Goal: Task Accomplishment & Management: Use online tool/utility

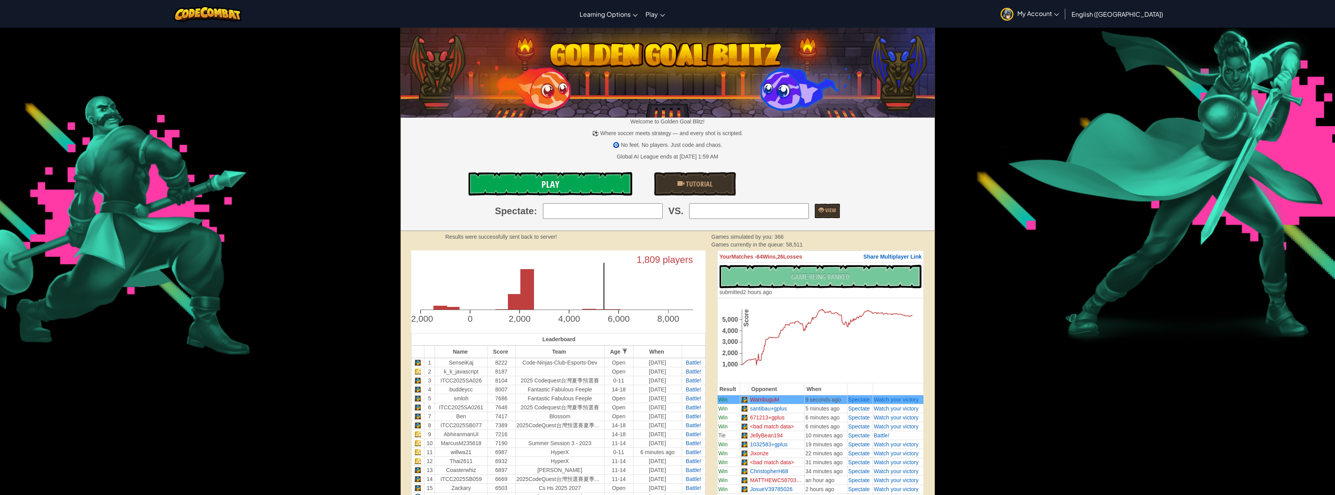
click at [604, 185] on link "Play" at bounding box center [550, 183] width 164 height 23
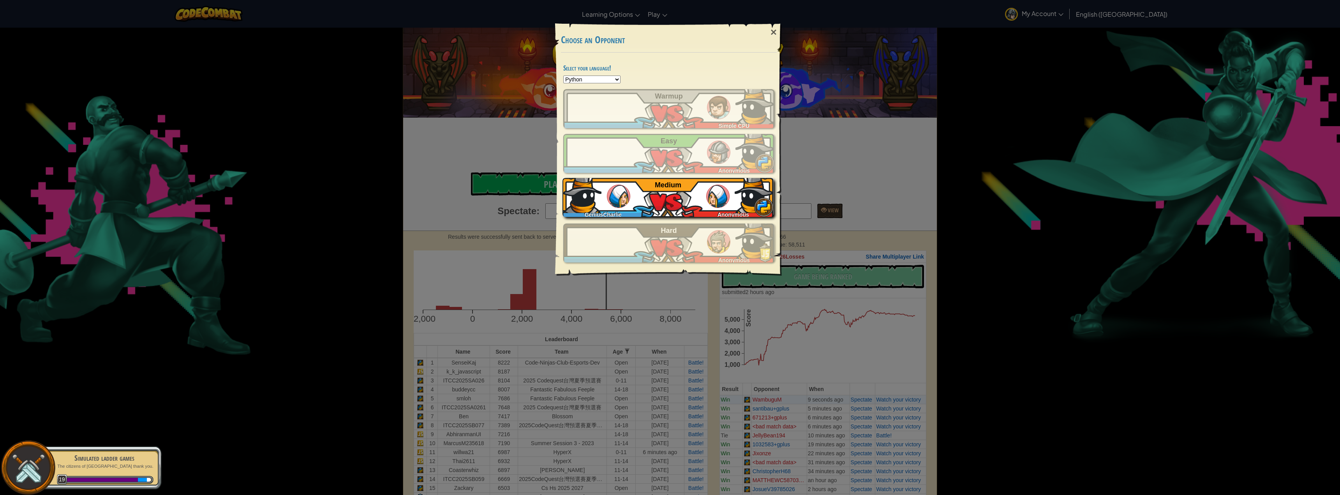
click at [703, 195] on div "GeniusCharlie Anonymous Medium" at bounding box center [668, 197] width 211 height 39
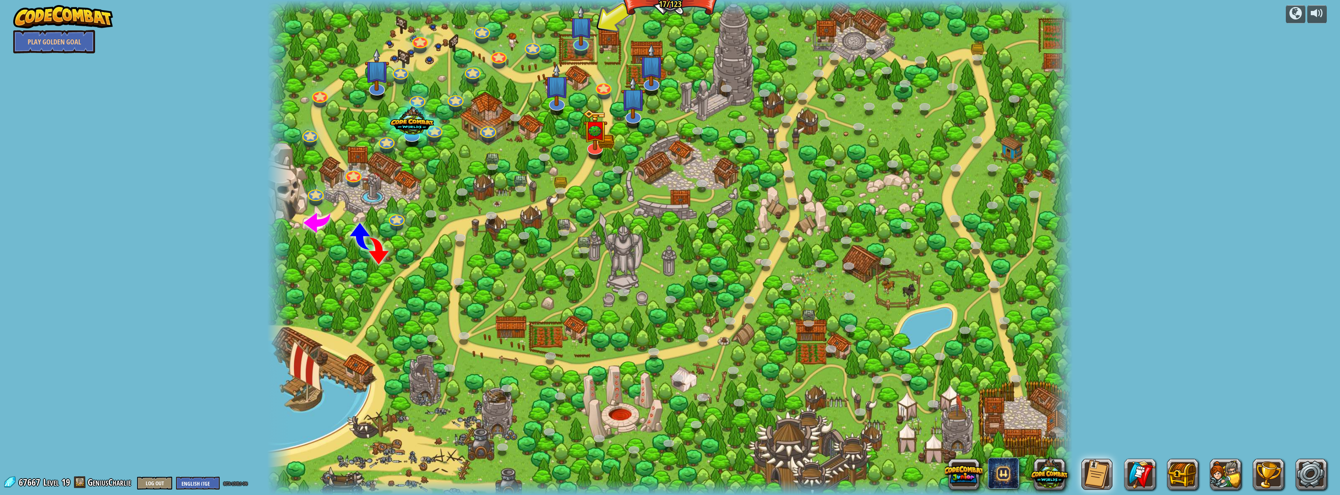
click at [579, 52] on div at bounding box center [581, 51] width 13 height 9
click at [583, 44] on link at bounding box center [579, 40] width 18 height 16
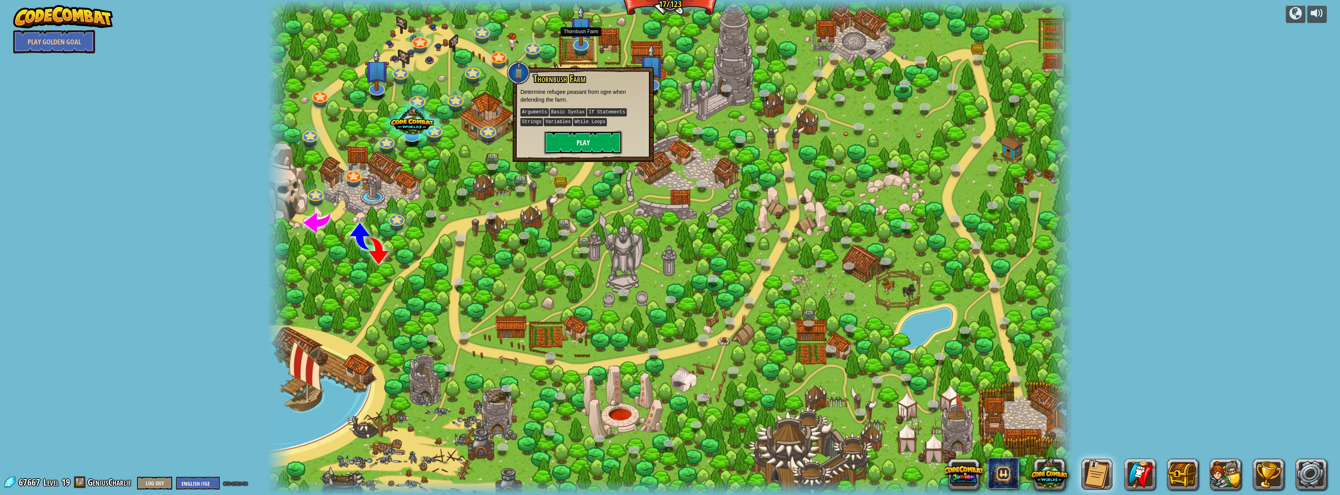
click at [573, 134] on button "Play" at bounding box center [583, 142] width 78 height 23
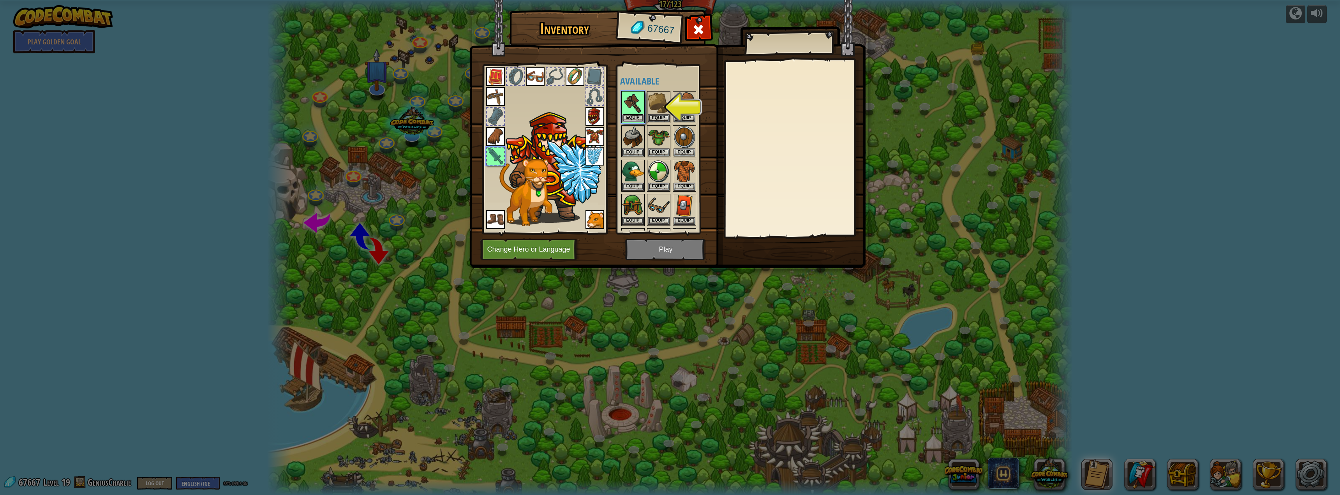
click at [626, 116] on button "Equip" at bounding box center [633, 118] width 22 height 8
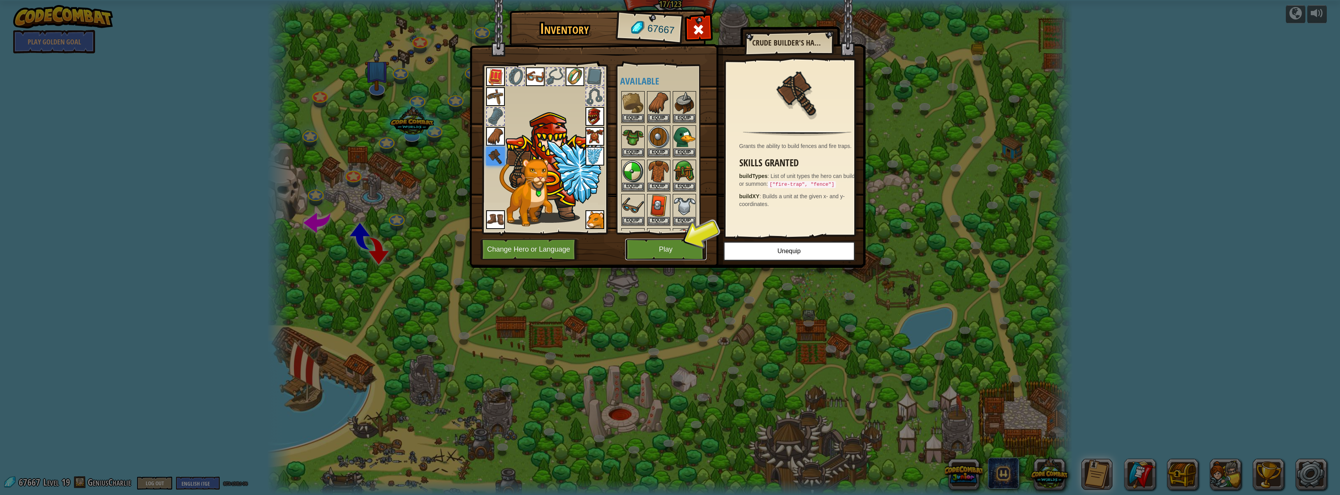
drag, startPoint x: 667, startPoint y: 251, endPoint x: 657, endPoint y: 252, distance: 10.3
click at [657, 252] on button "Play" at bounding box center [665, 249] width 81 height 21
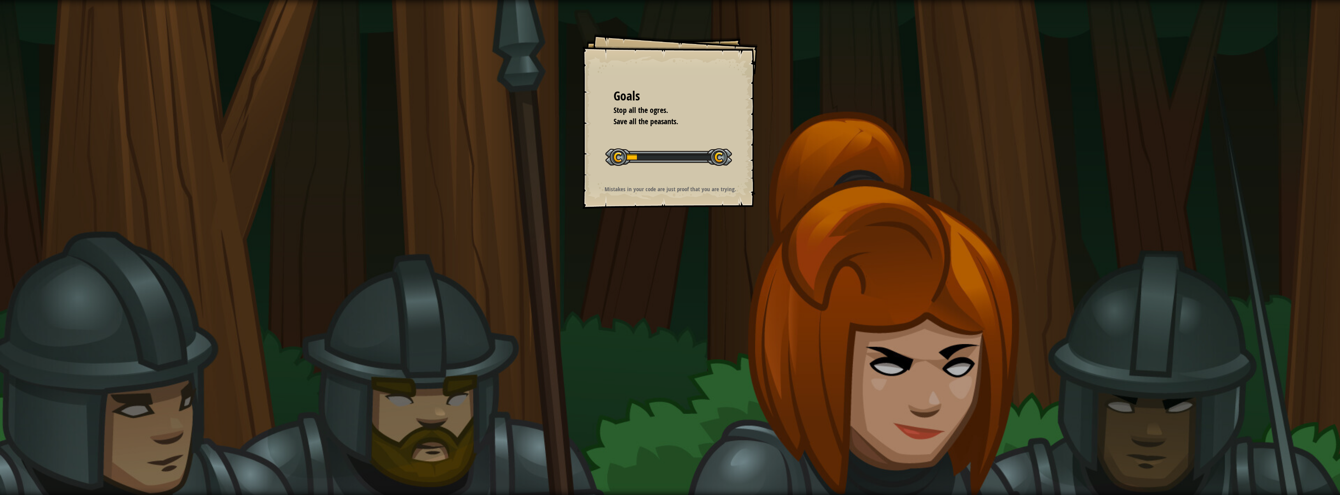
drag, startPoint x: 640, startPoint y: 254, endPoint x: 632, endPoint y: 258, distance: 9.1
click at [637, 254] on div "Goals Stop all the ogres. Save all the peasants. Start Level Error loading from…" at bounding box center [670, 247] width 1340 height 495
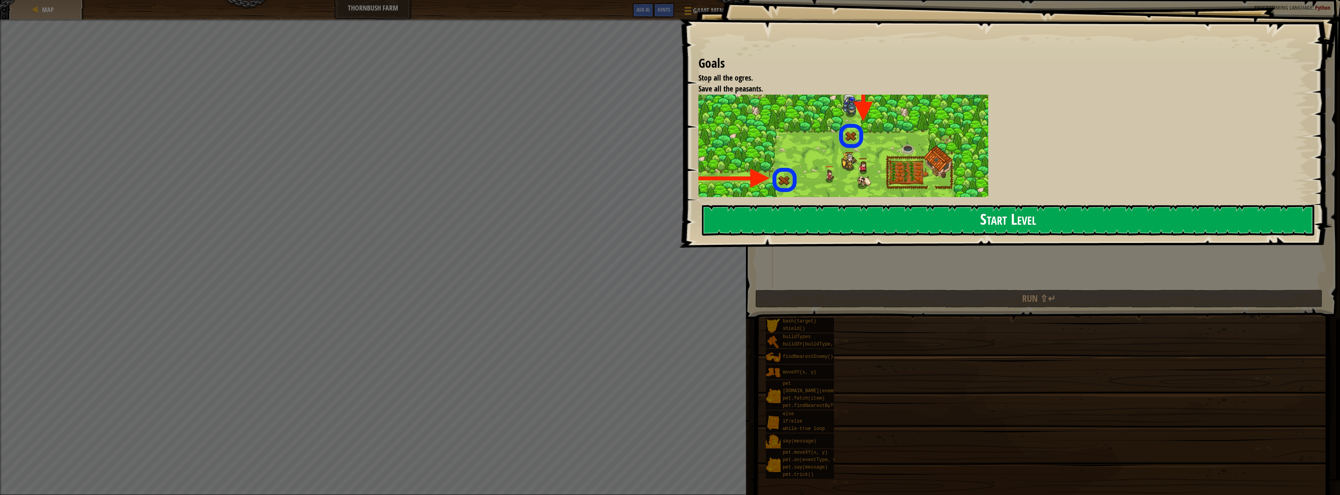
drag, startPoint x: 738, startPoint y: 228, endPoint x: 728, endPoint y: 224, distance: 10.7
click at [735, 228] on button "Start Level" at bounding box center [1008, 220] width 613 height 31
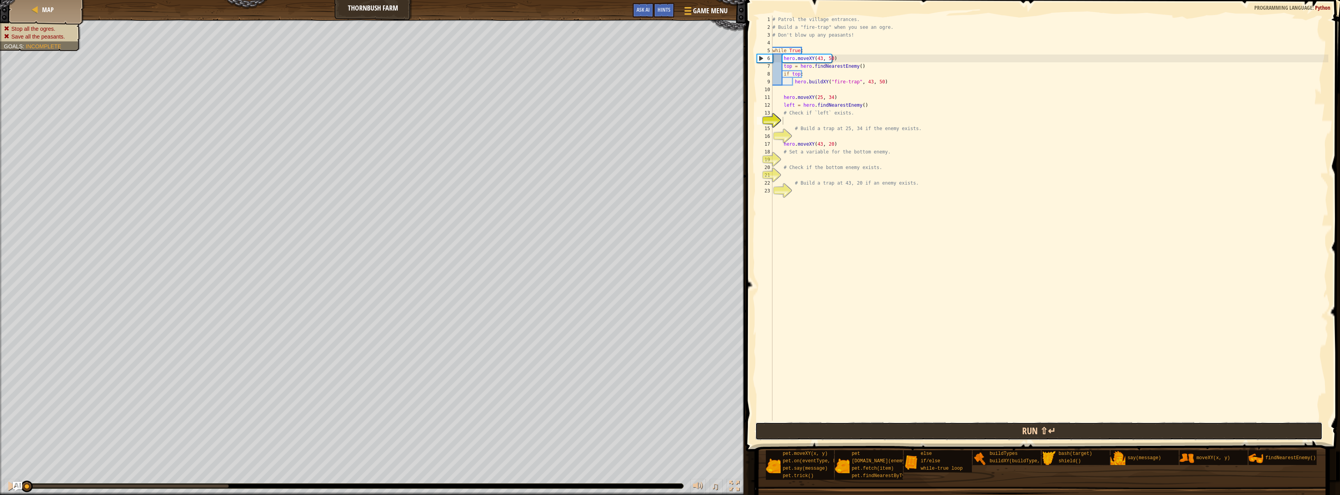
click at [953, 440] on button "Run ⇧↵" at bounding box center [1039, 431] width 567 height 18
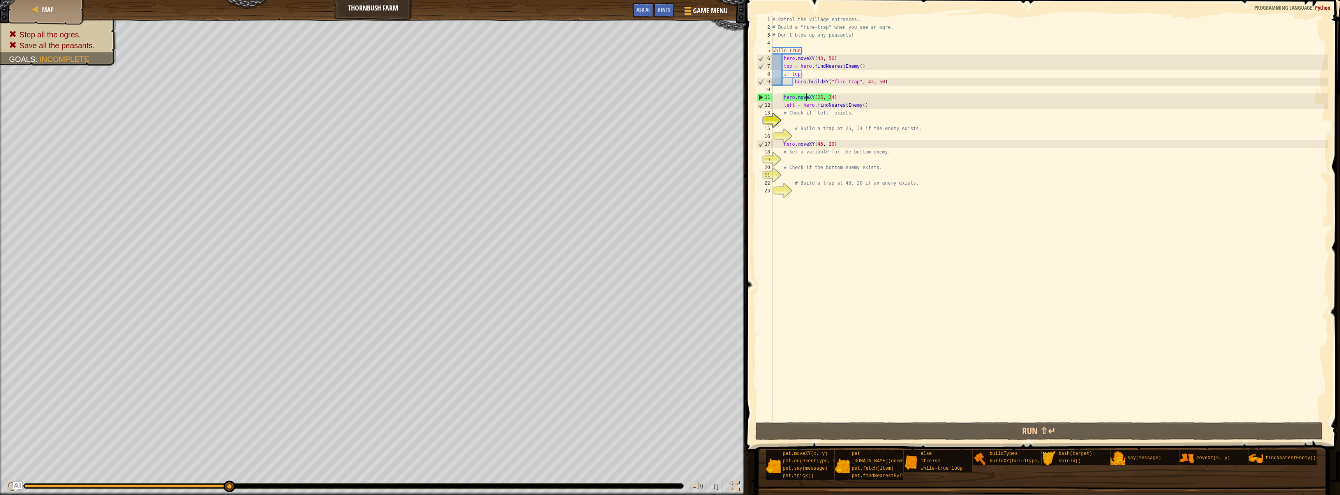
click at [807, 97] on div "# Patrol the village entrances. # Build a "fire-trap" when you see an ogre. # D…" at bounding box center [1050, 226] width 558 height 421
type textarea "hero.mXY(25, 34)"
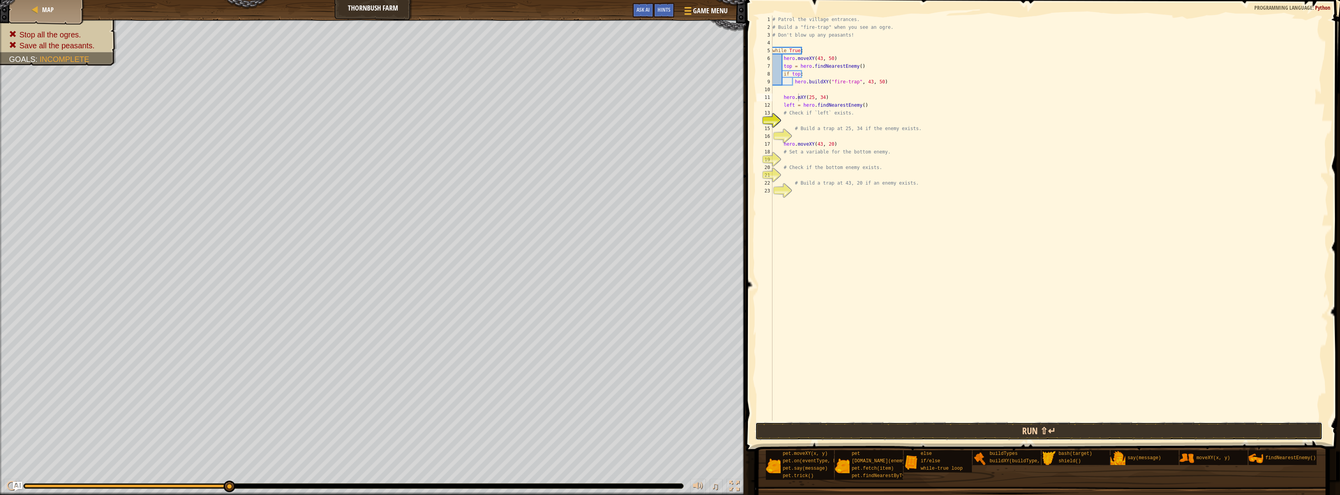
click at [876, 438] on button "Run ⇧↵" at bounding box center [1039, 431] width 567 height 18
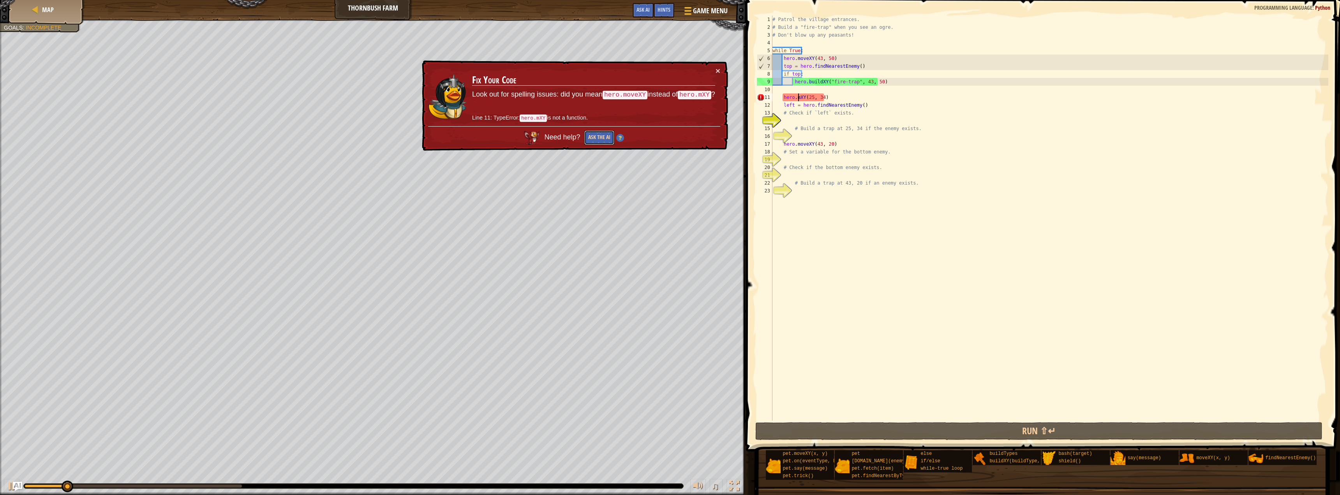
click at [606, 135] on button "Ask the AI" at bounding box center [599, 138] width 30 height 14
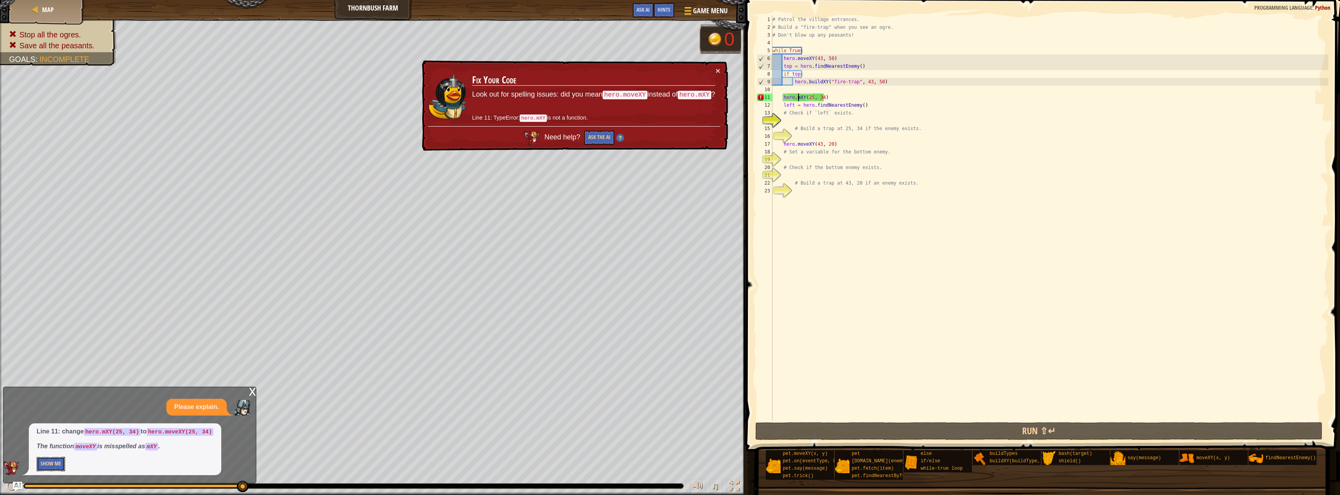
click at [42, 461] on button "Show Me" at bounding box center [51, 464] width 28 height 14
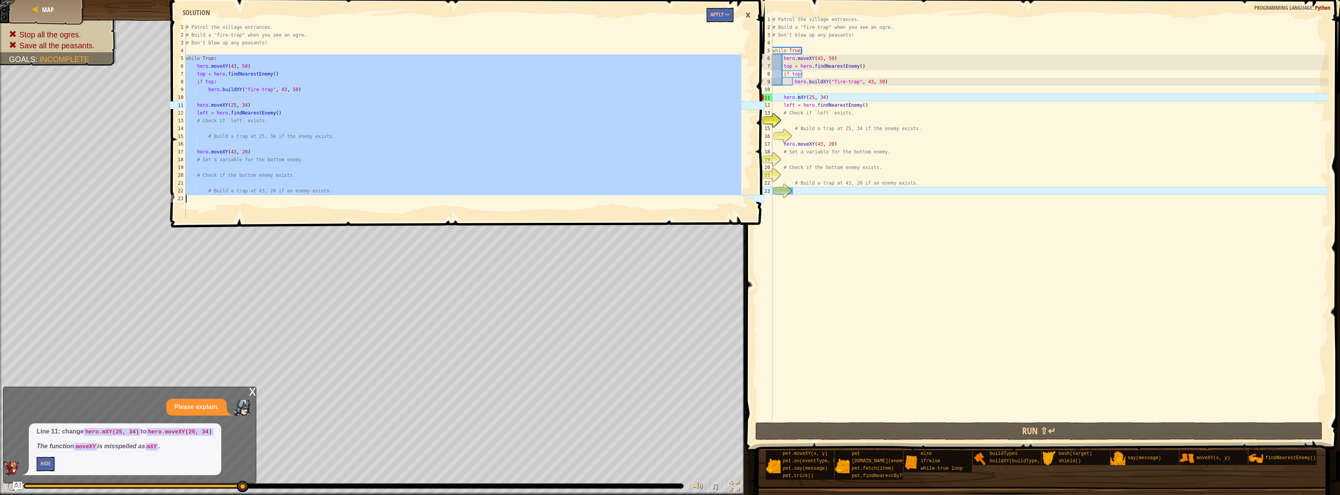
drag, startPoint x: 186, startPoint y: 58, endPoint x: 341, endPoint y: 240, distance: 238.5
click at [341, 240] on div "while True: 1 2 3 4 5 6 7 8 9 10 11 12 13 14 15 16 17 18 19 20 21 22 23 # Patro…" at bounding box center [467, 247] width 597 height 495
click at [388, 249] on div "# Build a trap at 43, 20 if an enemy exists. 1 2 3 4 5 6 7 8 9 10 11 12 13 14 1…" at bounding box center [467, 247] width 597 height 495
click at [521, 39] on div "# Patrol the village entrances. # Build a "fire-trap" when you see an ogre. # D…" at bounding box center [463, 128] width 558 height 210
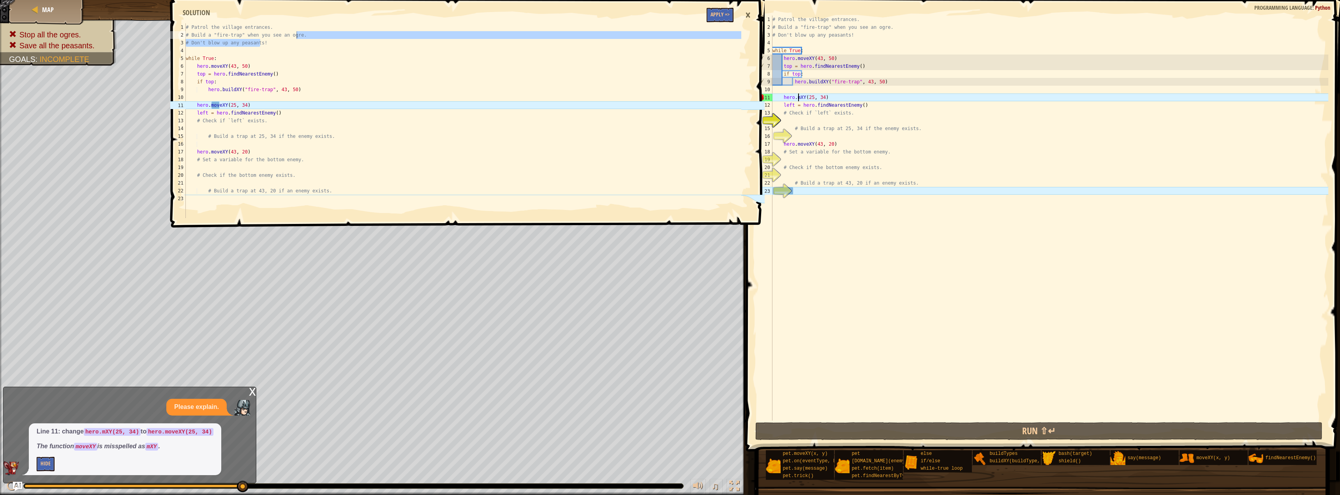
type textarea "if top:"
click at [297, 83] on div "# Patrol the village entrances. # Build a "fire-trap" when you see an ogre. # D…" at bounding box center [463, 128] width 558 height 210
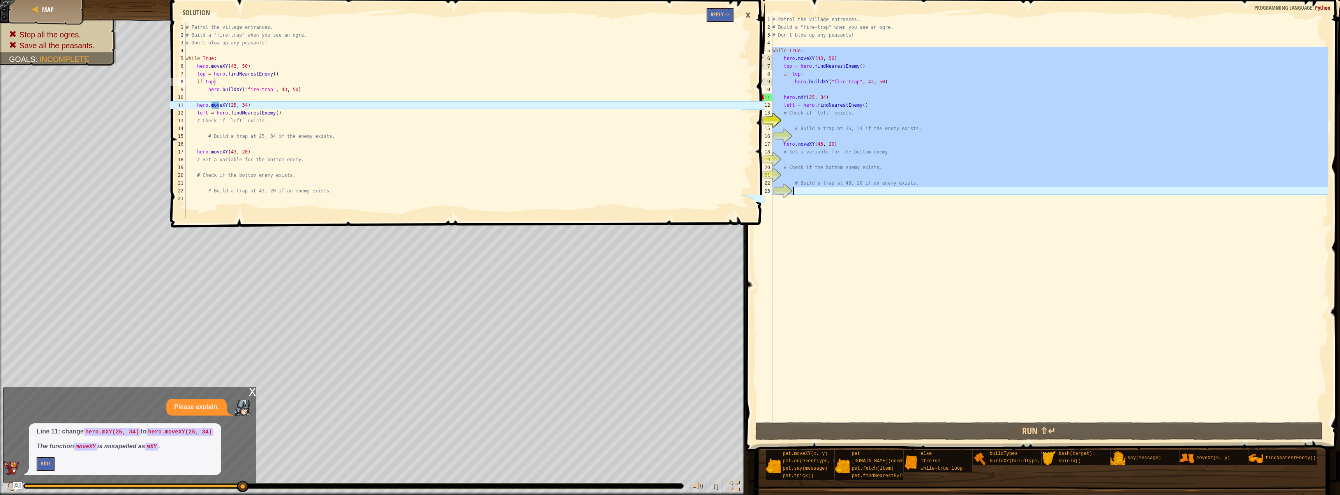
drag, startPoint x: 772, startPoint y: 53, endPoint x: 1162, endPoint y: 500, distance: 593.0
click at [1162, 0] on html "Map Thornbush Farm Game Menu Done Hints Ask AI if top: 1 2 3 4 5 6 7 8 9 10 11 …" at bounding box center [670, 0] width 1340 height 0
type textarea "# Build a trap at 43, 20 if an enemy exists."
paste textarea
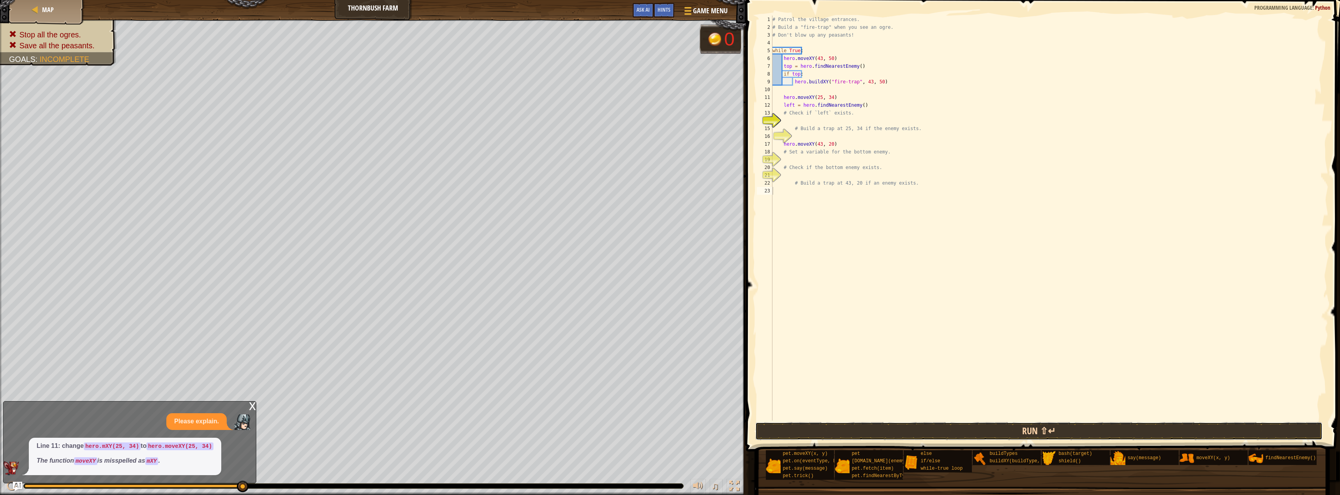
click at [883, 427] on button "Run ⇧↵" at bounding box center [1039, 431] width 567 height 18
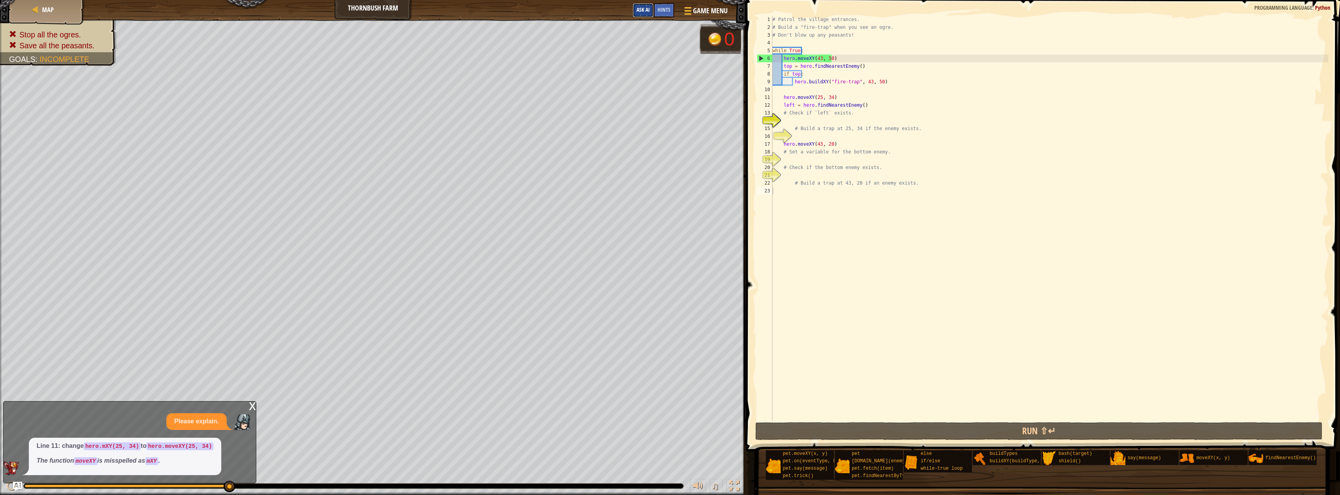
click at [651, 10] on button "Ask AI" at bounding box center [643, 10] width 21 height 14
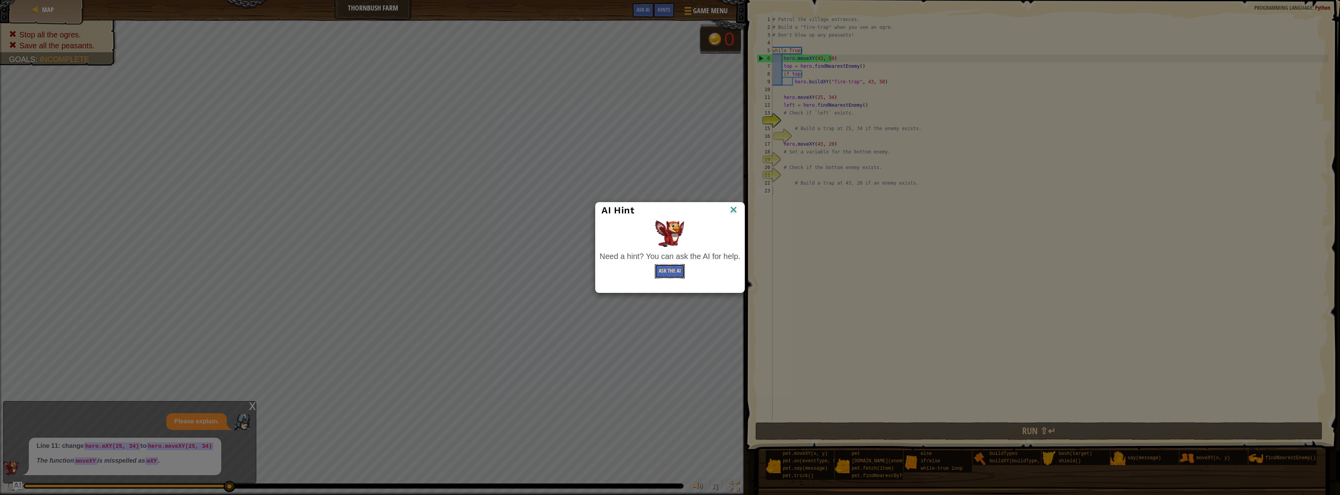
click at [671, 268] on button "Ask the AI" at bounding box center [670, 271] width 30 height 14
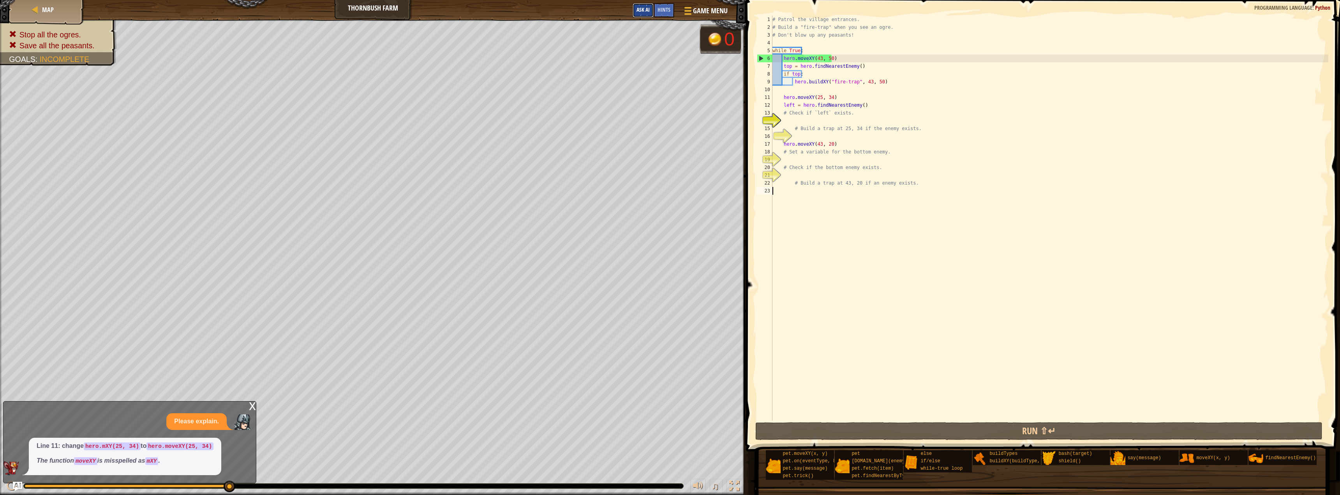
click at [635, 11] on button "Ask AI" at bounding box center [643, 10] width 21 height 14
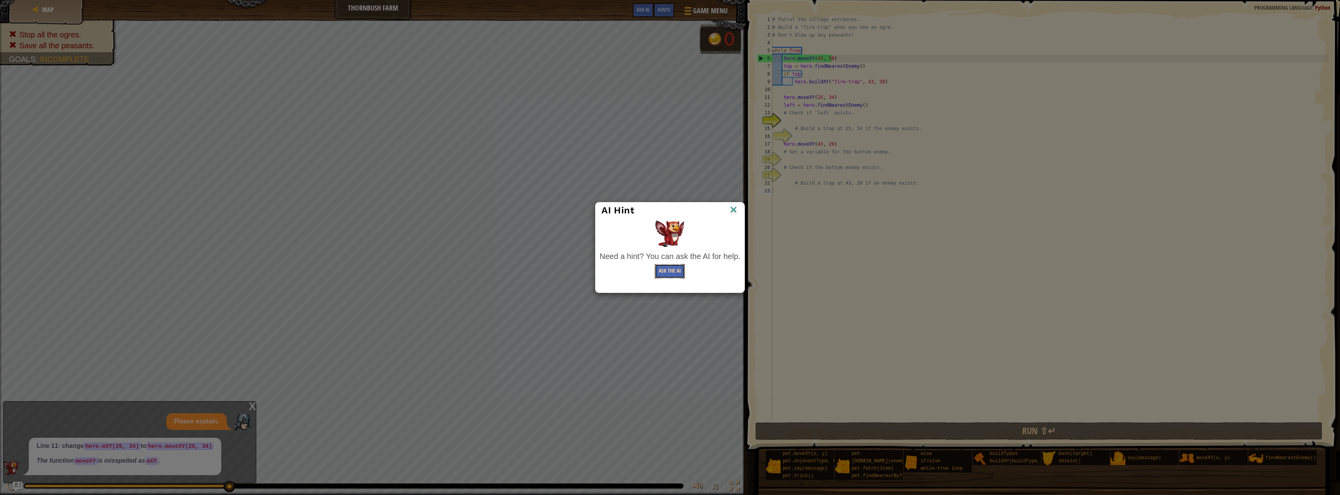
click at [661, 274] on button "Ask the AI" at bounding box center [670, 271] width 30 height 14
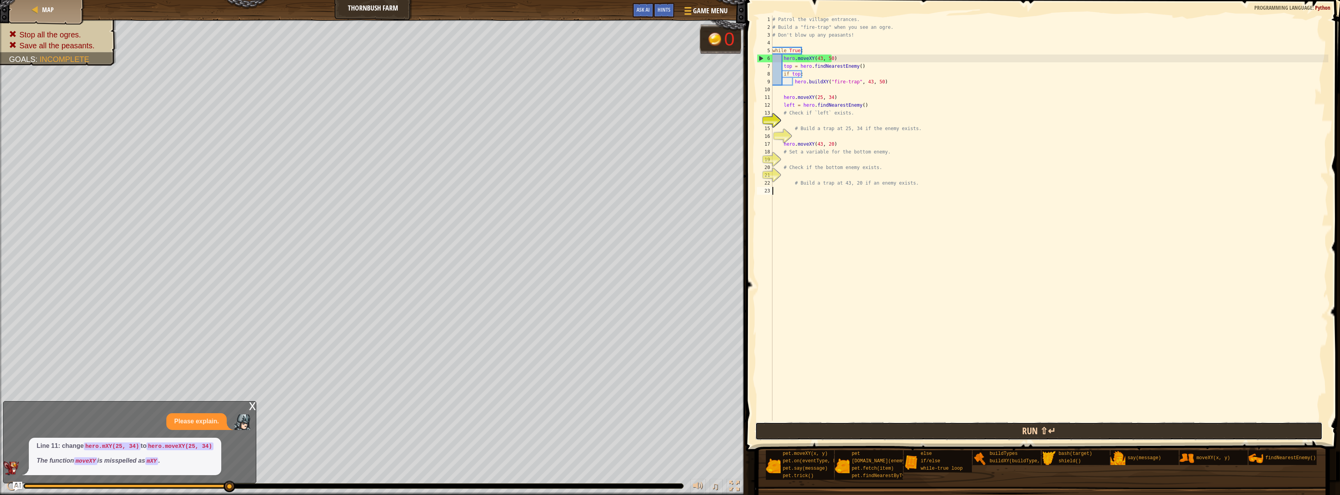
click at [1027, 432] on button "Run ⇧↵" at bounding box center [1039, 431] width 567 height 18
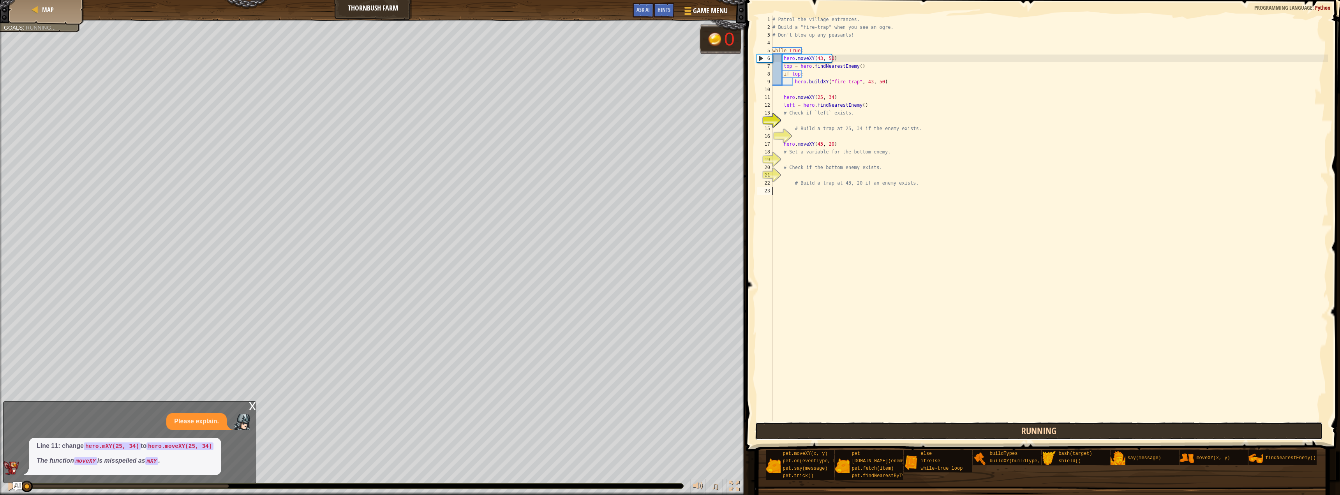
click at [1028, 431] on button "Running" at bounding box center [1039, 431] width 567 height 18
click at [1030, 429] on button "Run ⇧↵" at bounding box center [1039, 431] width 567 height 18
click at [811, 424] on button "Run ⇧↵" at bounding box center [1039, 431] width 567 height 18
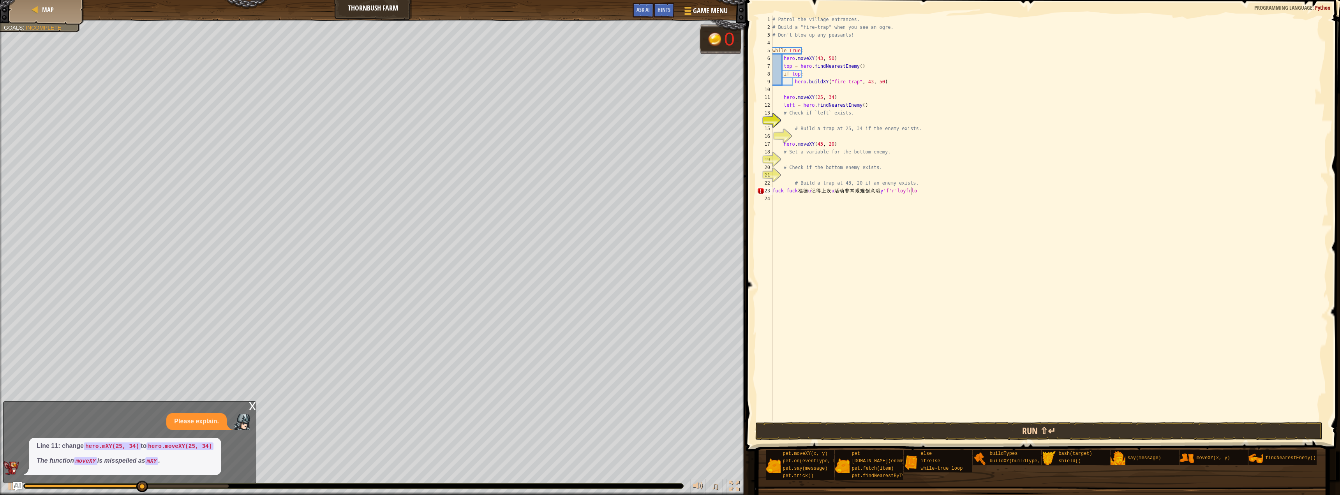
type textarea "fuck fuck福德u记得上次u活动非常艰难创意哦y'f'r'loyfrlo"
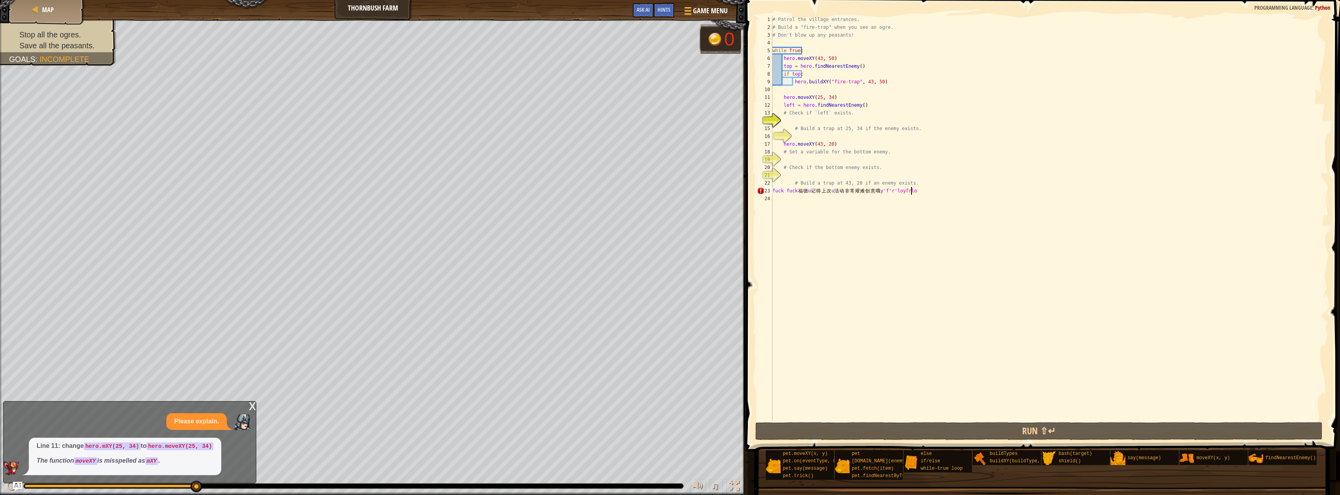
click at [1006, 420] on div "# Patrol the village entrances. # Build a "fire-trap" when you see an ogre. # D…" at bounding box center [1050, 226] width 558 height 421
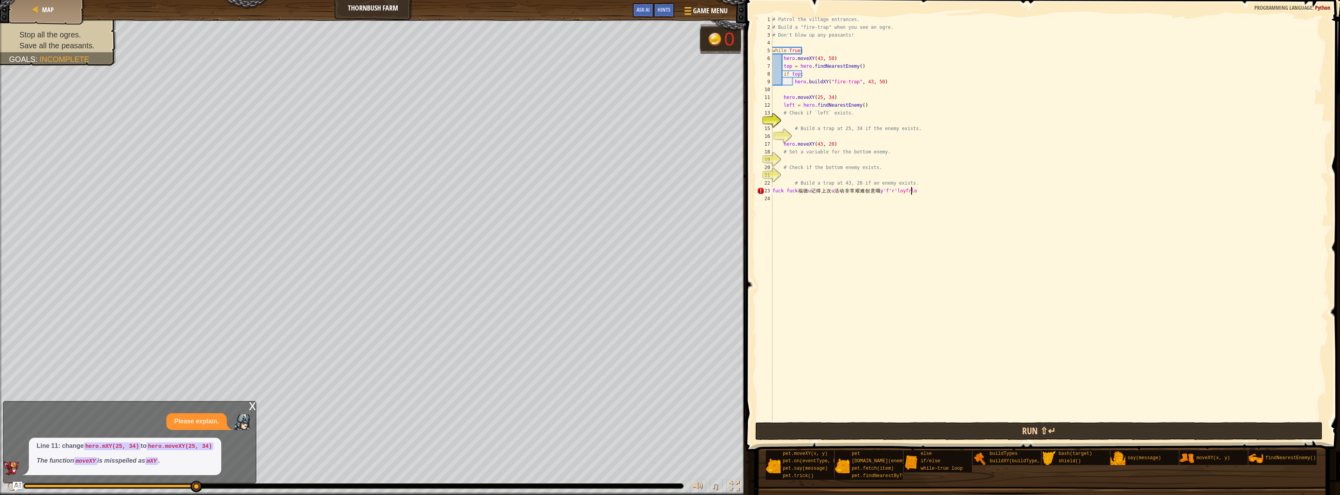
scroll to position [4, 0]
click at [1008, 432] on button "Run ⇧↵" at bounding box center [1039, 431] width 567 height 18
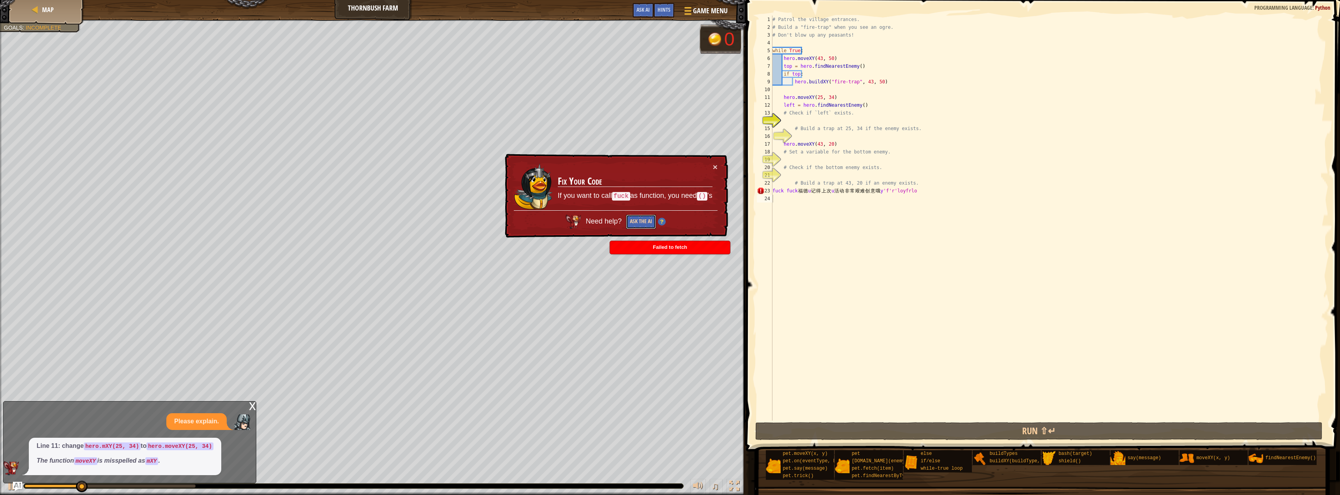
click at [637, 222] on button "Ask the AI" at bounding box center [641, 222] width 30 height 14
drag, startPoint x: 645, startPoint y: 229, endPoint x: 645, endPoint y: 224, distance: 4.7
click at [645, 226] on button "Ask the AI" at bounding box center [641, 222] width 30 height 14
click at [649, 221] on button "Ask the AI" at bounding box center [641, 222] width 30 height 14
click at [648, 223] on button "Ask the AI" at bounding box center [641, 222] width 30 height 14
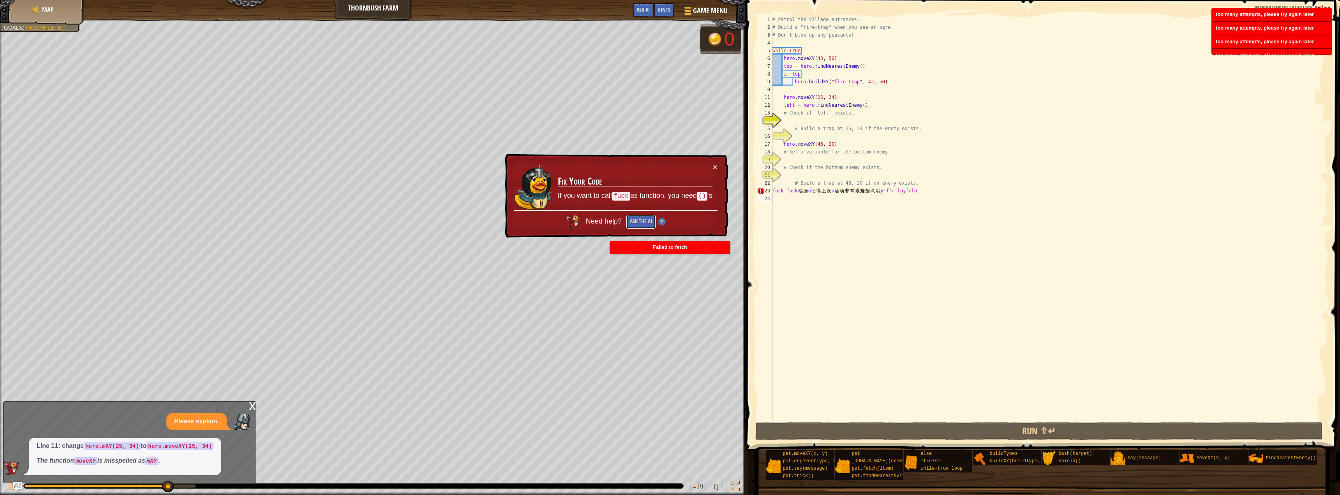
drag, startPoint x: 648, startPoint y: 223, endPoint x: 640, endPoint y: 227, distance: 8.4
click at [643, 226] on button "Ask the AI" at bounding box center [641, 222] width 30 height 14
click at [641, 227] on button "Ask the AI" at bounding box center [641, 222] width 30 height 14
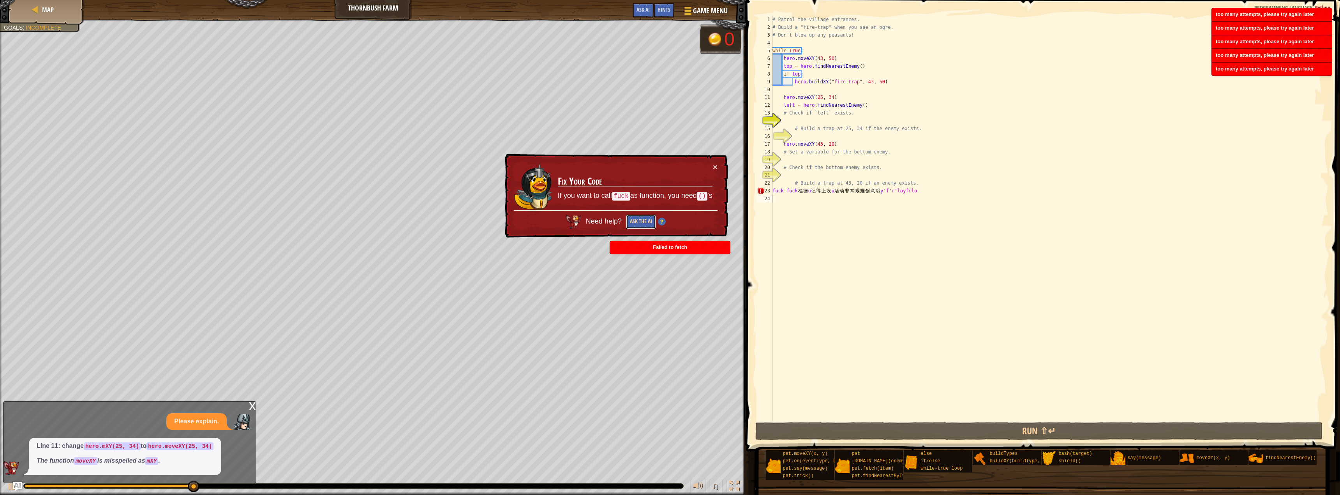
click at [641, 227] on button "Ask the AI" at bounding box center [641, 222] width 30 height 14
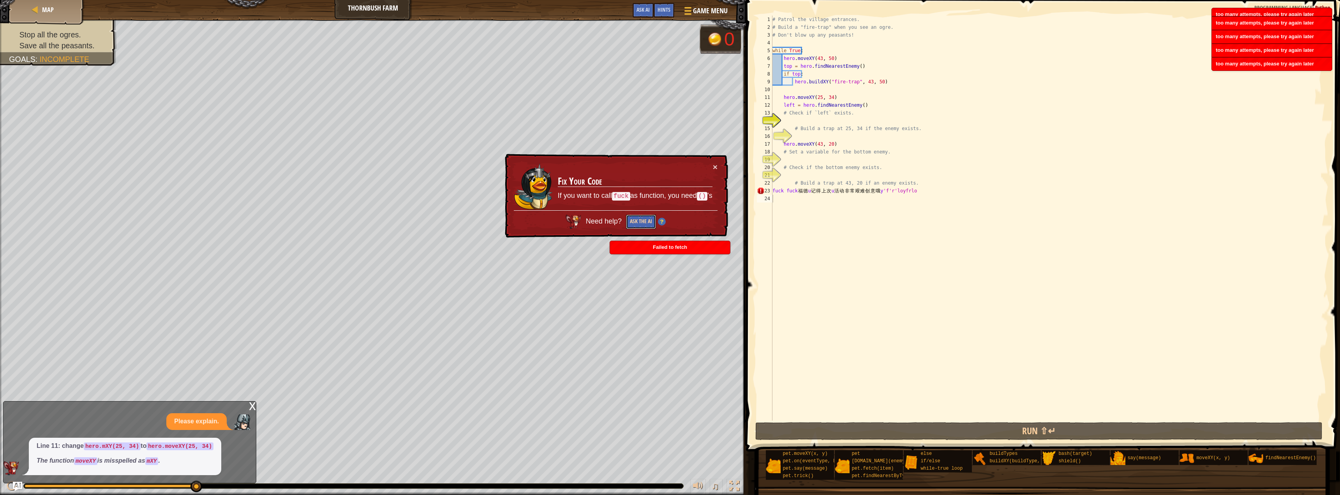
click at [638, 224] on button "Ask the AI" at bounding box center [641, 222] width 30 height 14
drag, startPoint x: 659, startPoint y: 226, endPoint x: 699, endPoint y: 223, distance: 40.2
click at [671, 226] on div "Need help? Ask the AI" at bounding box center [616, 219] width 204 height 19
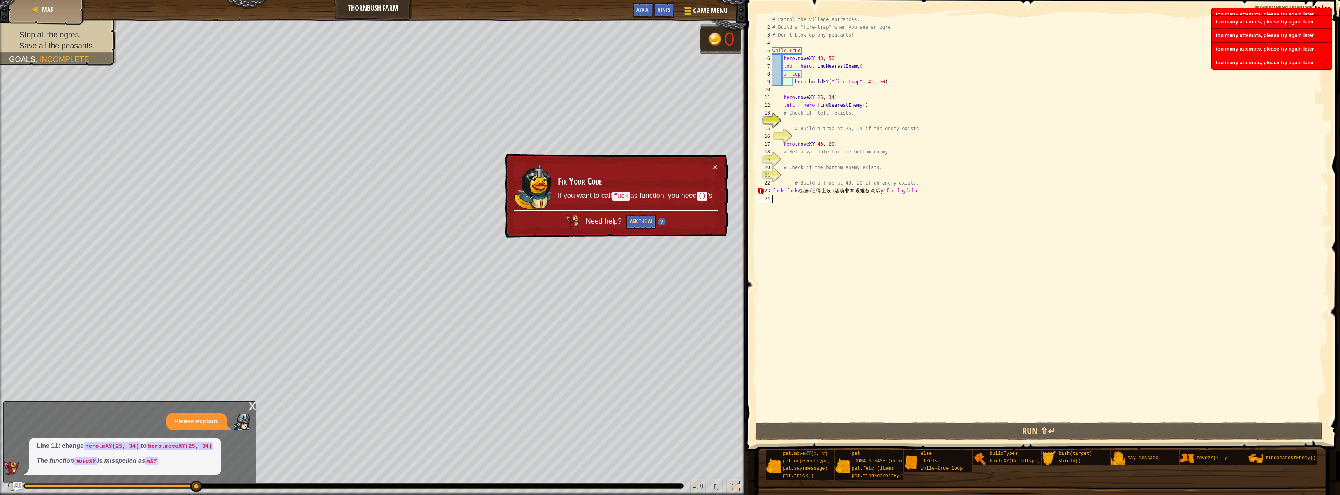
drag, startPoint x: 913, startPoint y: 195, endPoint x: 832, endPoint y: 210, distance: 82.5
click at [832, 210] on div "# Patrol the village entrances. # Build a "fire-trap" when you see an ogre. # D…" at bounding box center [1050, 226] width 558 height 421
drag, startPoint x: 932, startPoint y: 191, endPoint x: 557, endPoint y: 237, distance: 377.2
click at [557, 237] on div "Map Thornbush Farm Game Menu Done Hints Ask AI if top: 1 2 3 4 5 6 7 8 9 10 11 …" at bounding box center [670, 247] width 1340 height 495
drag, startPoint x: 958, startPoint y: 169, endPoint x: 968, endPoint y: 173, distance: 10.6
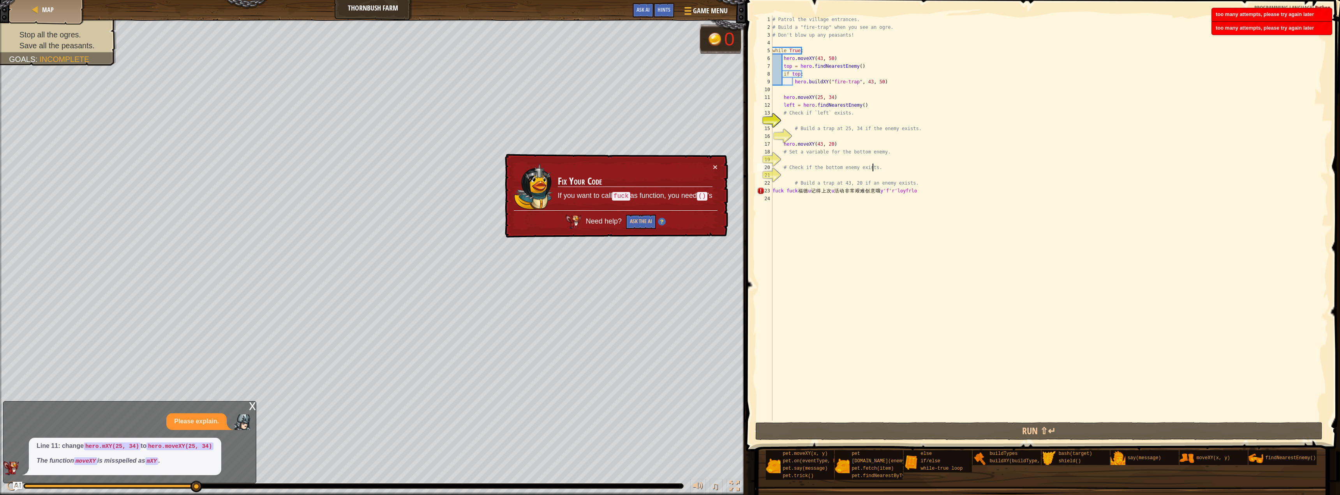
click at [962, 172] on div "# Patrol the village entrances. # Build a "fire-trap" when you see an ogre. # D…" at bounding box center [1050, 226] width 558 height 421
type textarea "# Check if the bottom enemy exists."
click at [949, 194] on div "# Patrol the village entrances. # Build a "fire-trap" when you see an ogre. # D…" at bounding box center [1050, 226] width 558 height 421
type textarea "fuck fuck福德u记得上次u活动非常艰难创意哦y'f'r'loyfrlo"
drag, startPoint x: 946, startPoint y: 191, endPoint x: 600, endPoint y: 193, distance: 346.8
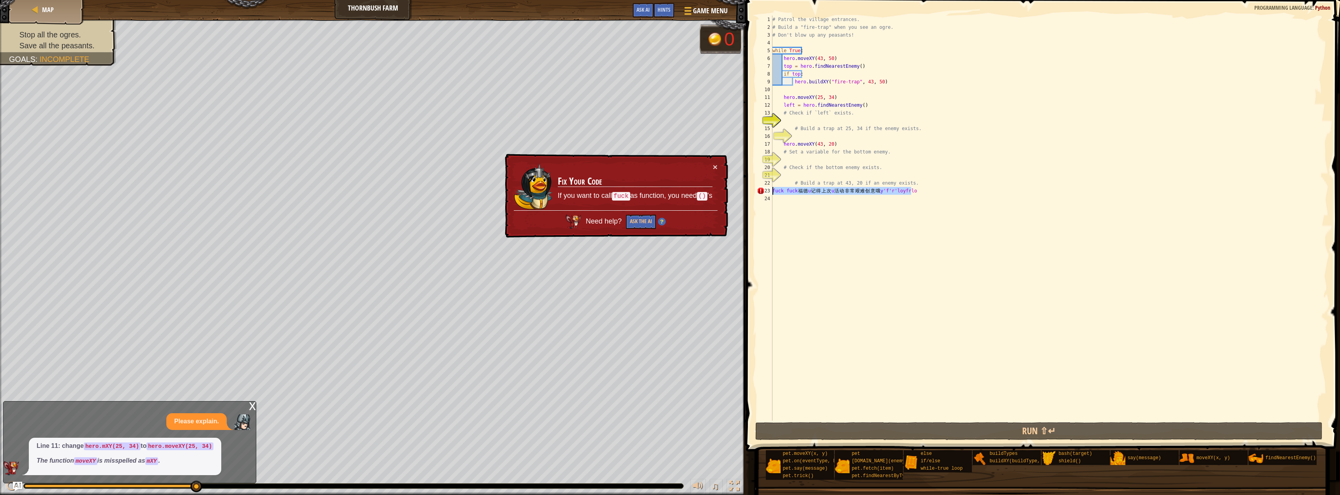
click at [600, 193] on div "Map Thornbush Farm Game Menu Done Hints Ask AI if top: 1 2 3 4 5 6 7 8 9 10 11 …" at bounding box center [670, 247] width 1340 height 495
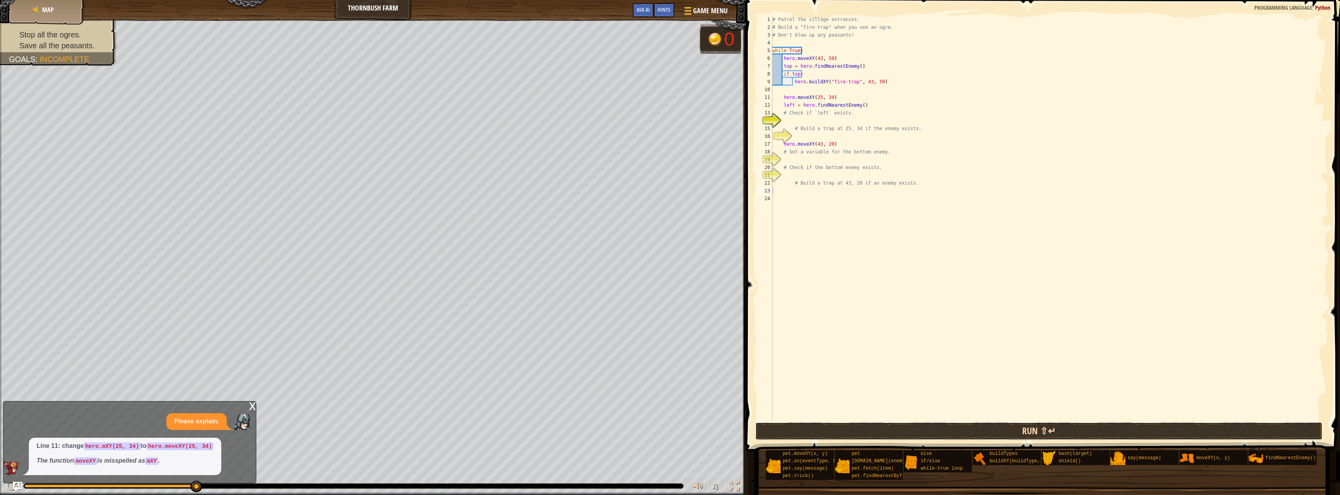
drag, startPoint x: 1014, startPoint y: 426, endPoint x: 1014, endPoint y: 431, distance: 5.9
click at [1014, 431] on button "Run ⇧↵" at bounding box center [1039, 431] width 567 height 18
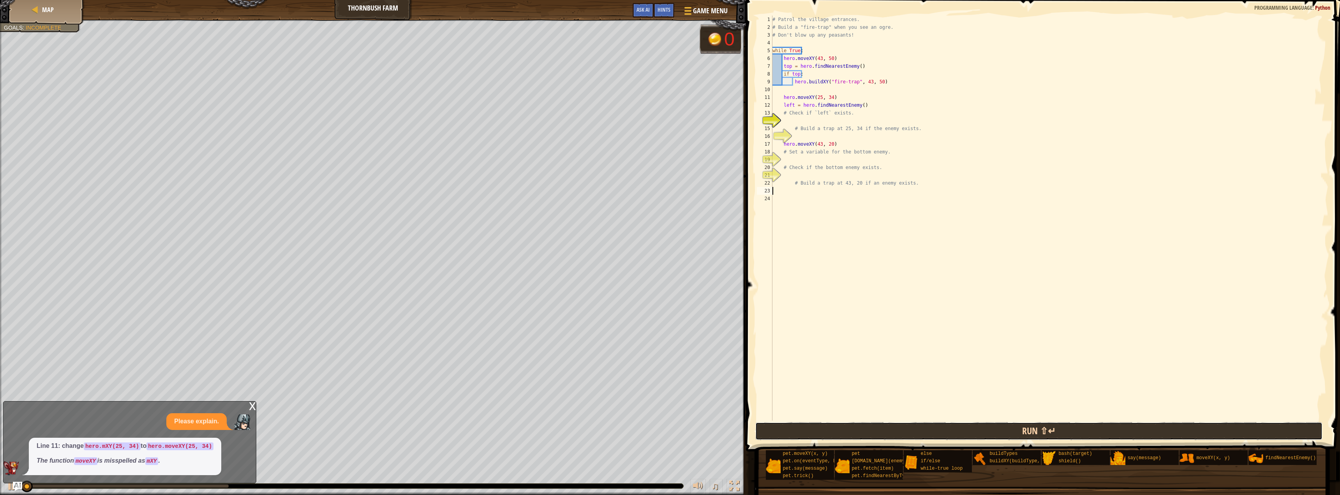
click at [1014, 431] on button "Run ⇧↵" at bounding box center [1039, 431] width 567 height 18
drag, startPoint x: 1007, startPoint y: 434, endPoint x: 1003, endPoint y: 431, distance: 5.3
click at [1006, 432] on button "Run ⇧↵" at bounding box center [1039, 431] width 567 height 18
click at [1003, 431] on button "Running" at bounding box center [1039, 431] width 567 height 18
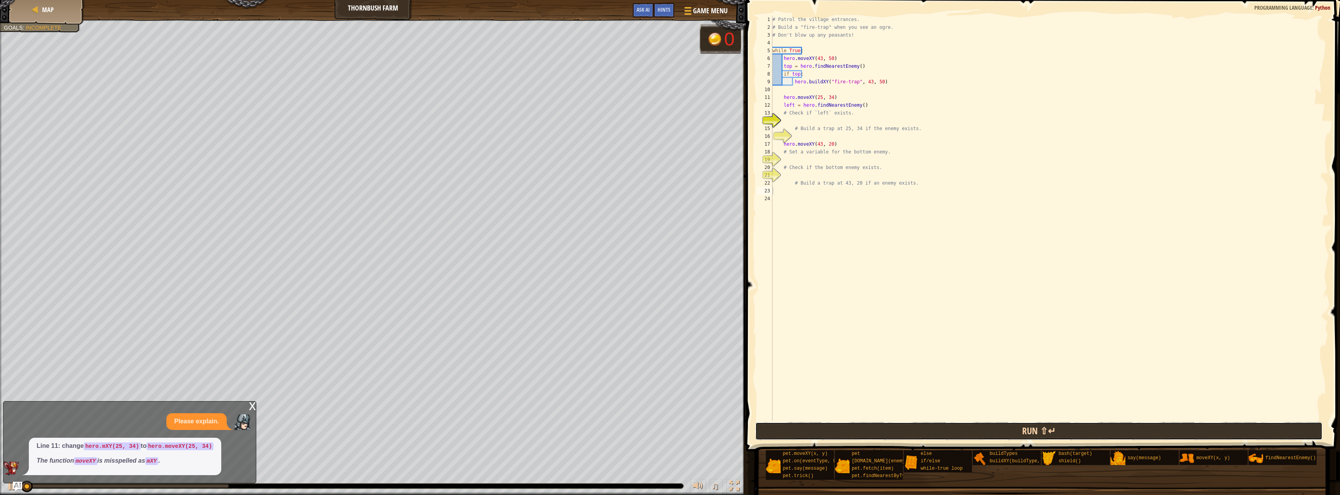
click at [1003, 431] on button "Run ⇧↵" at bounding box center [1039, 431] width 567 height 18
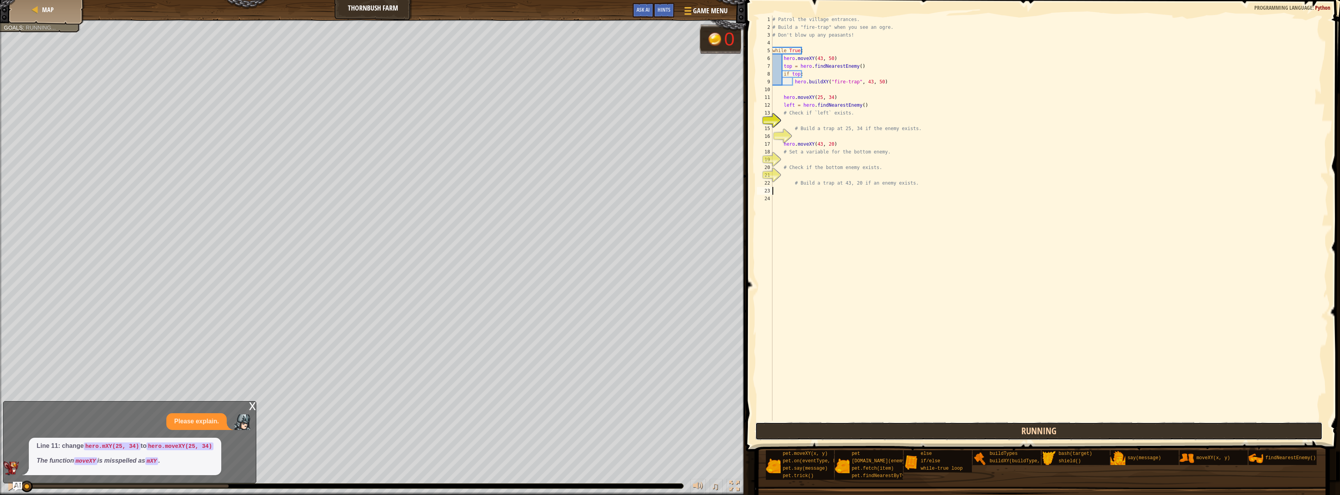
click at [1003, 431] on button "Running" at bounding box center [1039, 431] width 567 height 18
click at [1003, 431] on button "Run ⇧↵" at bounding box center [1039, 431] width 567 height 18
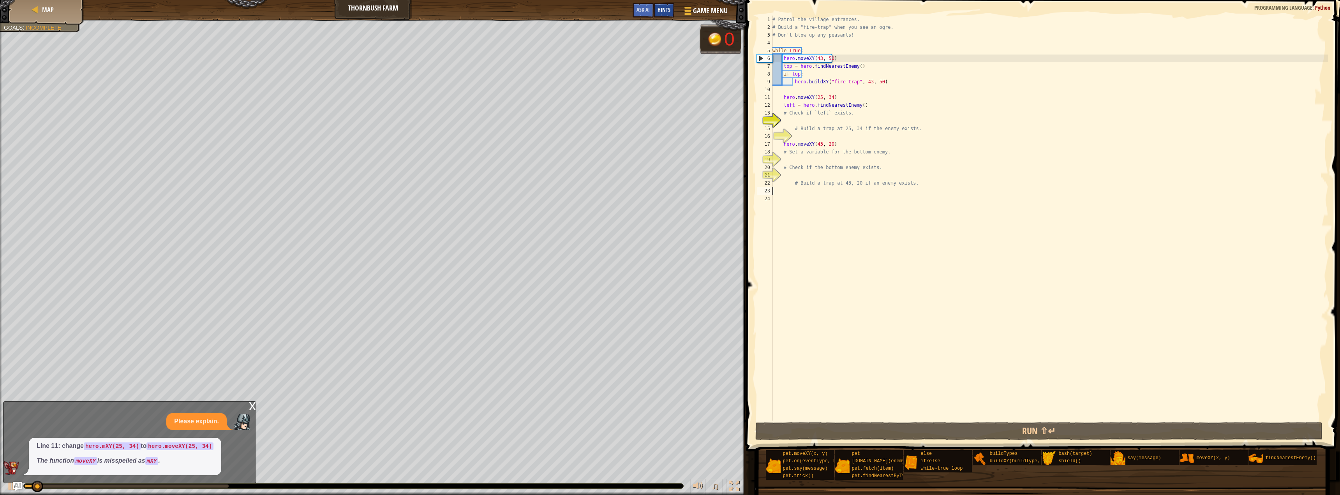
click at [667, 14] on div "Hints" at bounding box center [664, 10] width 21 height 14
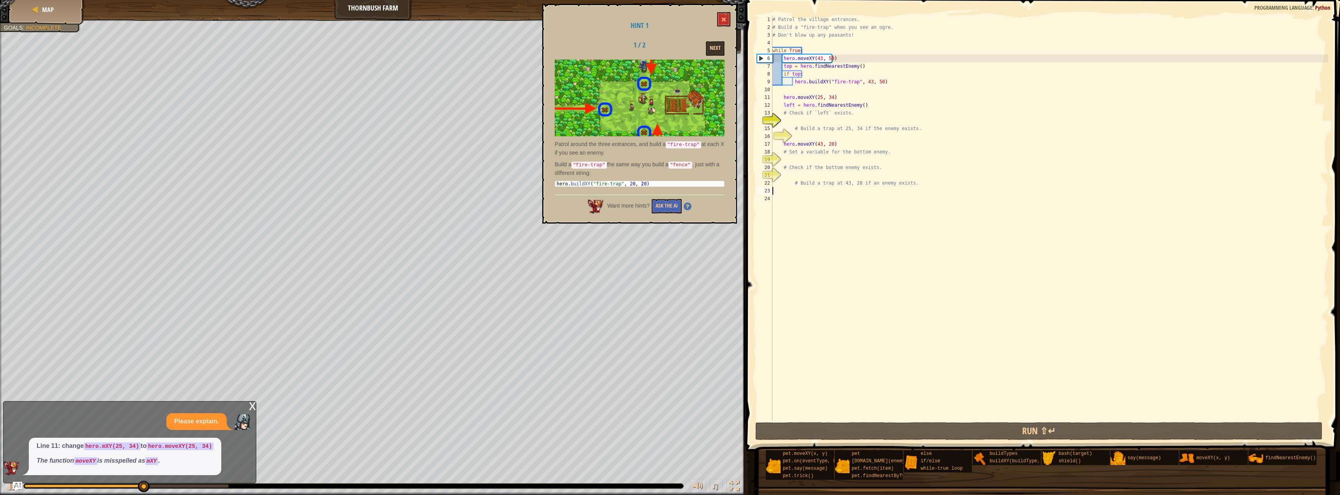
drag, startPoint x: 705, startPoint y: 48, endPoint x: 712, endPoint y: 45, distance: 7.7
click at [708, 49] on div "Next" at bounding box center [700, 48] width 60 height 14
click at [717, 40] on div "Hint 1 1 / 2 Next Patrol around the three entrances, and build a "fire-trap" at…" at bounding box center [639, 114] width 195 height 220
drag, startPoint x: 721, startPoint y: 39, endPoint x: 722, endPoint y: 34, distance: 4.4
click at [722, 34] on div "Hint 1 1 / 2 Next Patrol around the three entrances, and build a "fire-trap" at…" at bounding box center [639, 114] width 195 height 220
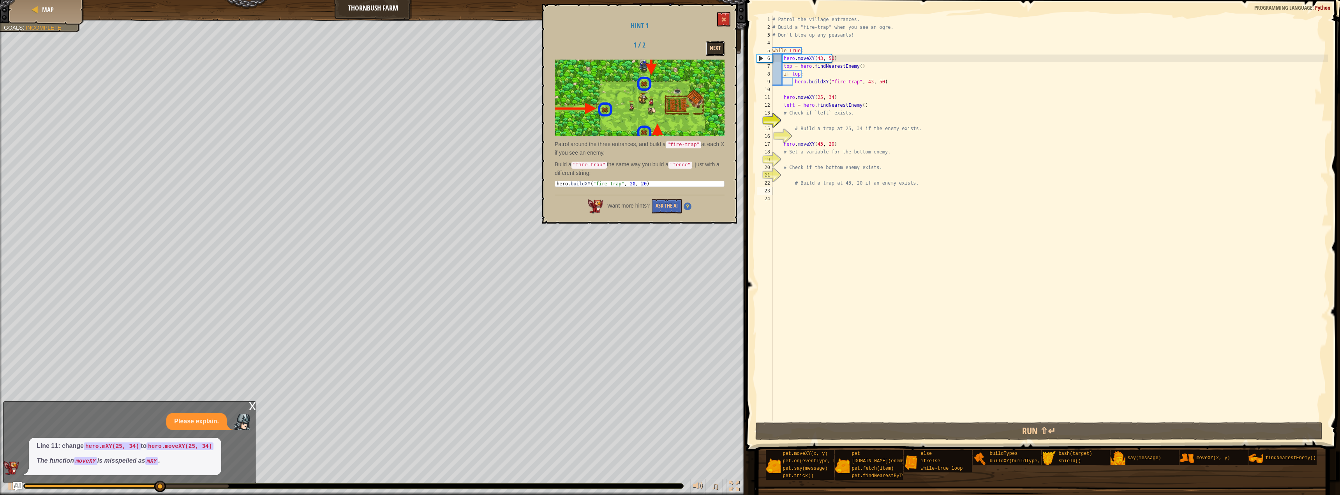
click at [720, 42] on button "Next" at bounding box center [715, 48] width 19 height 14
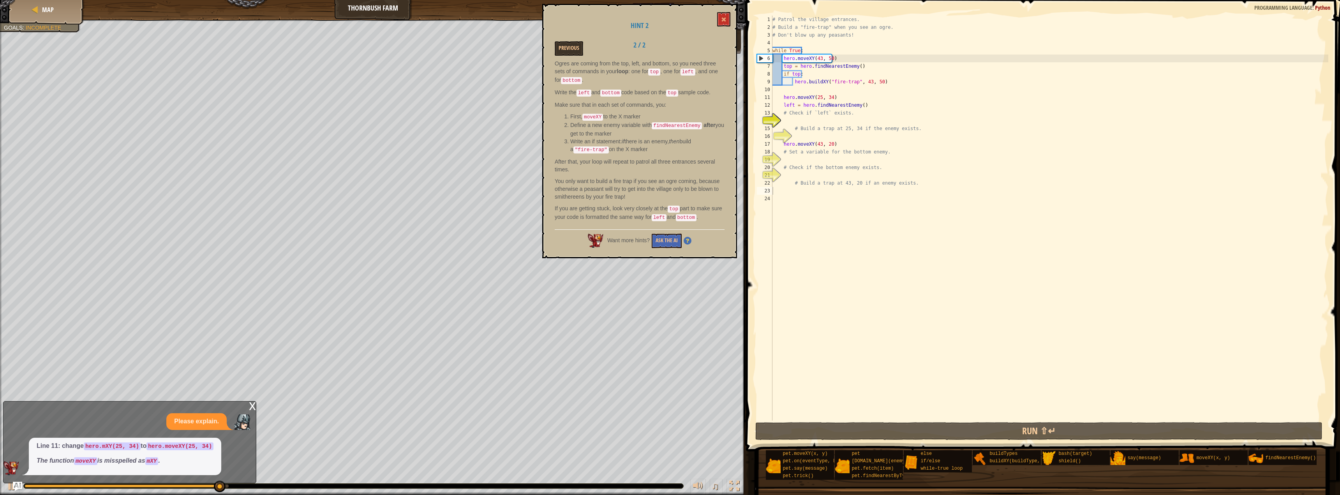
click at [656, 244] on div "Hint 2 Previous 2 / 2 Ogres are coming from the top, left, and bottom, so you n…" at bounding box center [639, 131] width 195 height 254
click at [660, 241] on button "Ask the AI" at bounding box center [667, 241] width 30 height 14
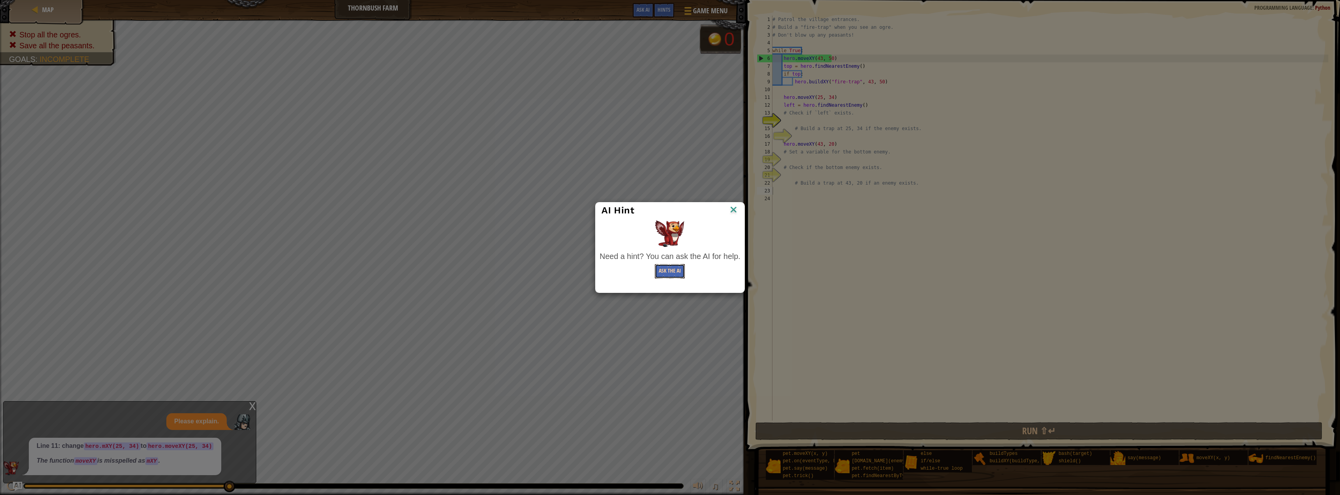
click at [668, 267] on button "Ask the AI" at bounding box center [670, 271] width 30 height 14
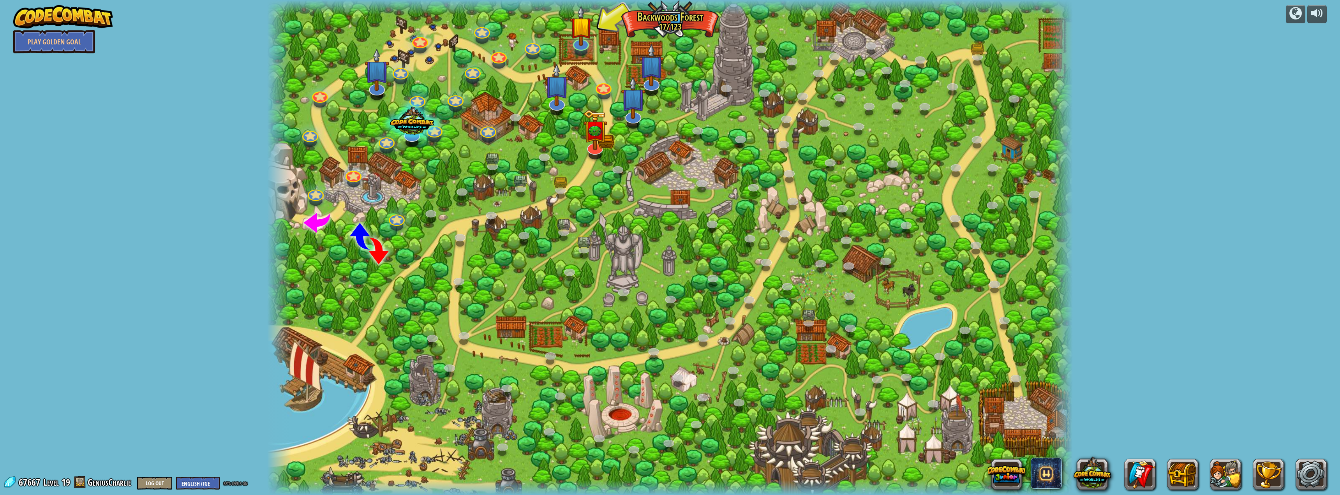
click at [582, 53] on div at bounding box center [581, 51] width 13 height 9
click at [581, 46] on link at bounding box center [579, 40] width 18 height 16
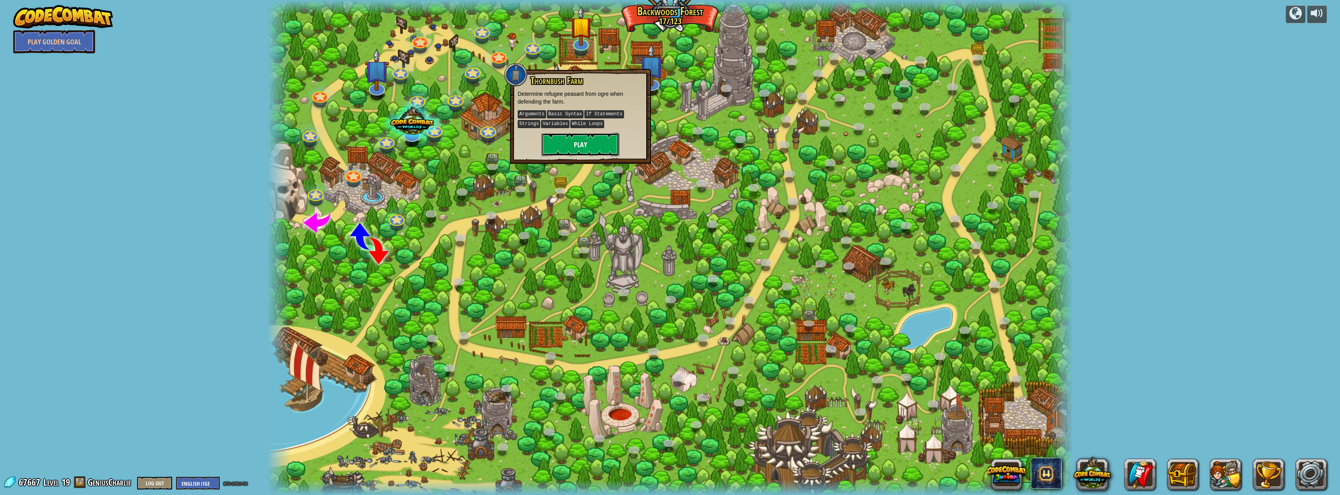
click at [548, 145] on button "Play" at bounding box center [581, 144] width 78 height 23
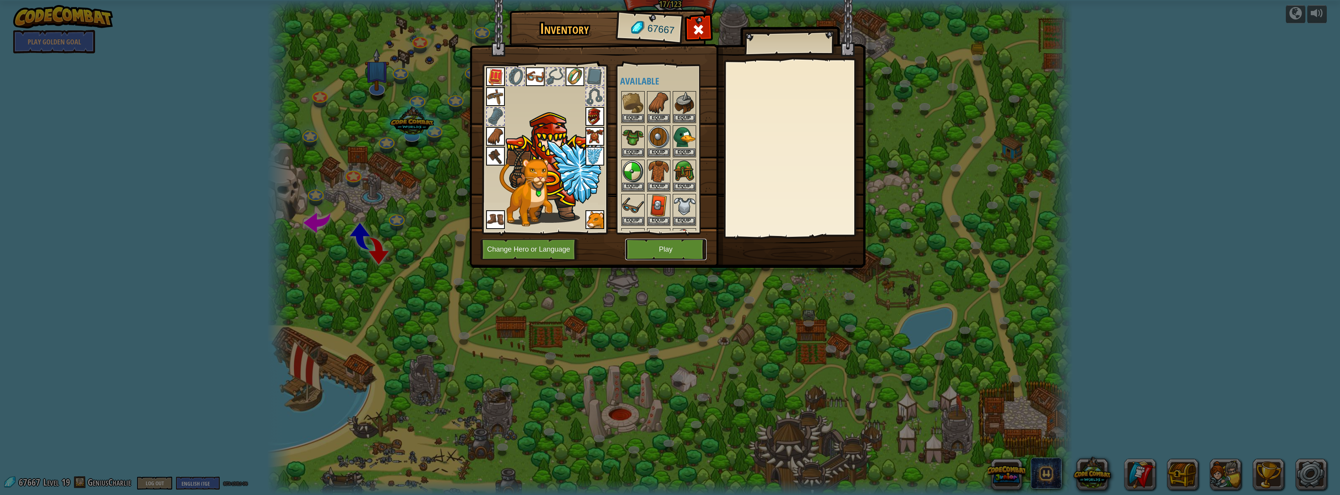
click at [695, 250] on button "Play" at bounding box center [665, 249] width 81 height 21
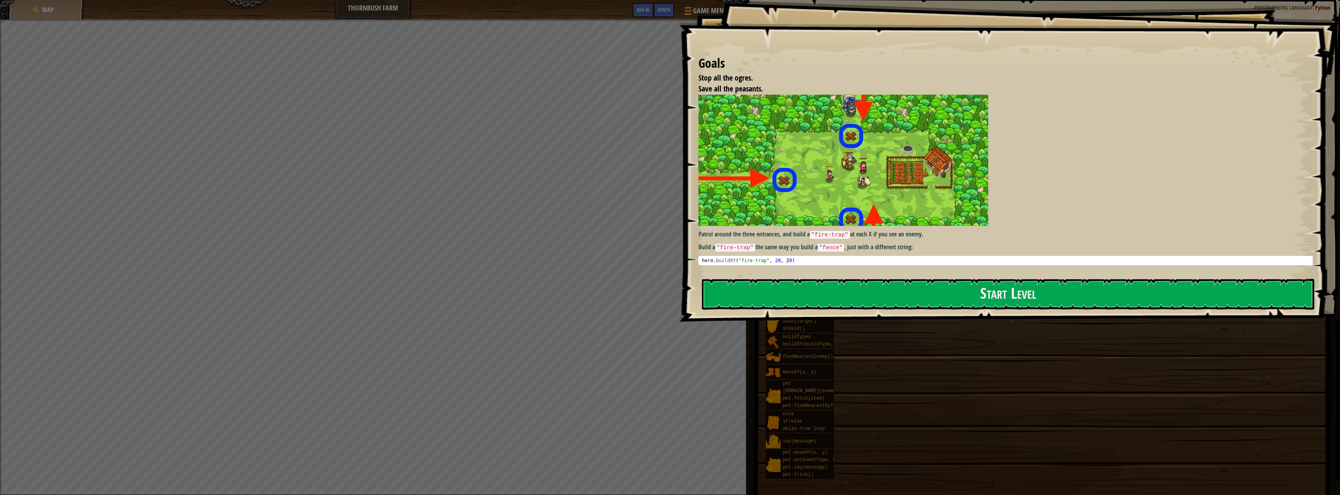
click at [773, 278] on div "Goals Stop all the ogres. Save all the peasants. Patrol around the three entran…" at bounding box center [1010, 161] width 662 height 322
click at [772, 302] on button "Start Level" at bounding box center [1008, 294] width 613 height 31
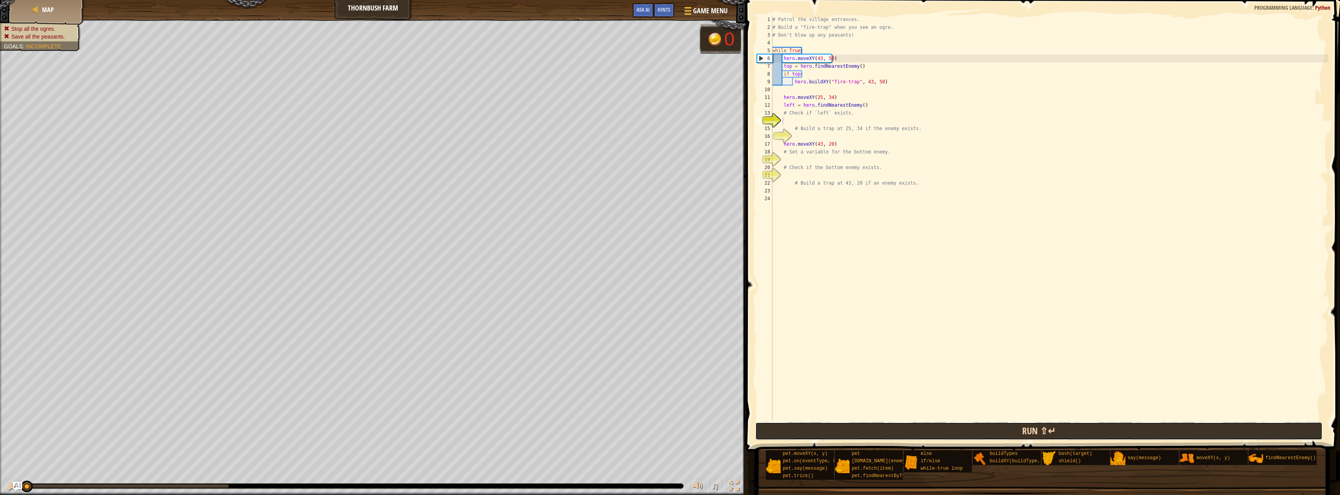
click at [815, 436] on button "Run ⇧↵" at bounding box center [1039, 431] width 567 height 18
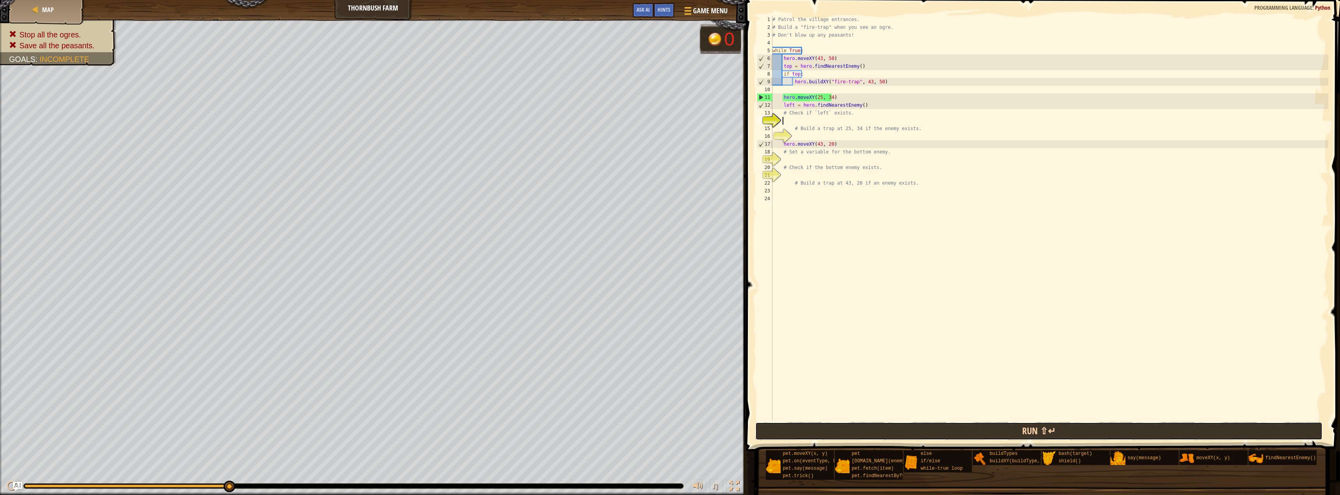
drag, startPoint x: 972, startPoint y: 431, endPoint x: 980, endPoint y: 429, distance: 8.8
click at [978, 429] on button "Run ⇧↵" at bounding box center [1039, 431] width 567 height 18
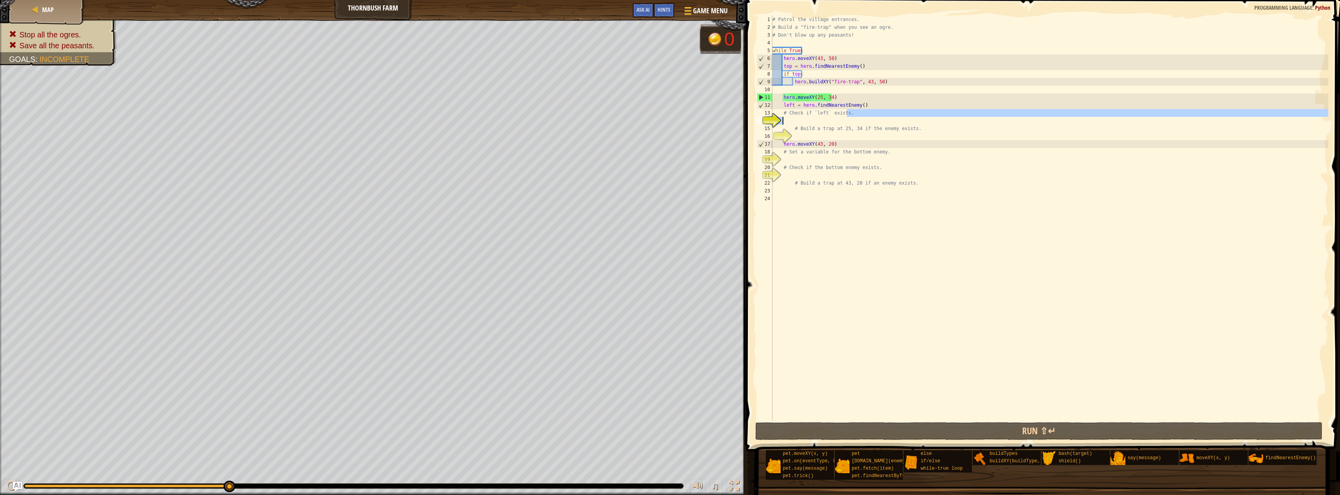
click at [850, 117] on div "# Patrol the village entrances. # Build a "fire-trap" when you see an ogre. # D…" at bounding box center [1050, 226] width 558 height 421
click at [850, 115] on div "# Patrol the village entrances. # Build a "fire-trap" when you see an ogre. # D…" at bounding box center [1050, 218] width 558 height 405
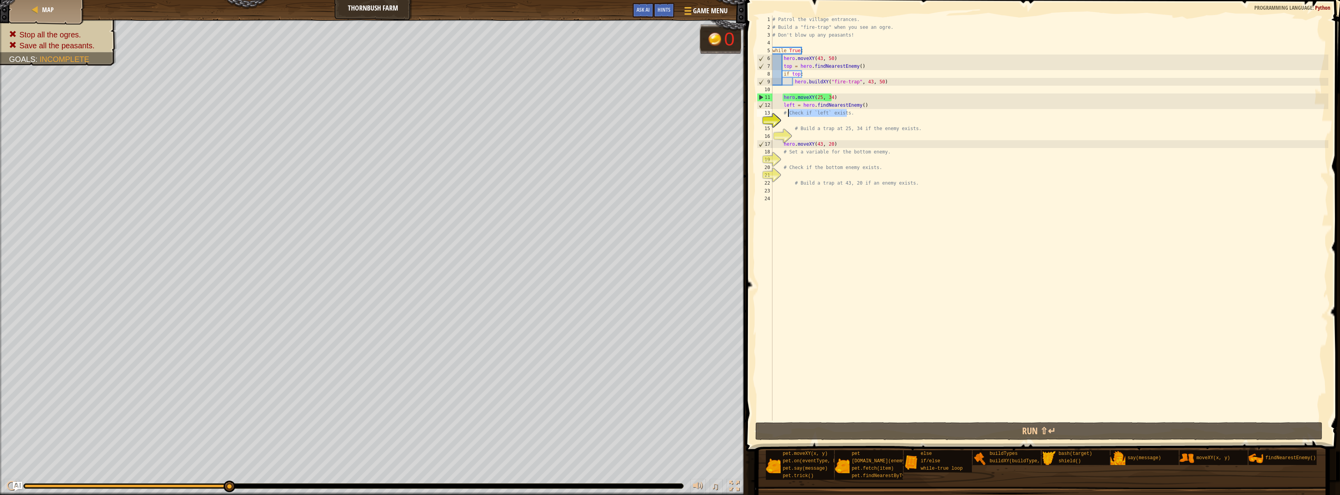
drag, startPoint x: 850, startPoint y: 114, endPoint x: 790, endPoint y: 114, distance: 60.0
click at [790, 114] on div "# Patrol the village entrances. # Build a "fire-trap" when you see an ogre. # D…" at bounding box center [1050, 226] width 558 height 421
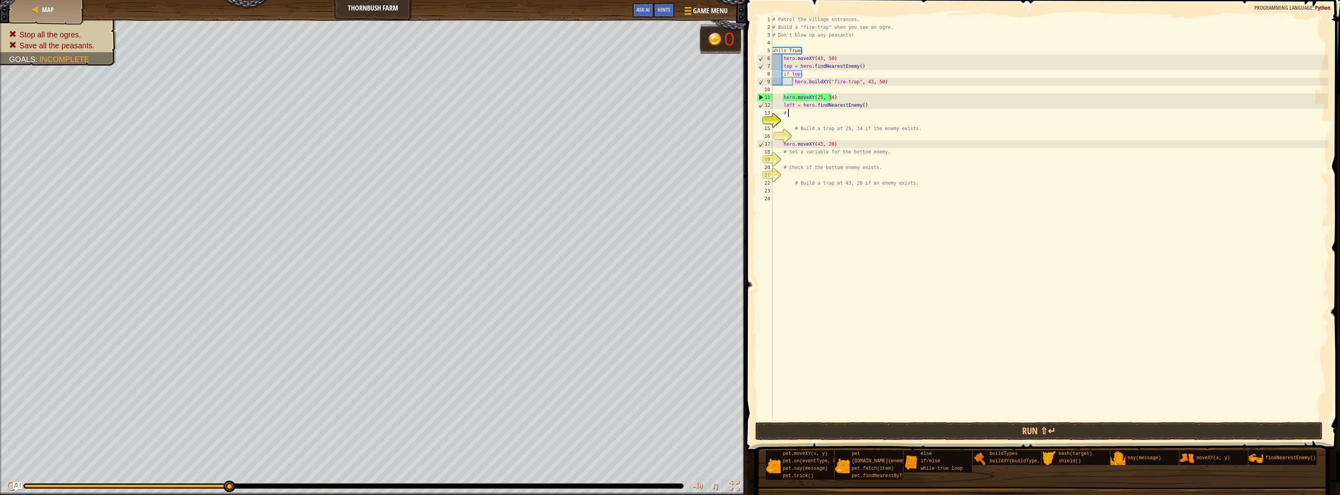
type textarea "#"
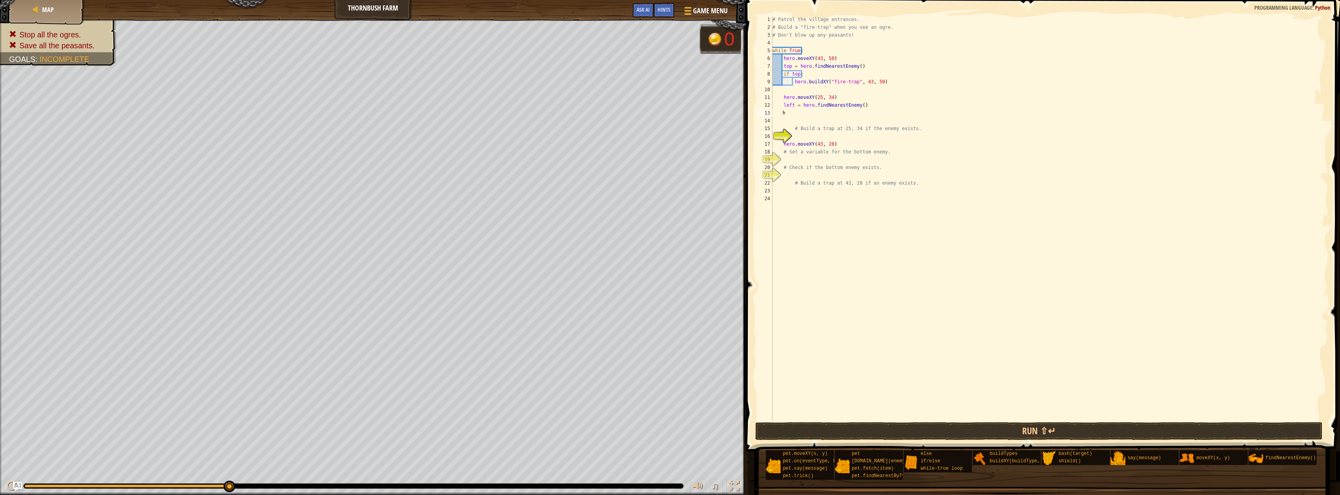
scroll to position [0, 0]
type textarea "h"
click at [878, 428] on button "Run ⇧↵" at bounding box center [1039, 431] width 567 height 18
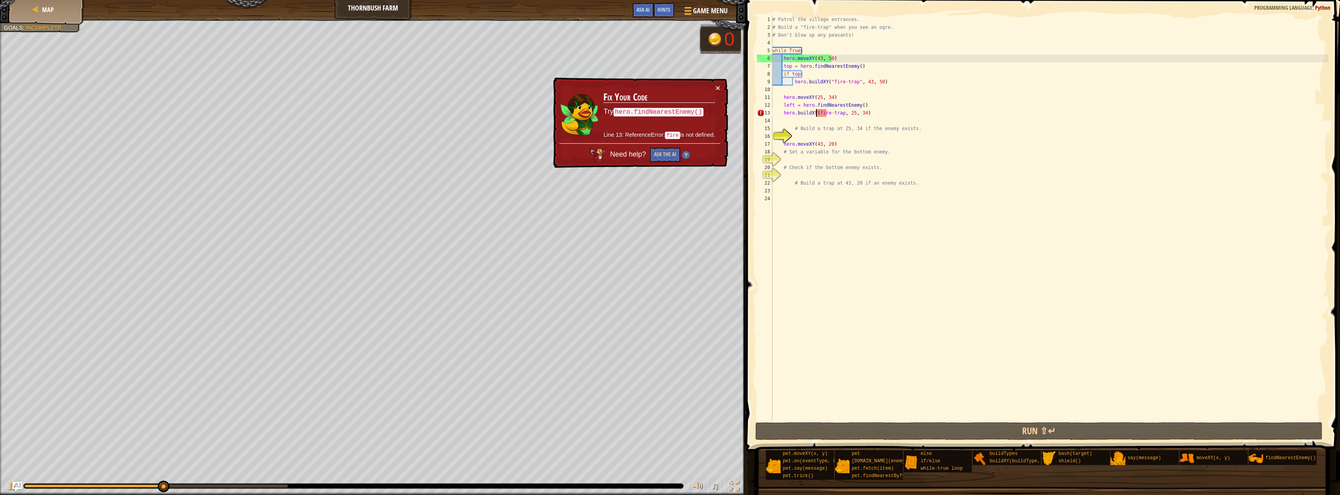
click at [816, 115] on div "# Patrol the village entrances. # Build a "fire-trap" when you see an ogre. # D…" at bounding box center [1050, 226] width 558 height 421
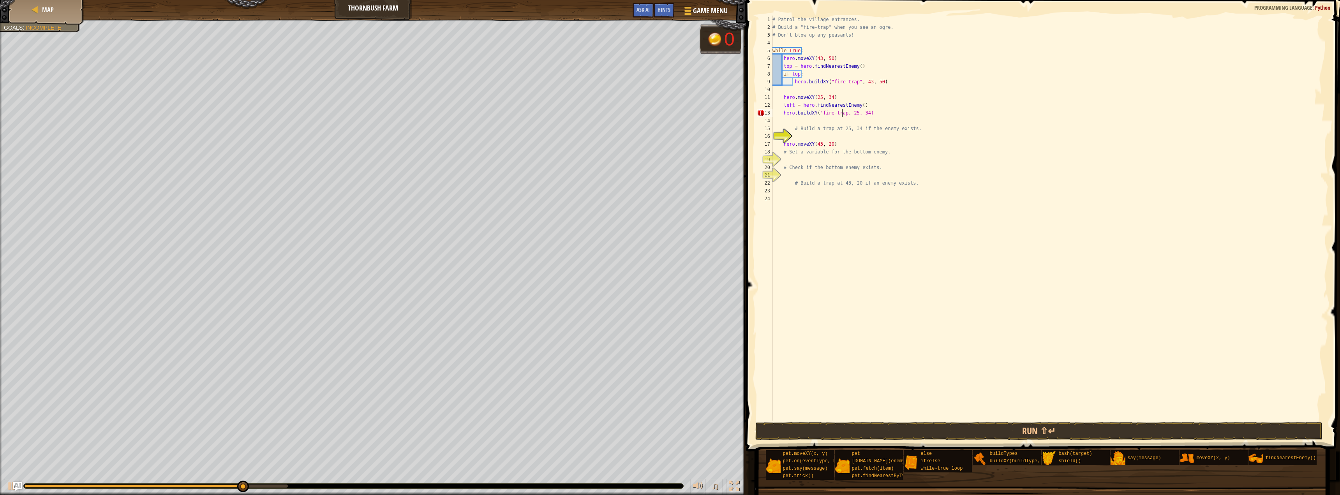
scroll to position [4, 6]
click at [868, 436] on button "Run ⇧↵" at bounding box center [1039, 431] width 567 height 18
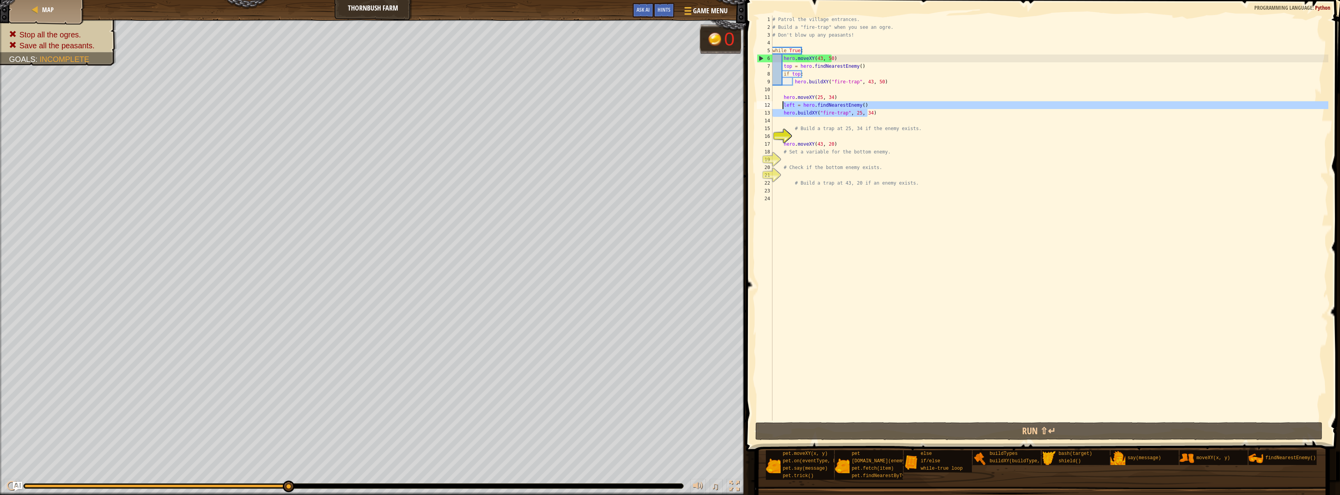
drag, startPoint x: 873, startPoint y: 111, endPoint x: 784, endPoint y: 106, distance: 89.0
click at [784, 106] on div "# Patrol the village entrances. # Build a "fire-trap" when you see an ogre. # D…" at bounding box center [1050, 226] width 558 height 421
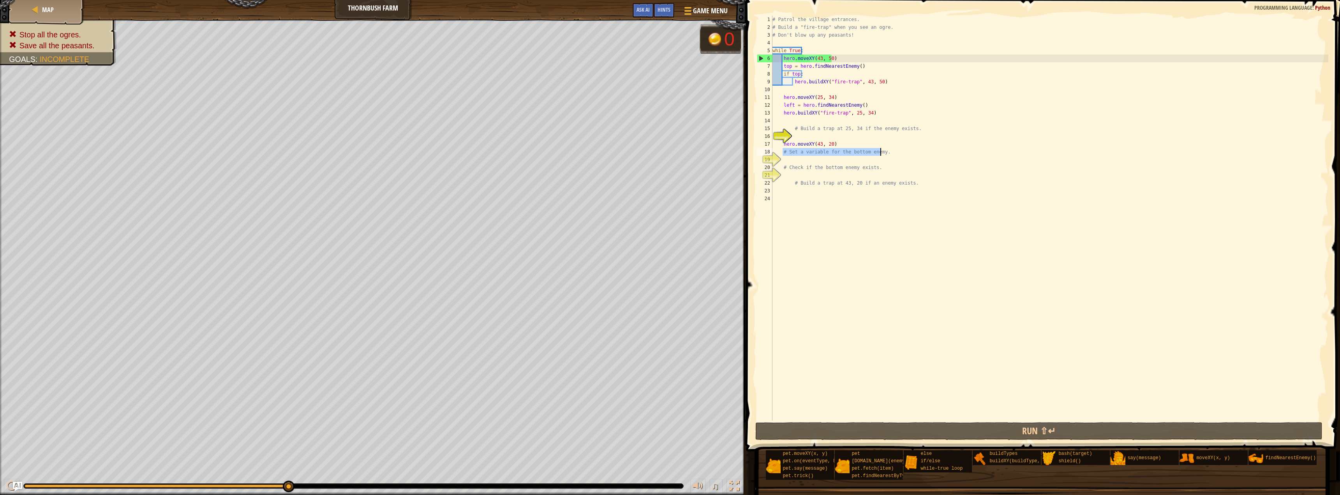
drag, startPoint x: 783, startPoint y: 152, endPoint x: 885, endPoint y: 148, distance: 101.4
click at [886, 149] on div "# Patrol the village entrances. # Build a "fire-trap" when you see an ogre. # D…" at bounding box center [1050, 226] width 558 height 421
paste textarea "hero.buildXY("fire-trap", 25, 34)"
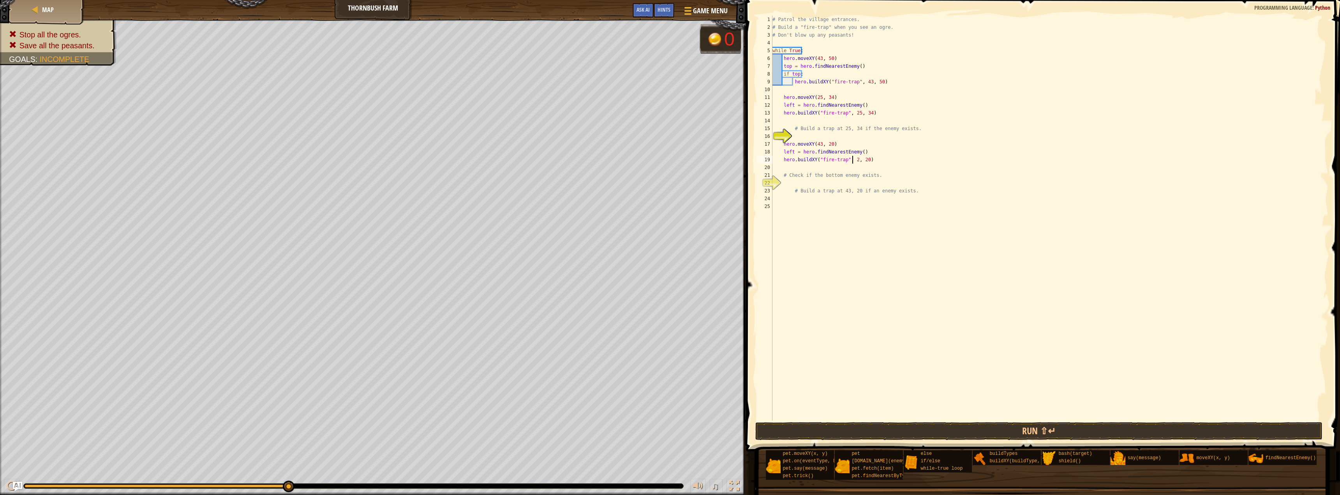
scroll to position [4, 7]
click at [791, 153] on div "# Patrol the village entrances. # Build a "fire-trap" when you see an ogre. # D…" at bounding box center [1050, 226] width 558 height 421
click at [1175, 423] on button "Run ⇧↵" at bounding box center [1039, 431] width 567 height 18
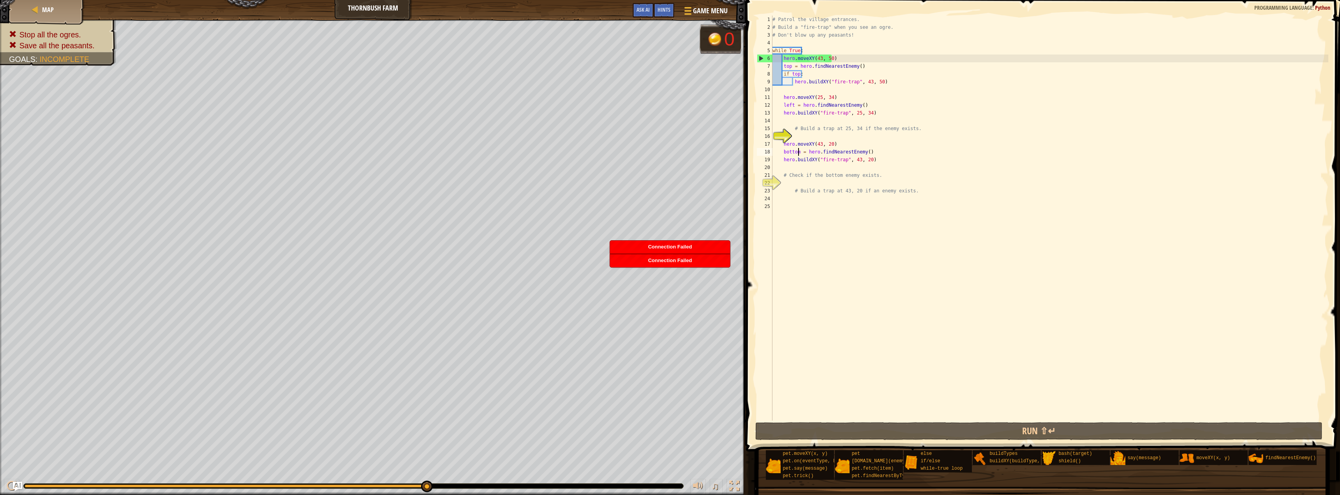
click at [773, 138] on div "16" at bounding box center [765, 136] width 16 height 8
click at [773, 140] on div "16" at bounding box center [765, 136] width 16 height 8
click at [782, 146] on div "# Patrol the village entrances. # Build a "fire-trap" when you see an ogre. # D…" at bounding box center [1050, 226] width 558 height 421
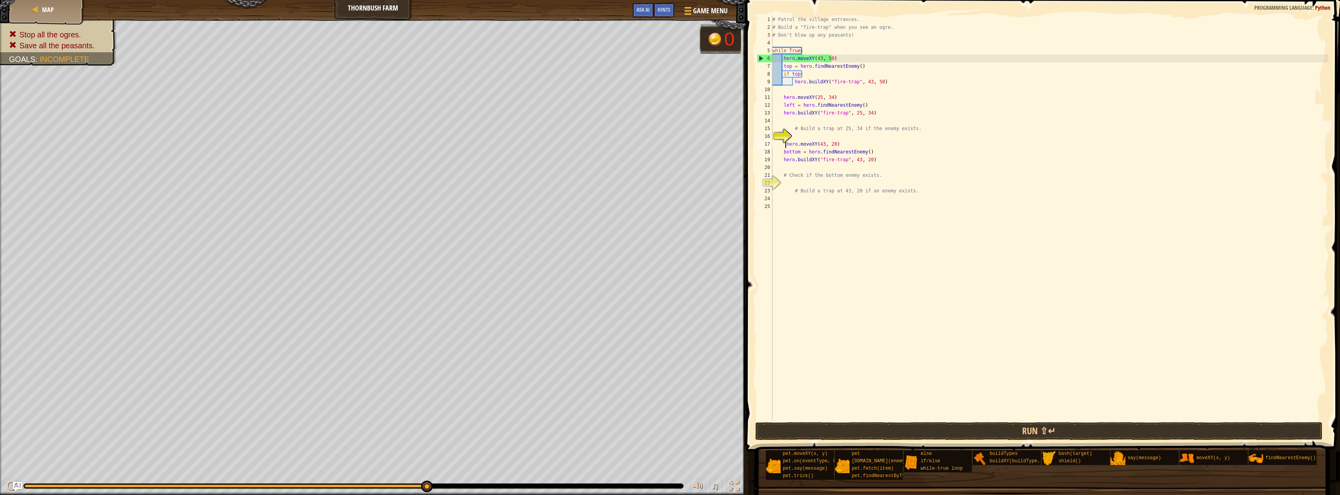
type textarea "hero.moveXY(43, 20)"
click at [782, 88] on div "# Patrol the village entrances. # Build a "fire-trap" when you see an ogre. # D…" at bounding box center [1050, 226] width 558 height 421
click at [786, 94] on div "# Patrol the village entrances. # Build a "fire-trap" when you see an ogre. # D…" at bounding box center [1050, 226] width 558 height 421
type textarea "hero.moveXY(25, 34)"
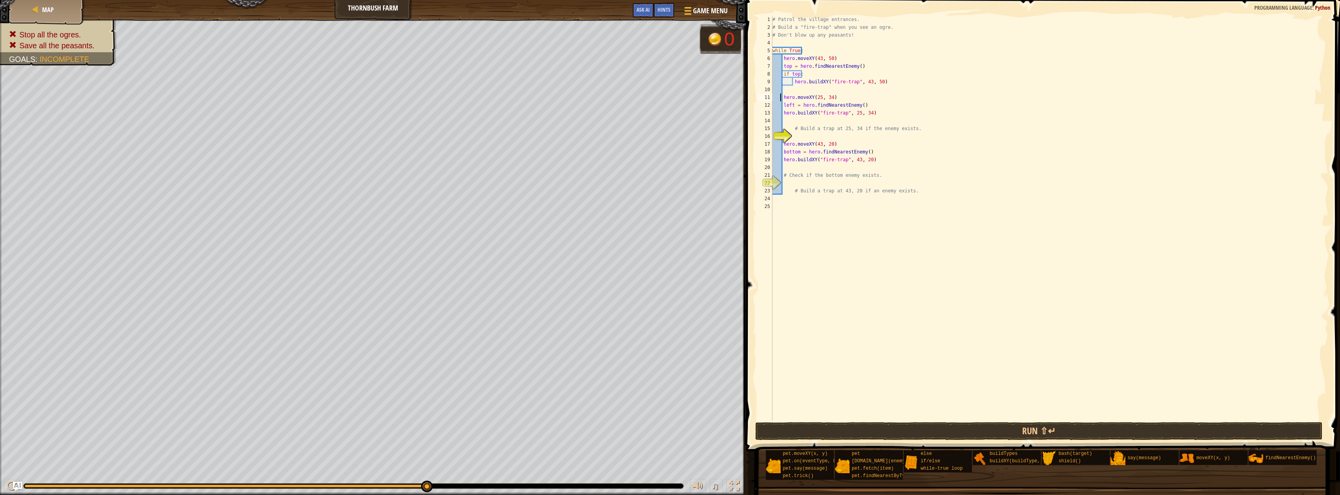
click at [782, 97] on div "# Patrol the village entrances. # Build a "fire-trap" when you see an ogre. # D…" at bounding box center [1050, 226] width 558 height 421
click at [784, 99] on div "# Patrol the village entrances. # Build a "fire-trap" when you see an ogre. # D…" at bounding box center [1050, 218] width 558 height 405
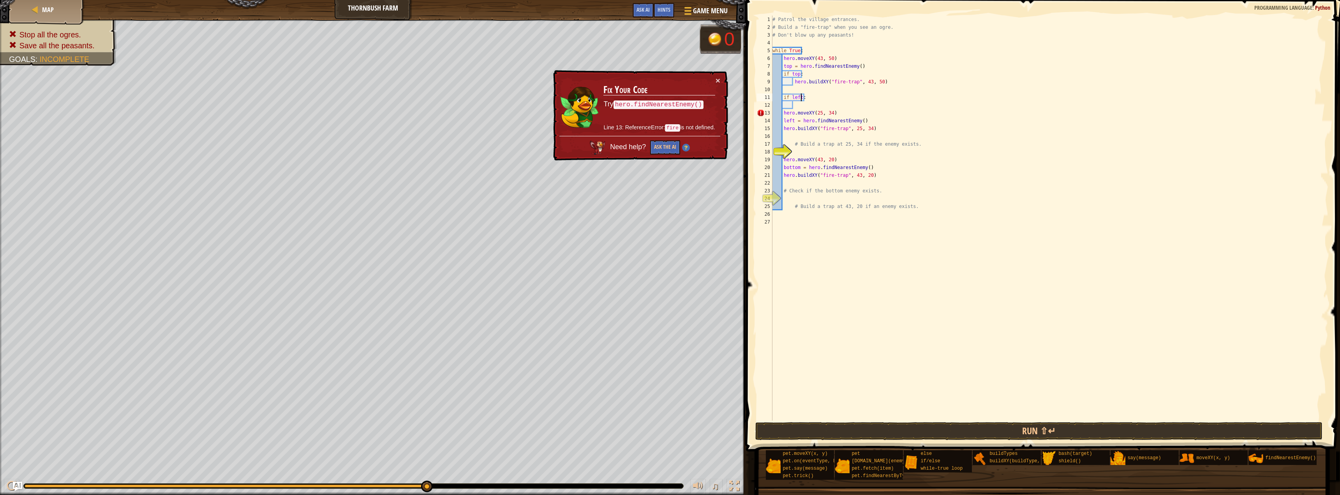
click at [783, 115] on div "# Patrol the village entrances. # Build a "fire-trap" when you see an ogre. # D…" at bounding box center [1050, 226] width 558 height 421
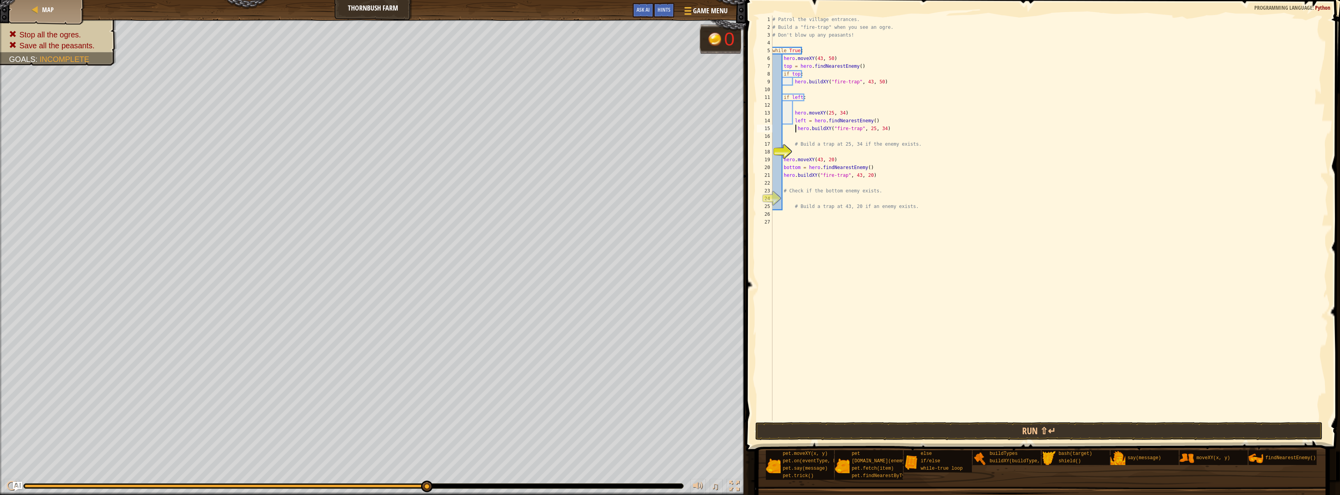
type textarea "hero.buildXY("fire-trap", 25, 34)"
type textarea "# Build a trap at 25, 34 if the enemy exists."
type textarea "hero.moveXY(43, 20)"
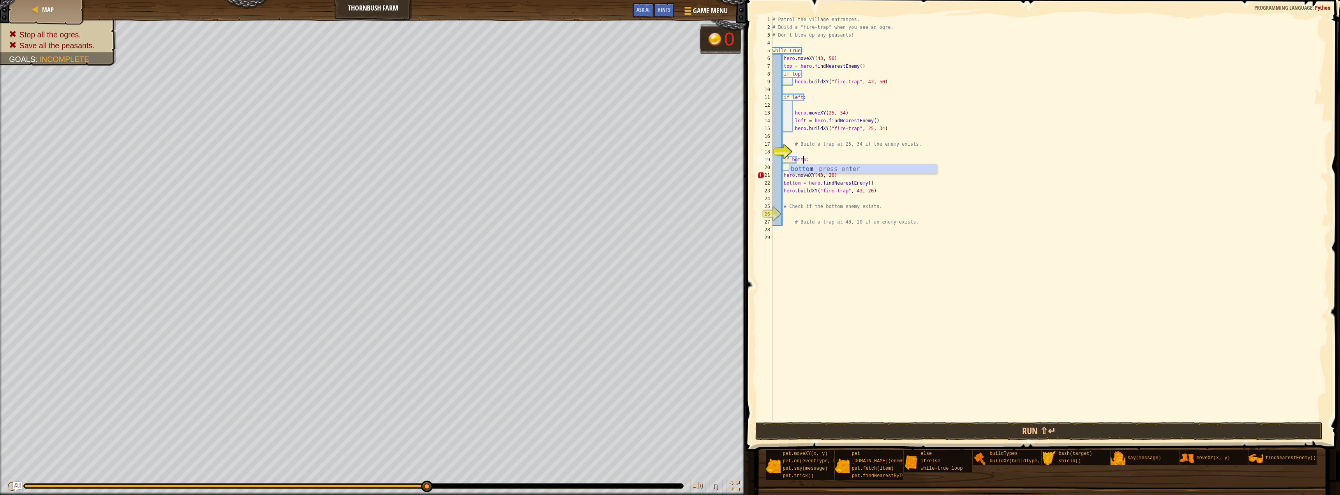
type textarea "if bottom:"
type textarea "hero.buildXY("fire-trap", 43, 20)"
drag, startPoint x: 815, startPoint y: 434, endPoint x: 820, endPoint y: 432, distance: 5.2
click at [820, 432] on button "Run ⇧↵" at bounding box center [1039, 431] width 567 height 18
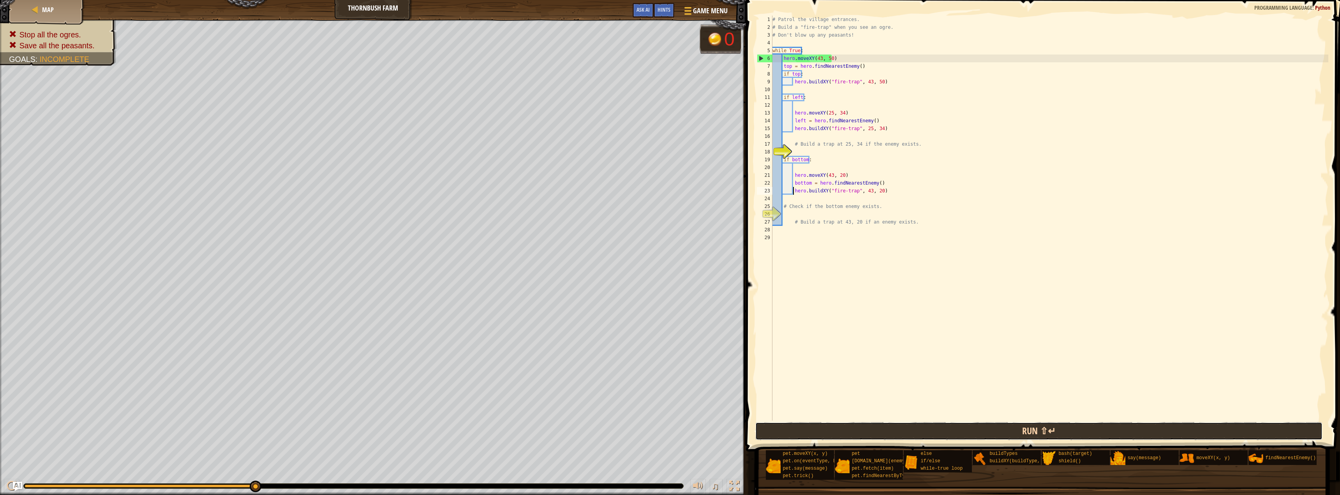
click at [831, 436] on button "Run ⇧↵" at bounding box center [1039, 431] width 567 height 18
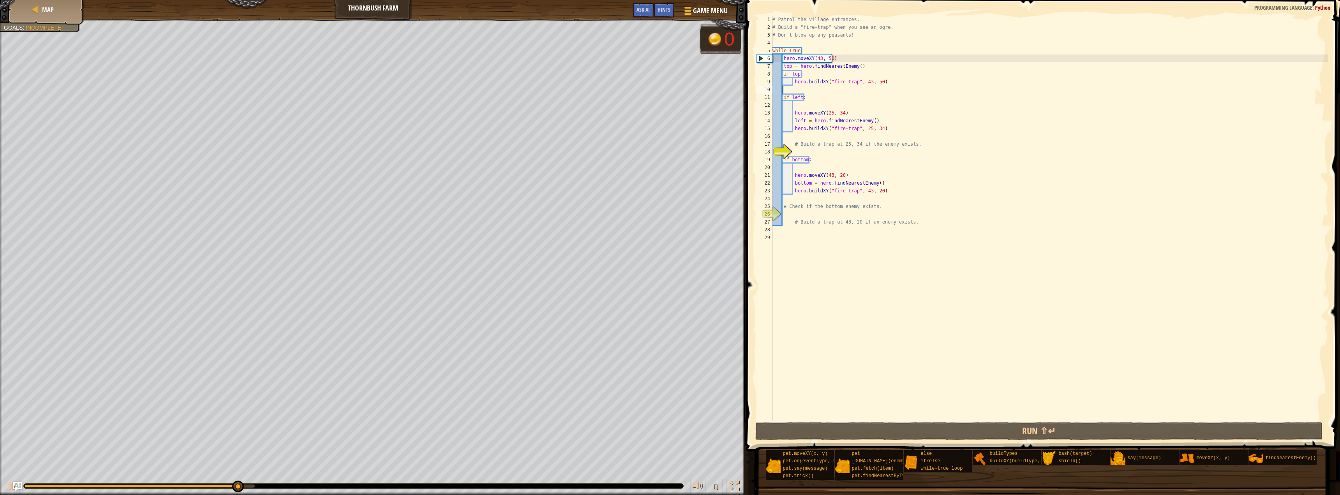
click at [784, 88] on div "# Patrol the village entrances. # Build a "fire-trap" when you see an ogre. # D…" at bounding box center [1050, 226] width 558 height 421
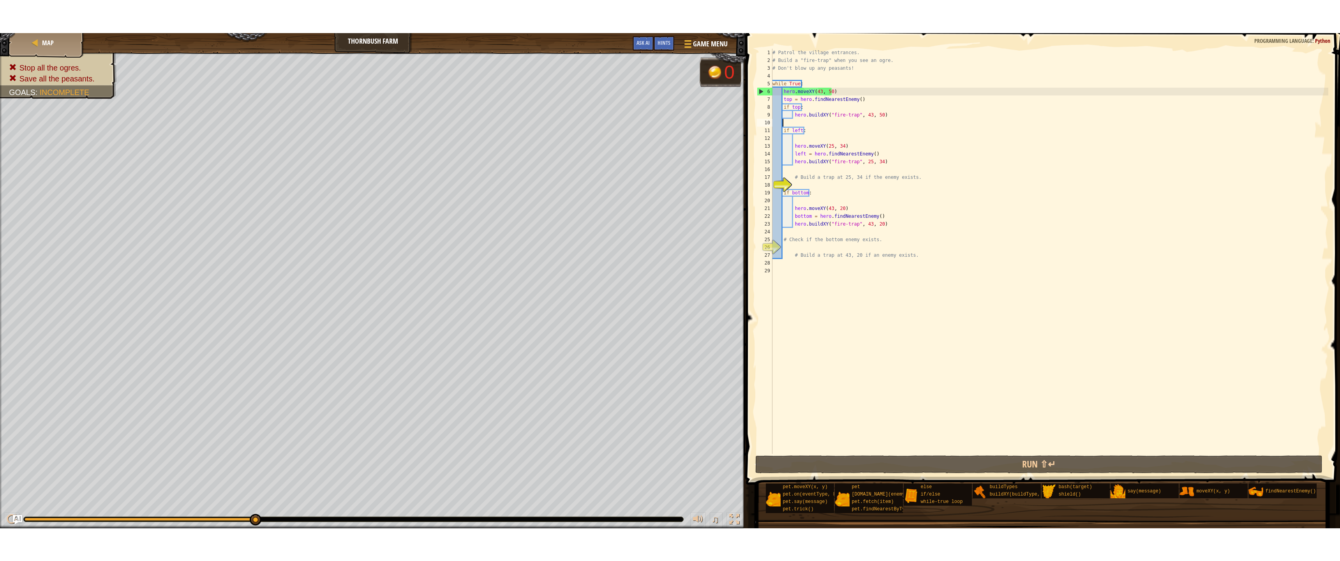
scroll to position [4, 0]
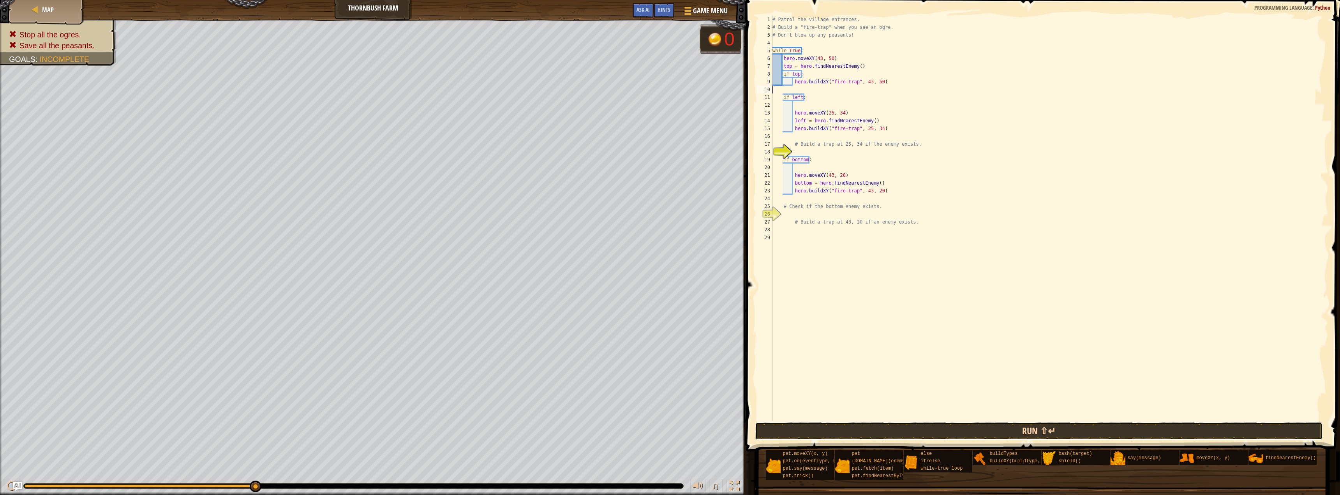
click at [778, 434] on button "Run ⇧↵" at bounding box center [1039, 431] width 567 height 18
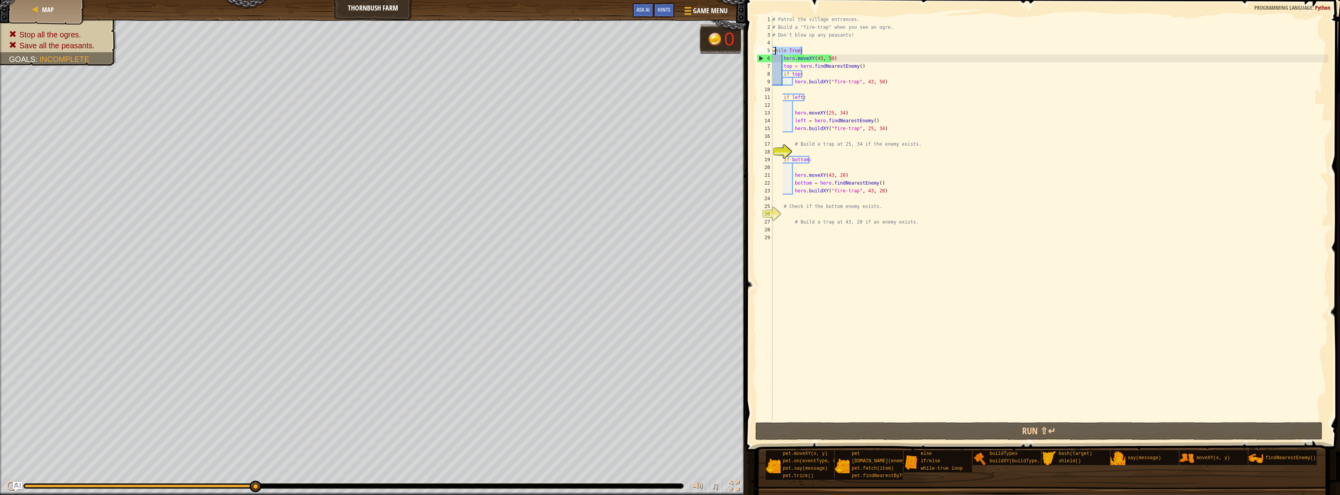
drag, startPoint x: 807, startPoint y: 50, endPoint x: 774, endPoint y: 53, distance: 33.3
click at [774, 53] on div "# Patrol the village entrances. # Build a "fire-trap" when you see an ogre. # D…" at bounding box center [1050, 226] width 558 height 421
type textarea "w"
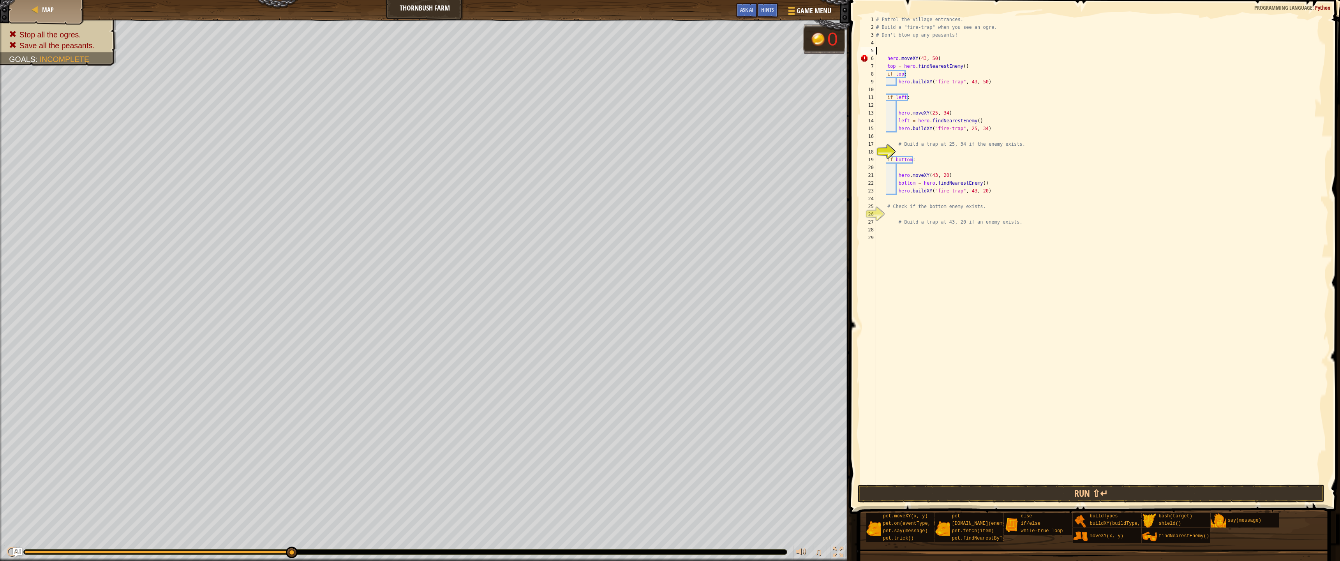
click at [1142, 480] on div "# Patrol the village entrances. # Build a "fire-trap" when you see an ogre. # D…" at bounding box center [1102, 257] width 454 height 483
click at [1144, 483] on div "1 2 3 4 5 6 7 8 9 10 11 12 13 14 15 16 17 18 19 20 21 22 23 24 25 26 27 28 29 #…" at bounding box center [1094, 272] width 493 height 537
click at [1148, 487] on button "Run ⇧↵" at bounding box center [1091, 494] width 467 height 18
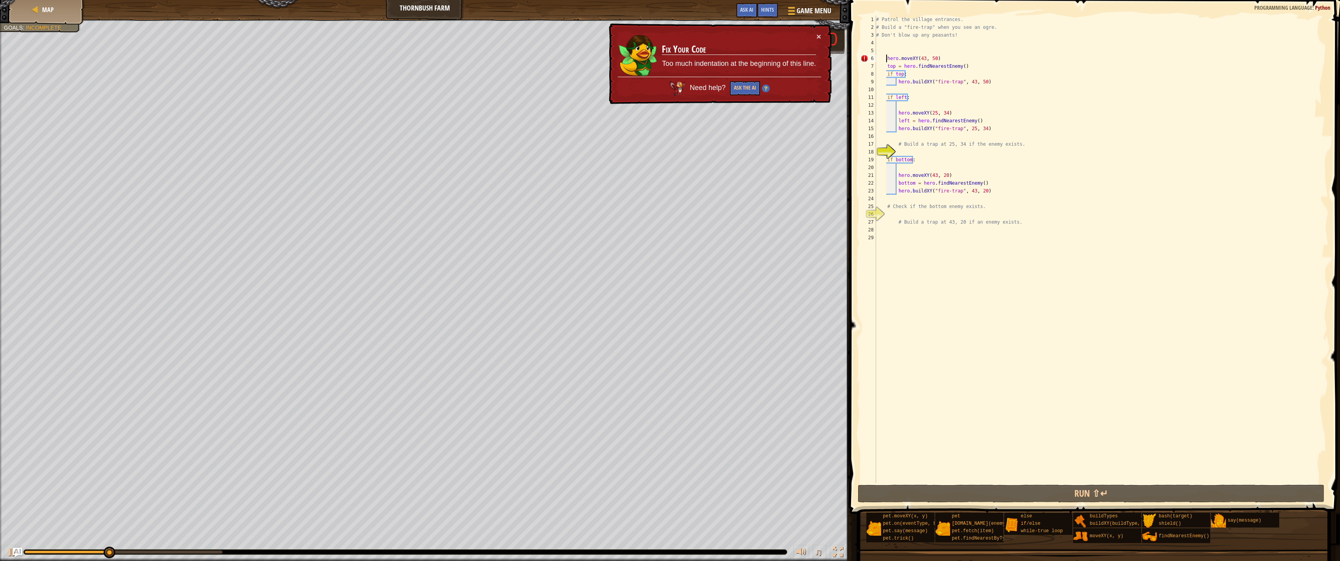
click at [887, 59] on div "# Patrol the village entrances. # Build a "fire-trap" when you see an ogre. # D…" at bounding box center [1102, 257] width 454 height 483
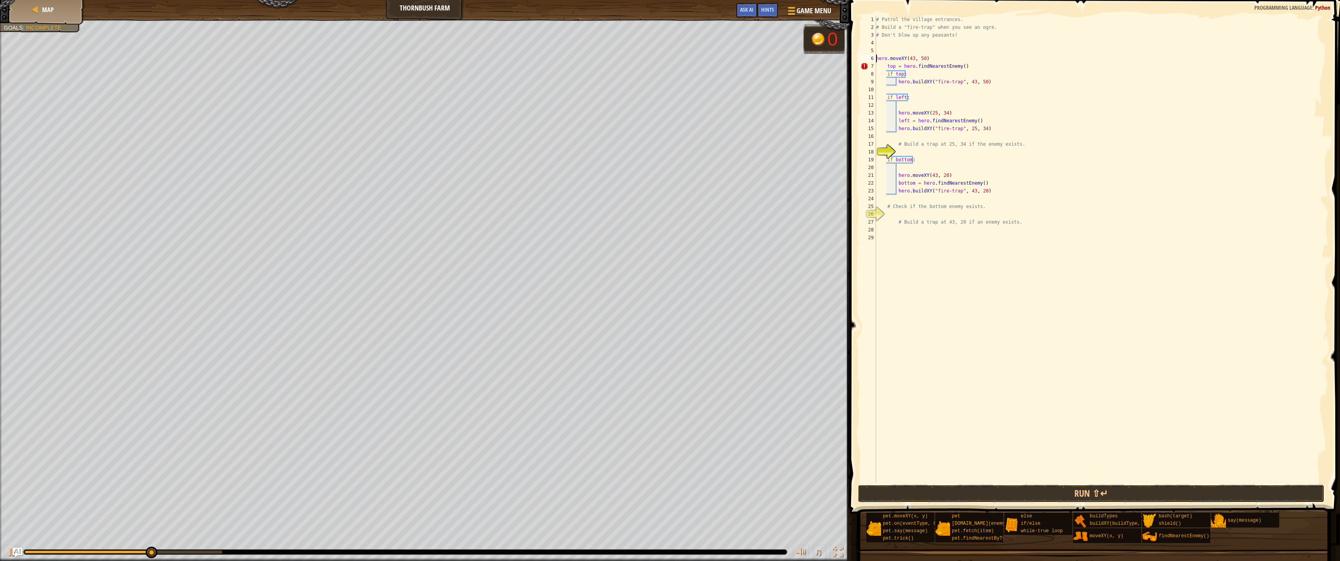
click at [954, 495] on button "Run ⇧↵" at bounding box center [1091, 494] width 467 height 18
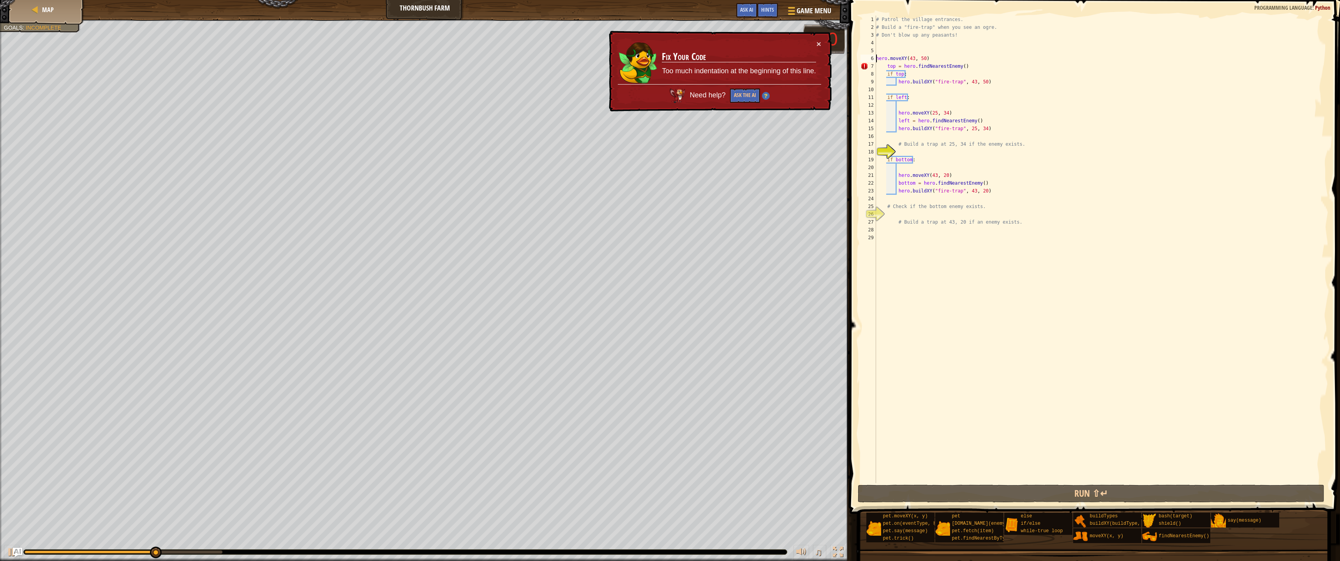
click at [887, 65] on div "# Patrol the village entrances. # Build a "fire-trap" when you see an ogre. # D…" at bounding box center [1102, 257] width 454 height 483
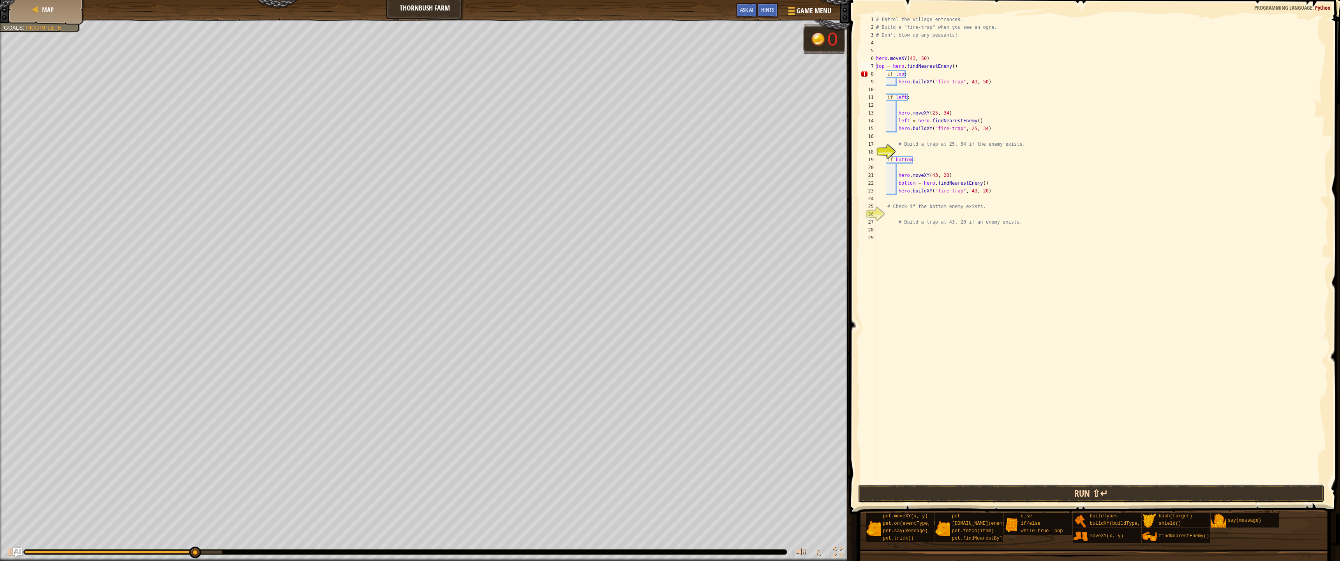
click at [975, 491] on button "Run ⇧↵" at bounding box center [1091, 494] width 467 height 18
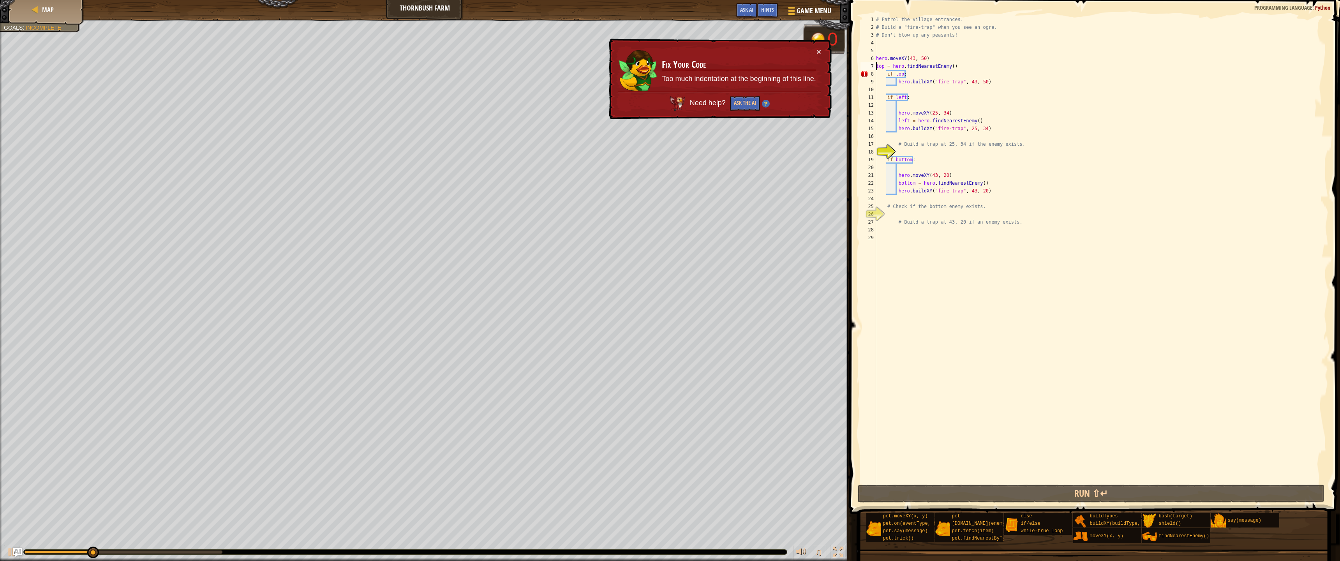
click at [885, 76] on div "# Patrol the village entrances. # Build a "fire-trap" when you see an ogre. # D…" at bounding box center [1102, 257] width 454 height 483
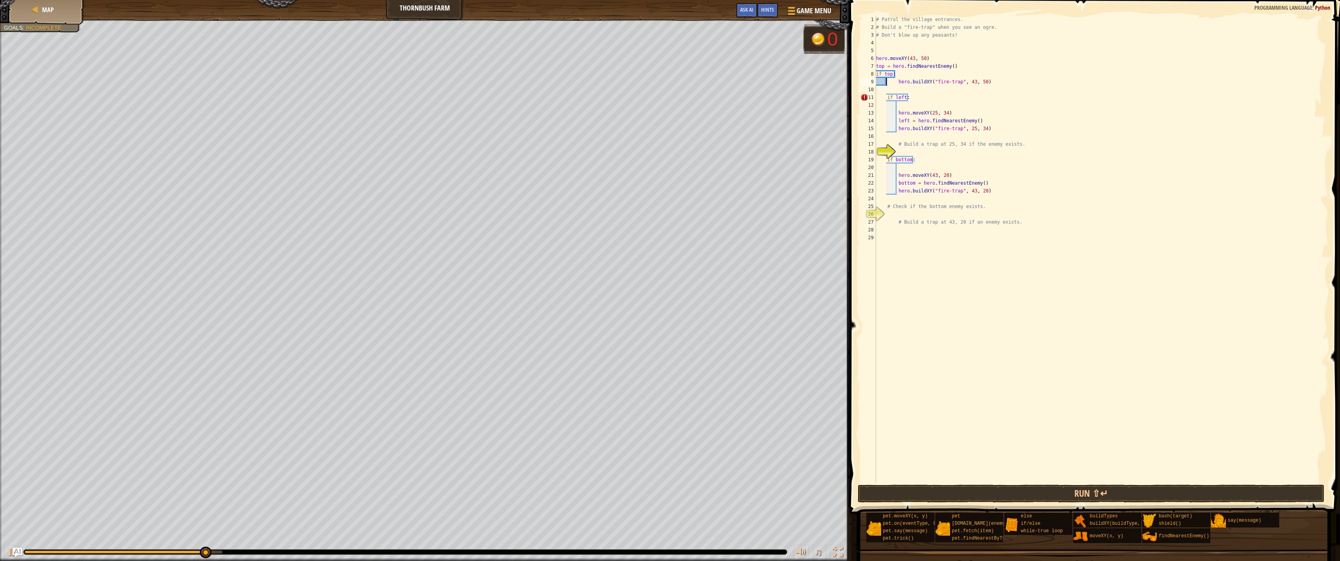
type textarea "hero.buildXY("fire-trap", 43, 50)"
type textarea "if left:"
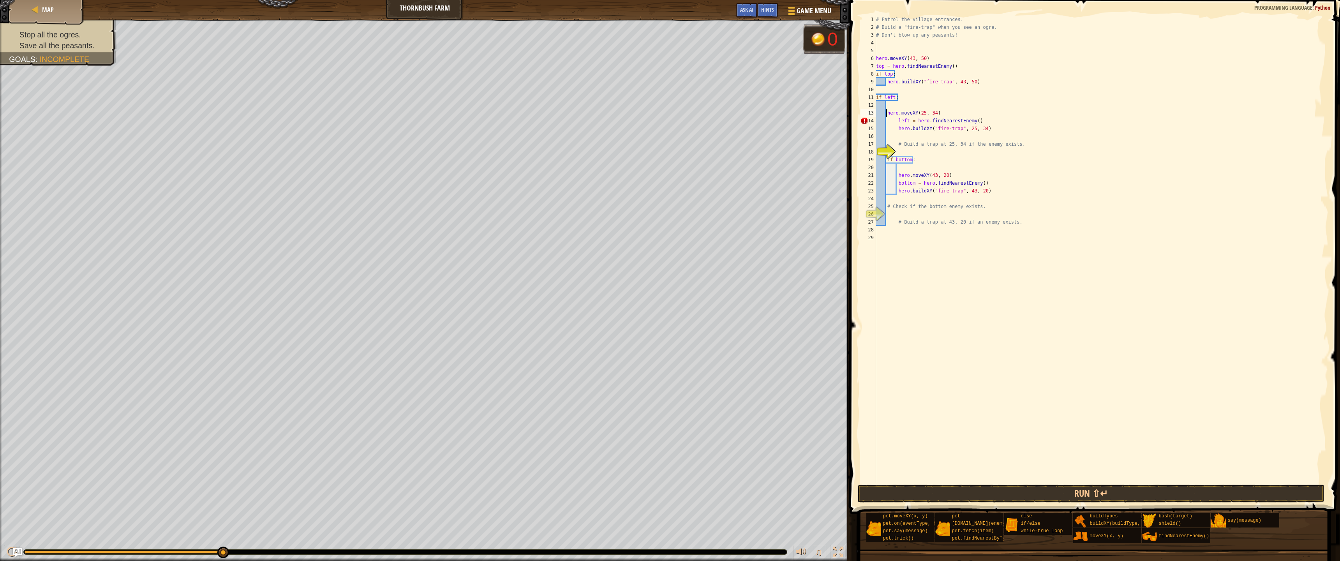
type textarea "hero.moveXY(25, 34)"
type textarea "hero.buildXY("fire-trap", 25, 34)"
type textarea "# Build a trap at 25, 34 if the enemy exists."
type textarea "if bottom:"
click at [1015, 495] on button "Run ⇧↵" at bounding box center [1091, 494] width 467 height 18
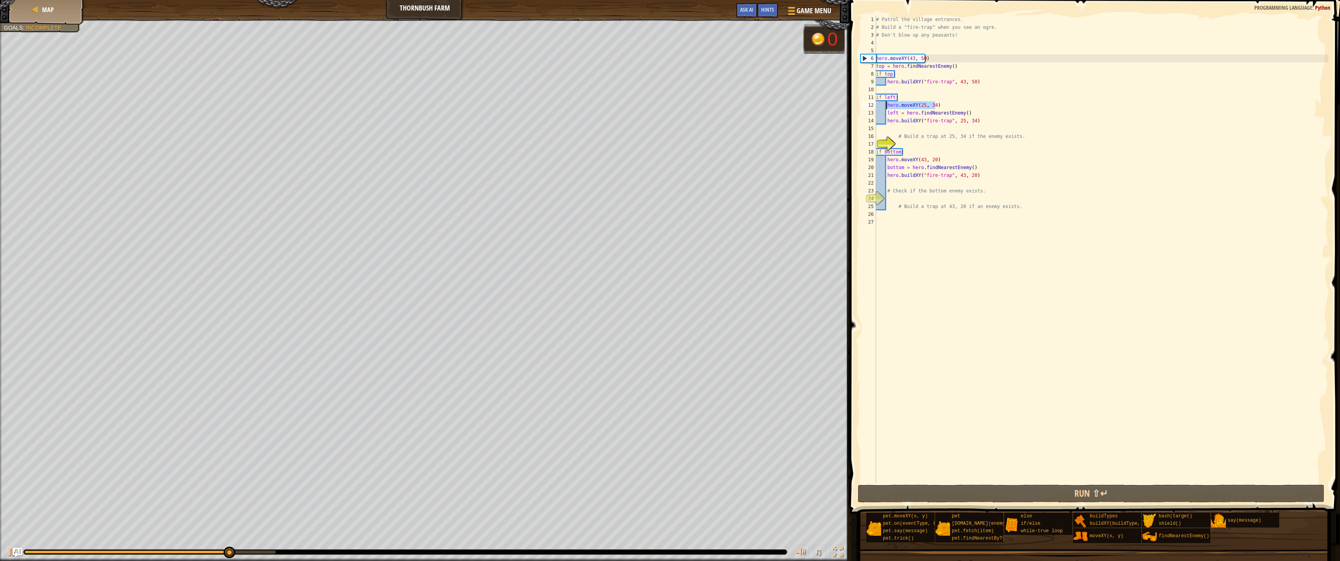
drag, startPoint x: 940, startPoint y: 105, endPoint x: 886, endPoint y: 107, distance: 53.8
click at [886, 107] on div "# Patrol the village entrances. # Build a "fire-trap" when you see an ogre. # D…" at bounding box center [1102, 257] width 454 height 483
type textarea "hero.moveXY(25, 34)"
drag, startPoint x: 934, startPoint y: 107, endPoint x: 887, endPoint y: 103, distance: 47.3
click at [887, 103] on div "# Patrol the village entrances. # Build a "fire-trap" when you see an ogre. # D…" at bounding box center [1102, 257] width 454 height 483
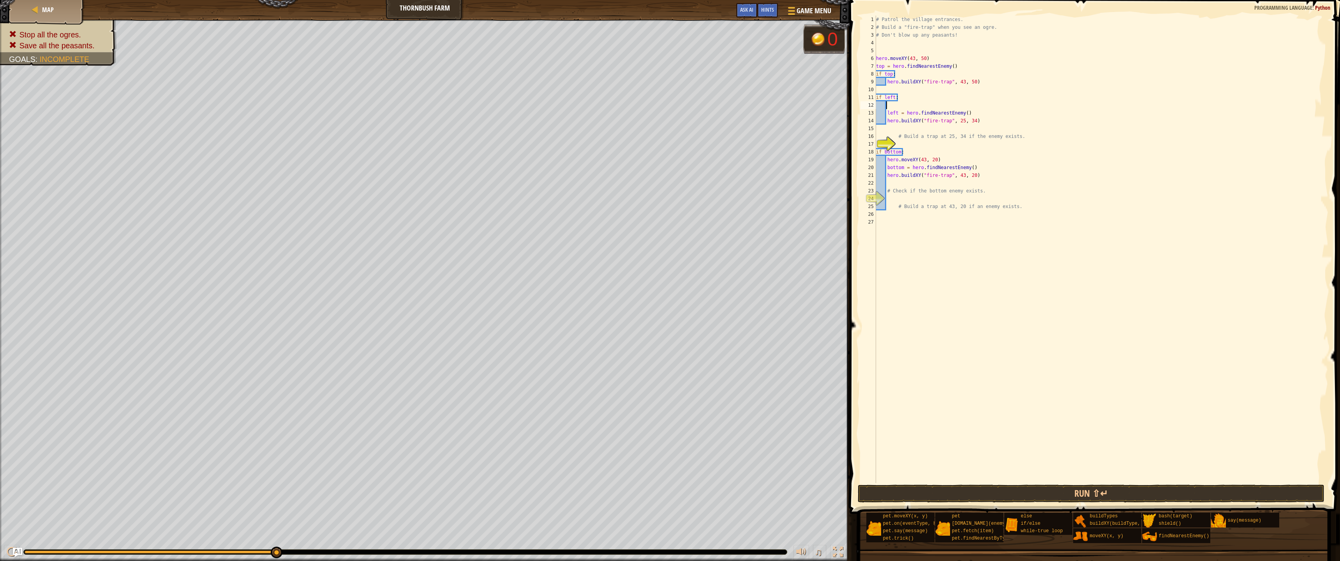
type textarea "if left:"
type textarea "left = hero.findNearestEnemy()"
type textarea "if left:"
click at [881, 97] on div "# Patrol the village entrances. # Build a "fire-trap" when you see an ogre. # D…" at bounding box center [1102, 257] width 454 height 483
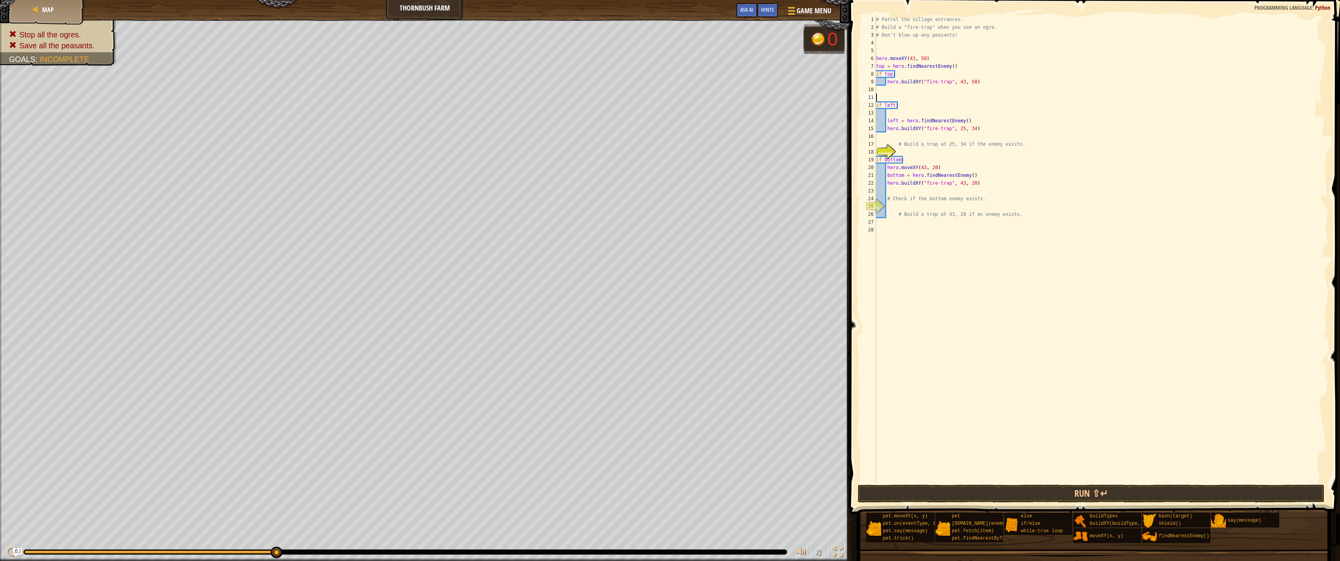
paste textarea "hero.moveXY(25, 34)"
click at [886, 119] on div "# Patrol the village entrances. # Build a "fire-trap" when you see an ogre. # D…" at bounding box center [1102, 257] width 454 height 483
drag, startPoint x: 937, startPoint y: 161, endPoint x: 887, endPoint y: 157, distance: 50.0
click at [887, 157] on div "# Patrol the village entrances. # Build a "fire-trap" when you see an ogre. # D…" at bounding box center [1102, 257] width 454 height 483
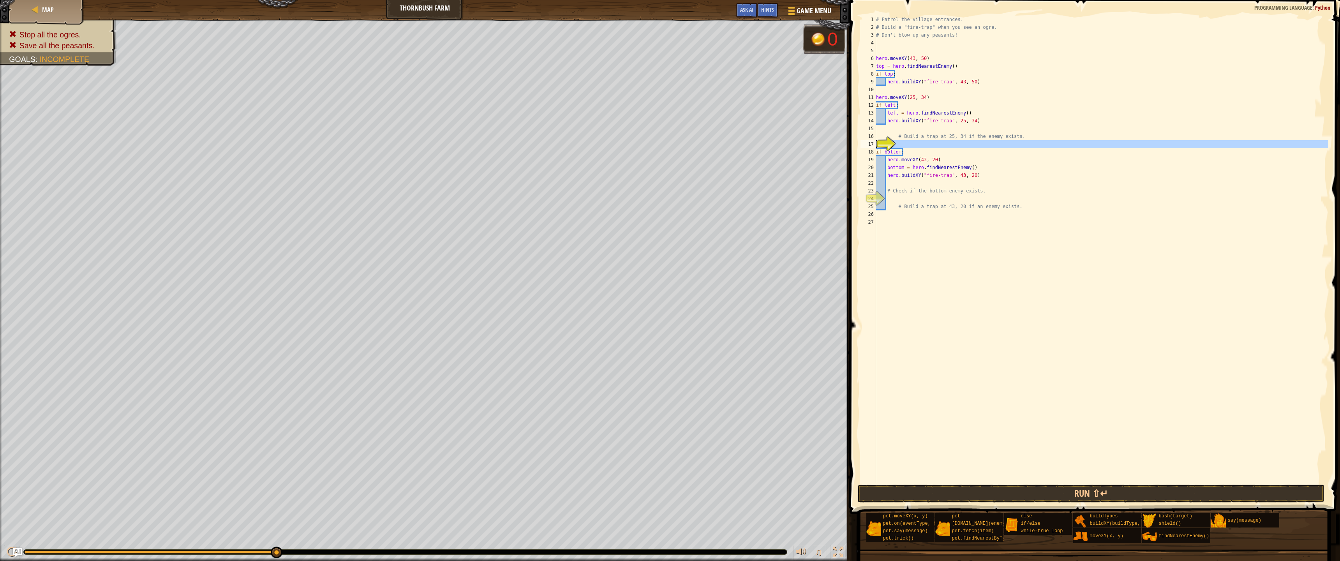
click at [876, 141] on div "17" at bounding box center [869, 144] width 16 height 8
type textarea "if bottom:"
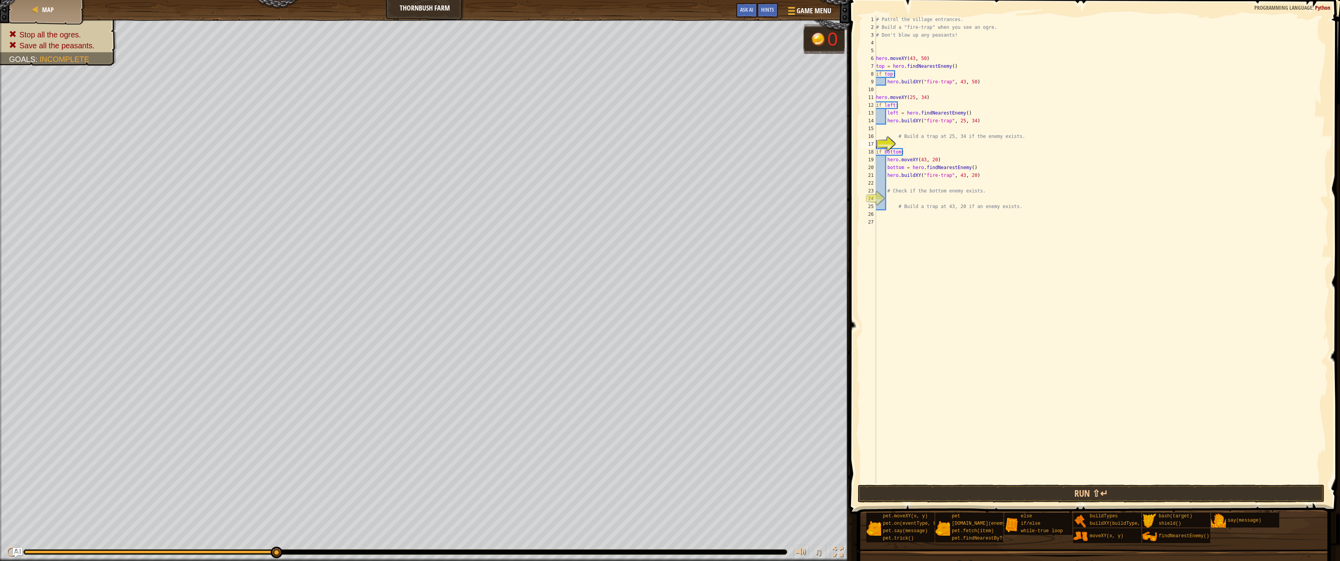
drag, startPoint x: 889, startPoint y: 145, endPoint x: 897, endPoint y: 140, distance: 9.2
click at [897, 140] on div "# Patrol the village entrances. # Build a "fire-trap" when you see an ogre. # D…" at bounding box center [1102, 257] width 454 height 483
drag, startPoint x: 897, startPoint y: 140, endPoint x: 895, endPoint y: 144, distance: 4.4
paste textarea "hero.moveXY(43, 20)"
click at [897, 143] on div "# Patrol the village entrances. # Build a "fire-trap" when you see an ogre. # D…" at bounding box center [1102, 257] width 454 height 483
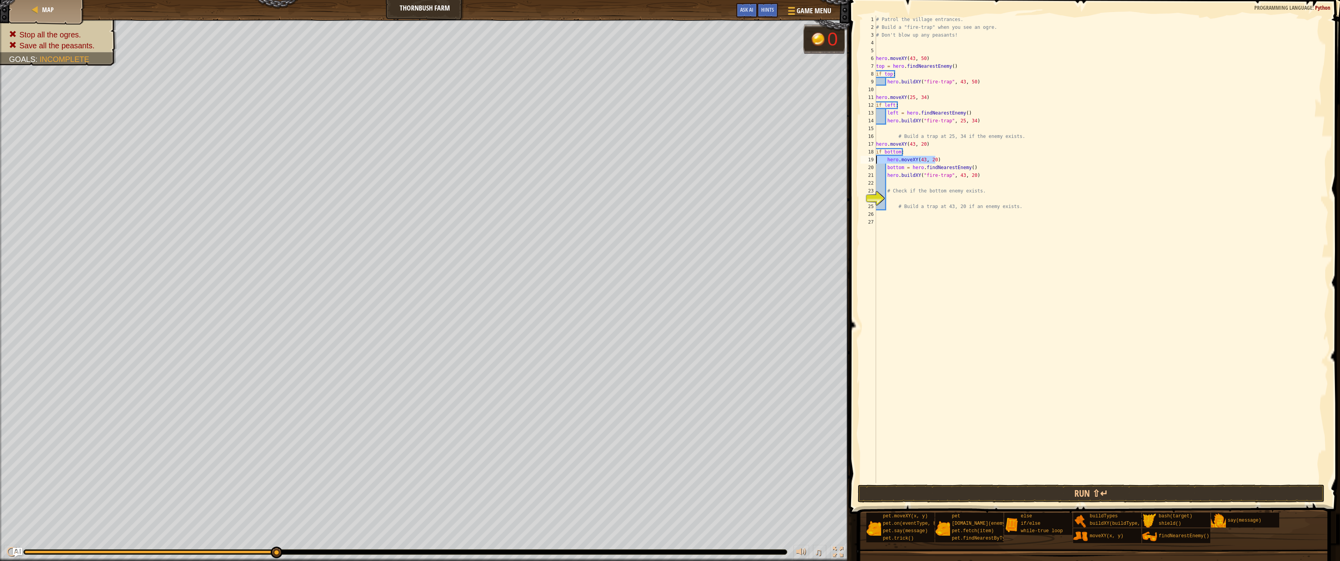
drag, startPoint x: 936, startPoint y: 159, endPoint x: 876, endPoint y: 161, distance: 60.5
click at [876, 161] on div "hero.moveXY(43, 20) 1 2 3 4 5 6 7 8 9 10 11 12 13 14 15 16 17 18 19 20 21 22 23…" at bounding box center [1094, 250] width 470 height 468
type textarea "hero.moveXY(43, 20)"
click at [906, 495] on button "Run ⇧↵" at bounding box center [1091, 494] width 467 height 18
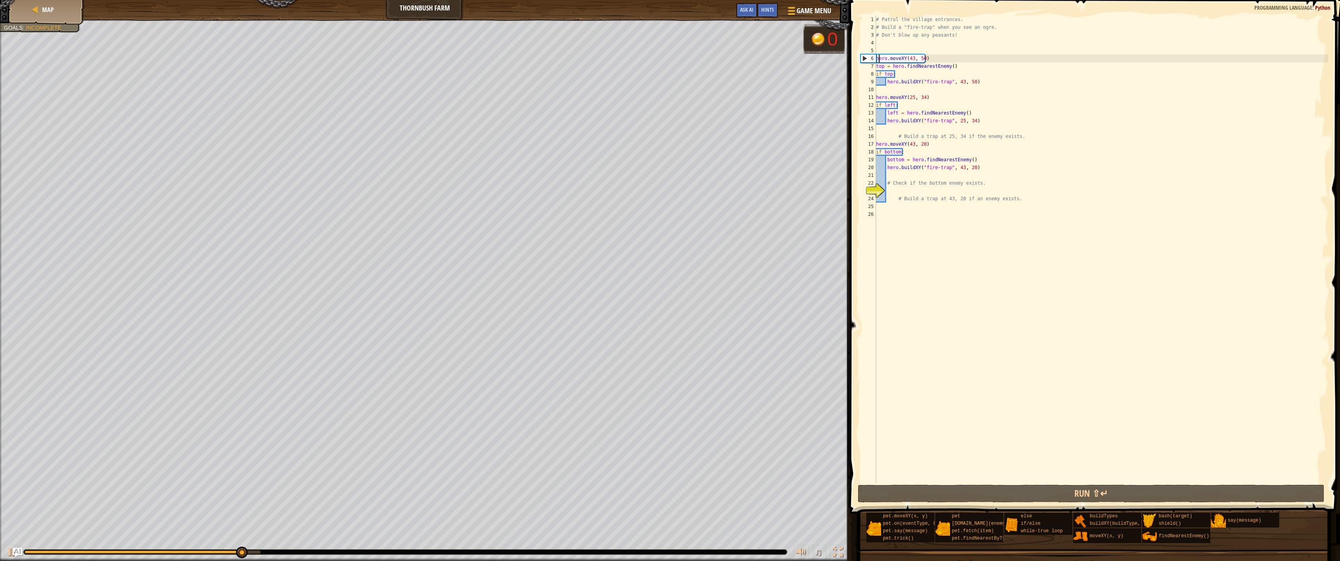
click at [879, 58] on div "# Patrol the village entrances. # Build a "fire-trap" when you see an ogre. # D…" at bounding box center [1102, 257] width 454 height 483
click at [878, 57] on div "# Patrol the village entrances. # Build a "fire-trap" when you see an ogre. # D…" at bounding box center [1102, 257] width 454 height 483
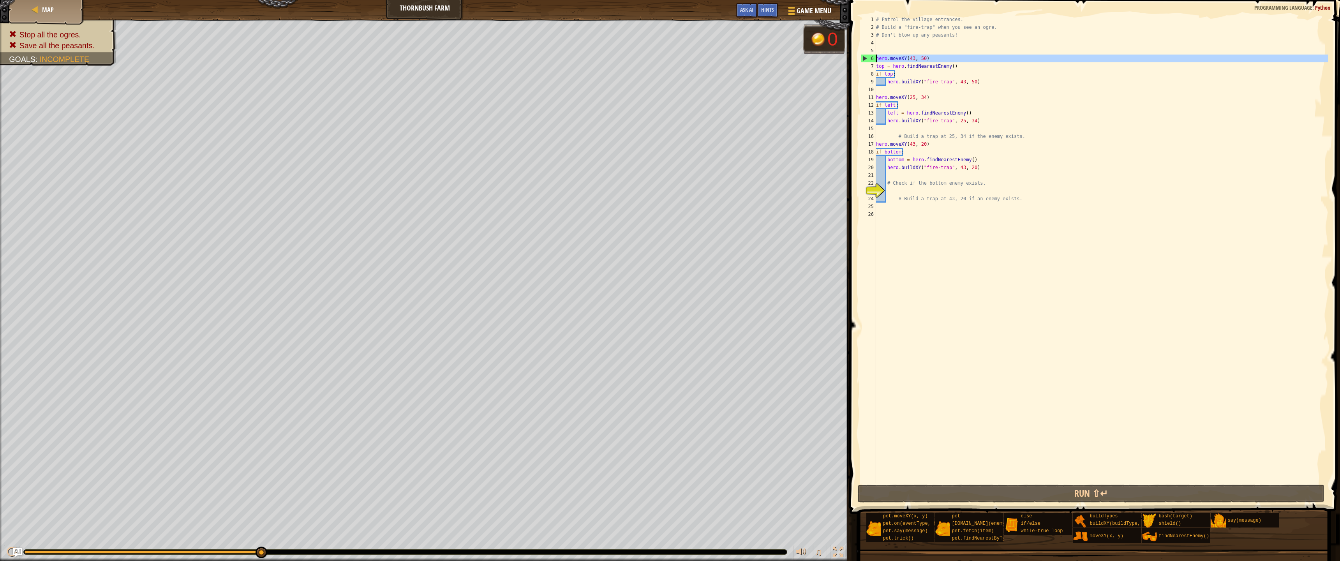
click at [874, 55] on div "6" at bounding box center [868, 59] width 15 height 8
type textarea "hero.moveXY(43, 50)"
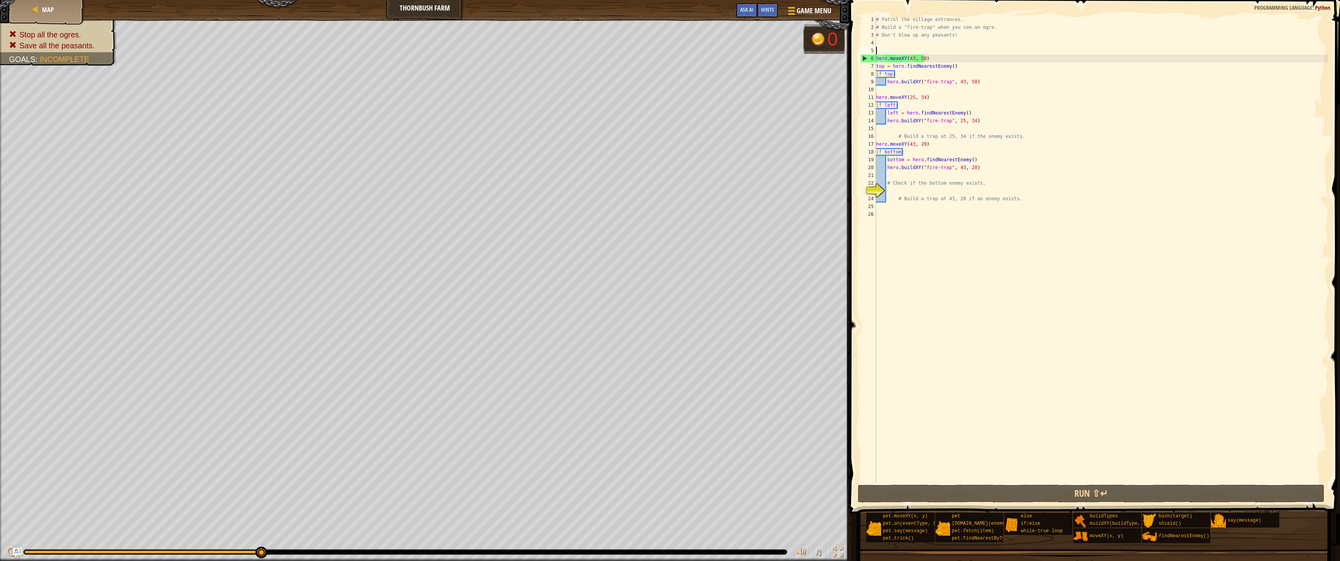
click at [878, 53] on div "# Patrol the village entrances. # Build a "fire-trap" when you see an ogre. # D…" at bounding box center [1102, 257] width 454 height 483
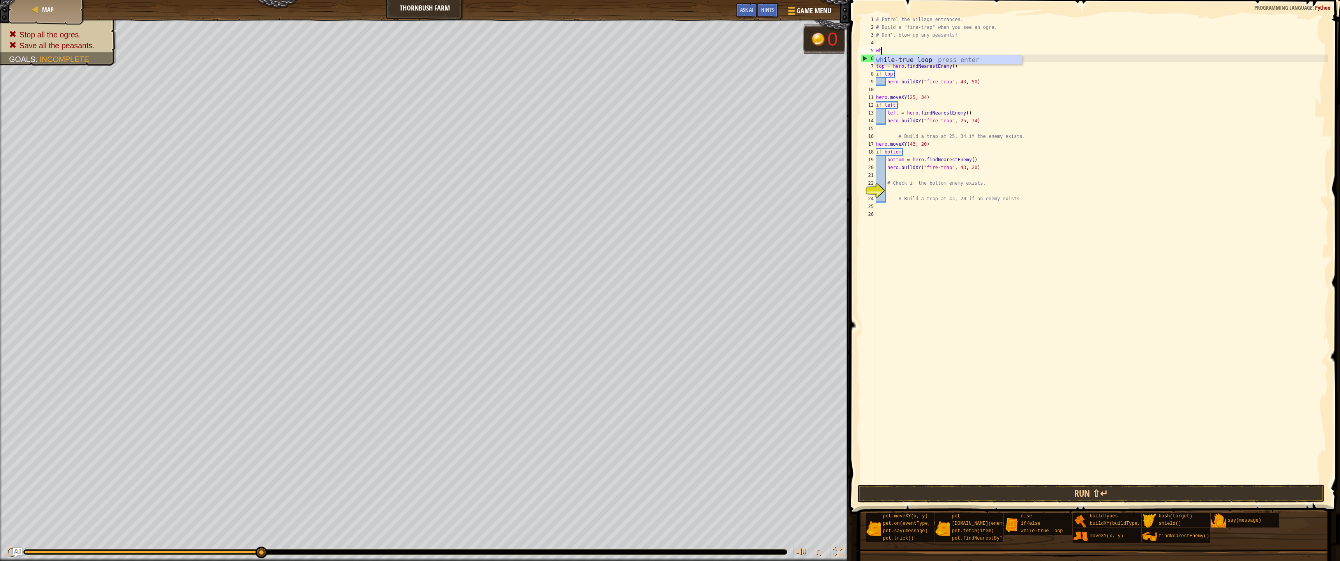
type textarea "whi"
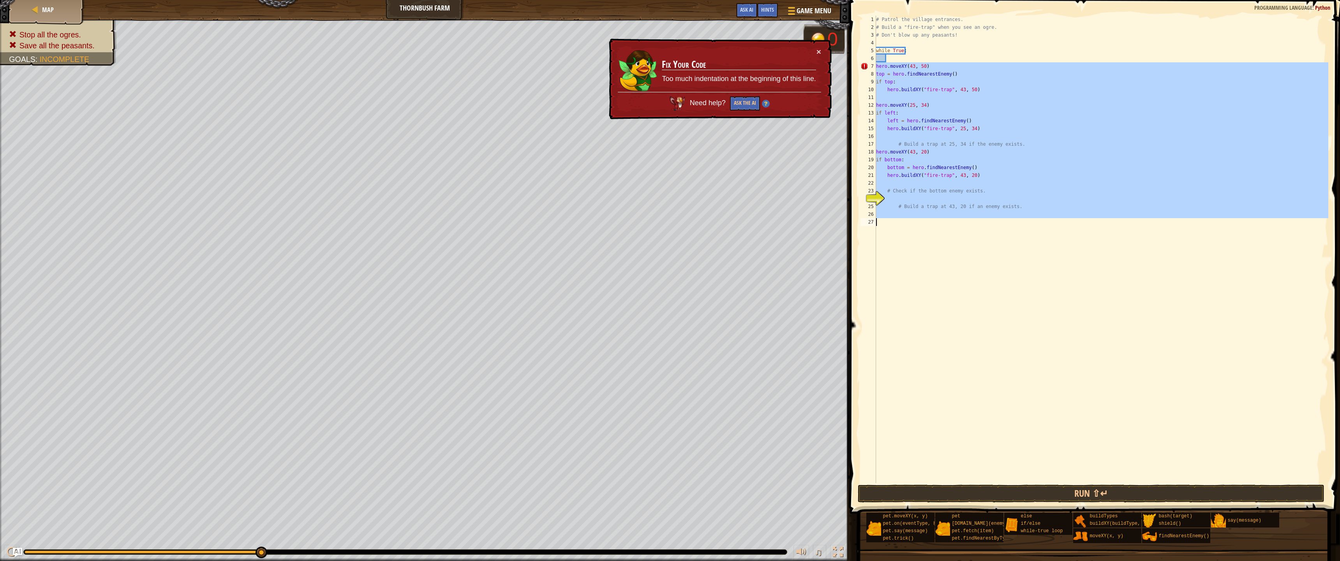
drag, startPoint x: 877, startPoint y: 66, endPoint x: 962, endPoint y: 221, distance: 176.7
click at [962, 221] on div "# Patrol the village entrances. # Build a "fire-trap" when you see an ogre. # D…" at bounding box center [1102, 257] width 454 height 483
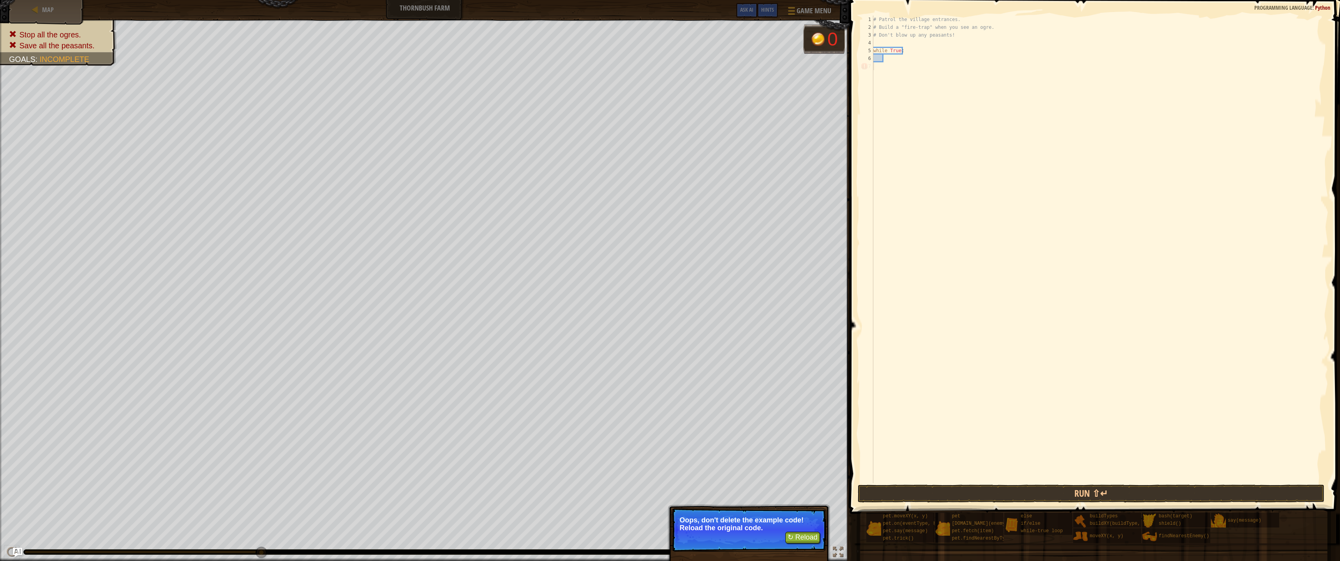
click at [892, 56] on div "# Patrol the village entrances. # Build a "fire-trap" when you see an ogre. # D…" at bounding box center [1100, 257] width 457 height 483
drag, startPoint x: 892, startPoint y: 56, endPoint x: 886, endPoint y: 54, distance: 6.3
click at [886, 54] on div "# Patrol the village entrances. # Build a "fire-trap" when you see an ogre. # D…" at bounding box center [1100, 257] width 457 height 483
type textarea "while True:"
click at [885, 59] on div "# Patrol the village entrances. # Build a "fire-trap" when you see an ogre. # D…" at bounding box center [1100, 257] width 457 height 483
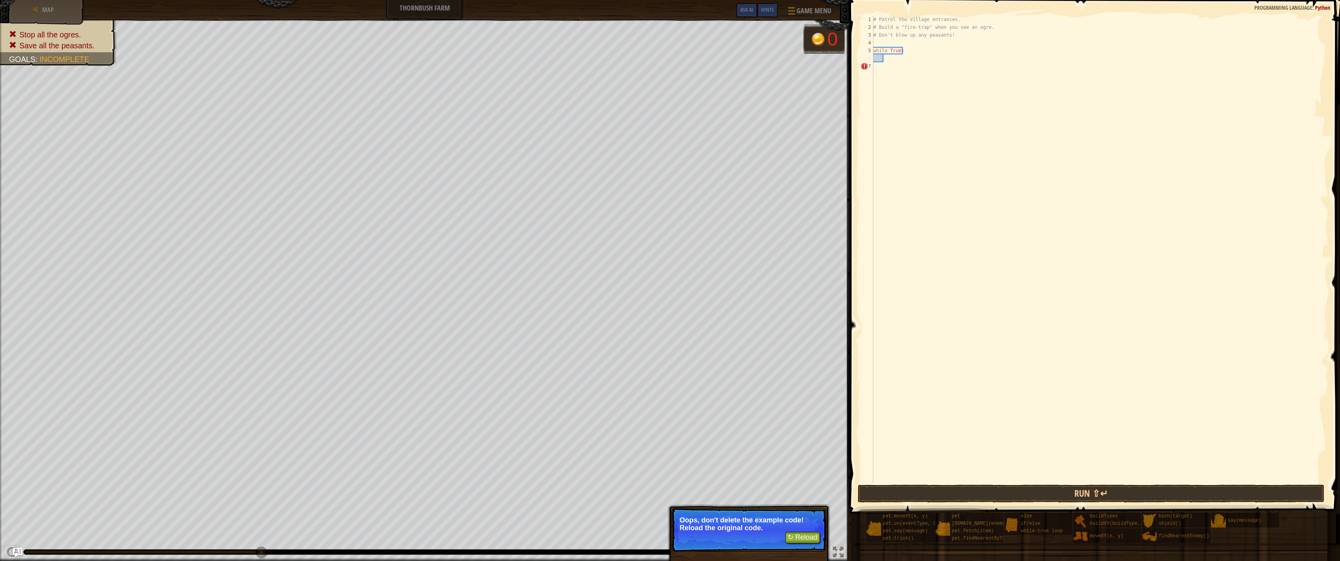
click at [885, 59] on div "# Patrol the village entrances. # Build a "fire-trap" when you see an ogre. # D…" at bounding box center [1100, 257] width 457 height 483
drag, startPoint x: 885, startPoint y: 59, endPoint x: 885, endPoint y: 64, distance: 5.1
click at [885, 61] on div "# Patrol the village entrances. # Build a "fire-trap" when you see an ogre. # D…" at bounding box center [1100, 257] width 457 height 483
click at [887, 60] on div "# Patrol the village entrances. # Build a "fire-trap" when you see an ogre. # D…" at bounding box center [1100, 250] width 457 height 468
click at [889, 57] on div "# Patrol the village entrances. # Build a "fire-trap" when you see an ogre. # D…" at bounding box center [1100, 257] width 457 height 483
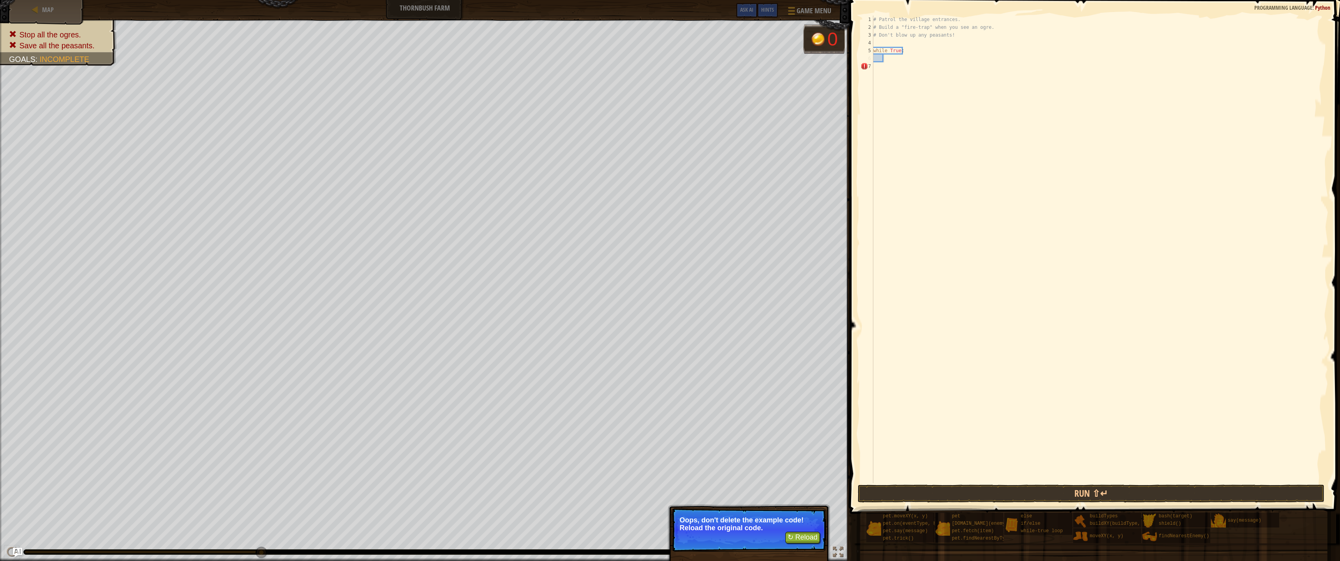
drag, startPoint x: 889, startPoint y: 57, endPoint x: 889, endPoint y: 240, distance: 183.1
click at [889, 240] on div "# Patrol the village entrances. # Build a "fire-trap" when you see an ogre. # D…" at bounding box center [1100, 257] width 457 height 483
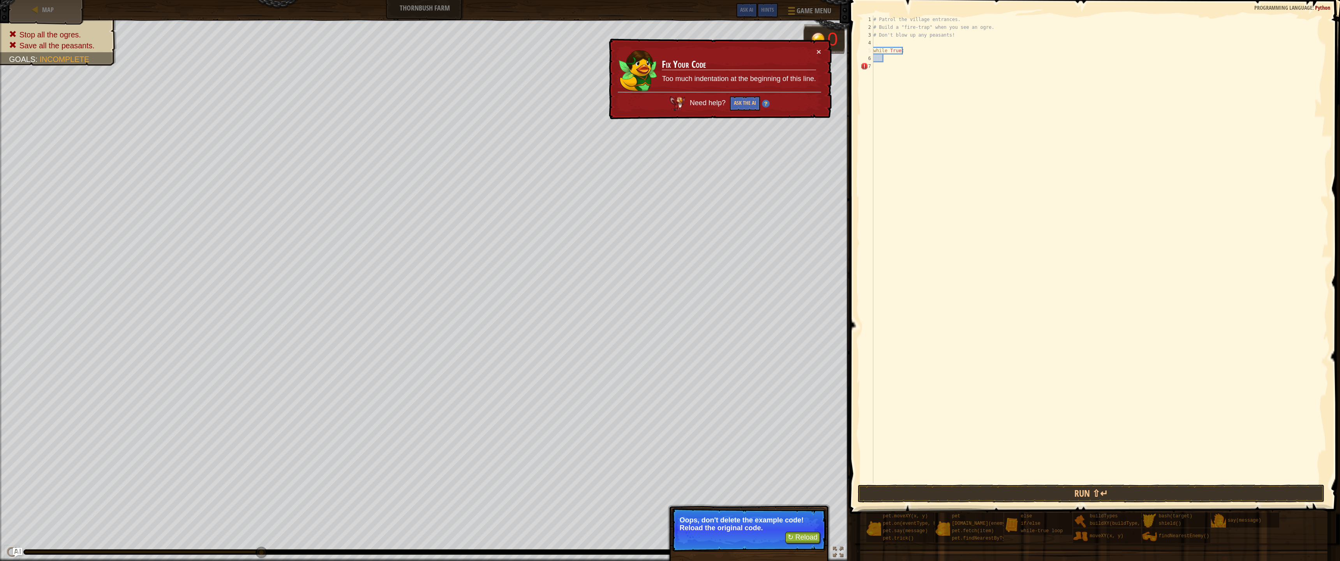
click at [903, 52] on div "# Patrol the village entrances. # Build a "fire-trap" when you see an ogre. # D…" at bounding box center [1100, 257] width 457 height 483
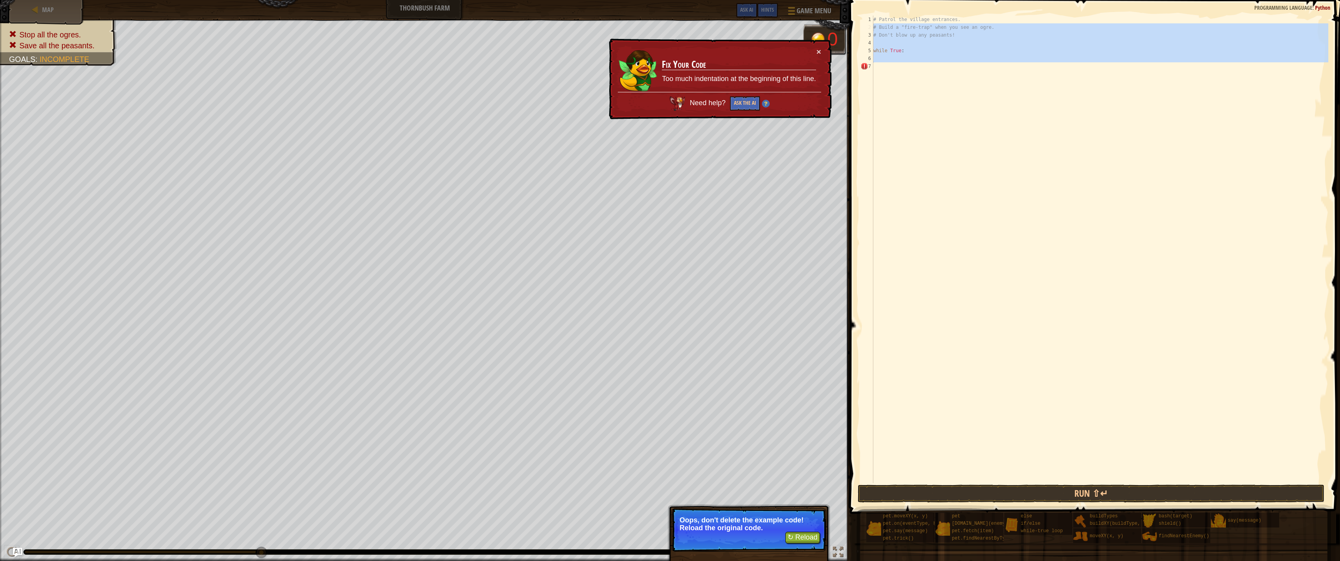
drag, startPoint x: 892, startPoint y: 64, endPoint x: 834, endPoint y: 29, distance: 67.3
click at [834, 29] on div "Map Thornbush Farm Game Menu Done Hints Ask AI 1 הההההההההההההההההההההההההההההה…" at bounding box center [670, 280] width 1340 height 561
type textarea "# Build a "fire-trap" when you see an ogre. # Don't blow up any peasants!"
click at [795, 495] on button "↻ Reload" at bounding box center [803, 538] width 35 height 12
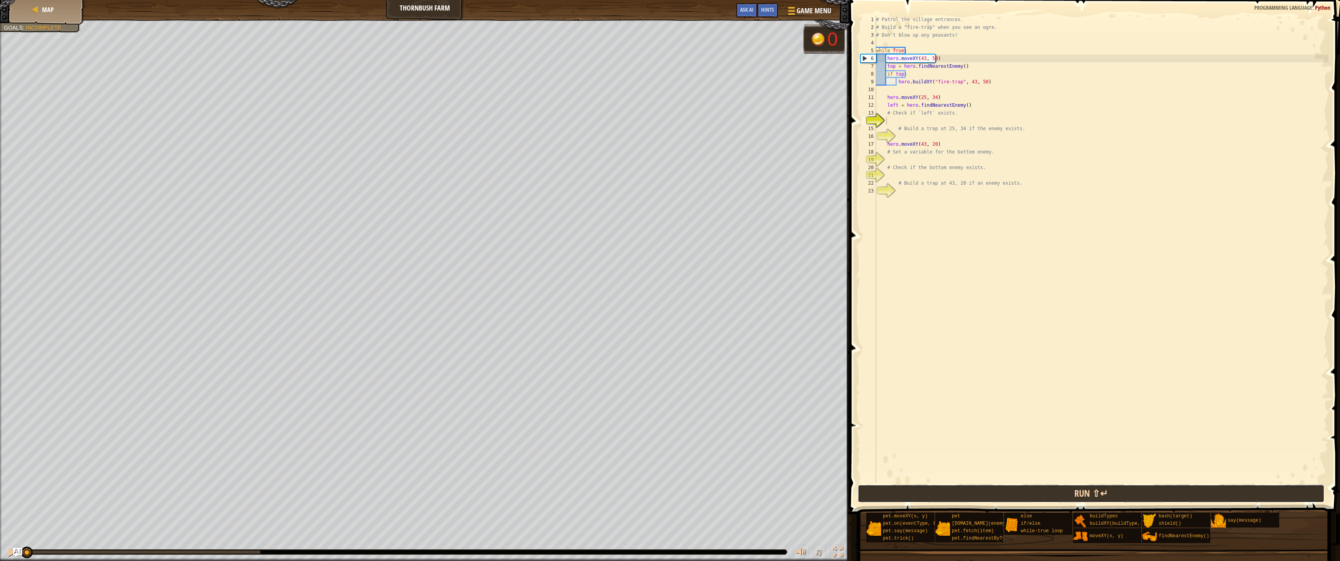
click at [941, 485] on button "Run ⇧↵" at bounding box center [1091, 494] width 467 height 18
click at [941, 495] on button "Run ⇧↵" at bounding box center [1091, 494] width 467 height 18
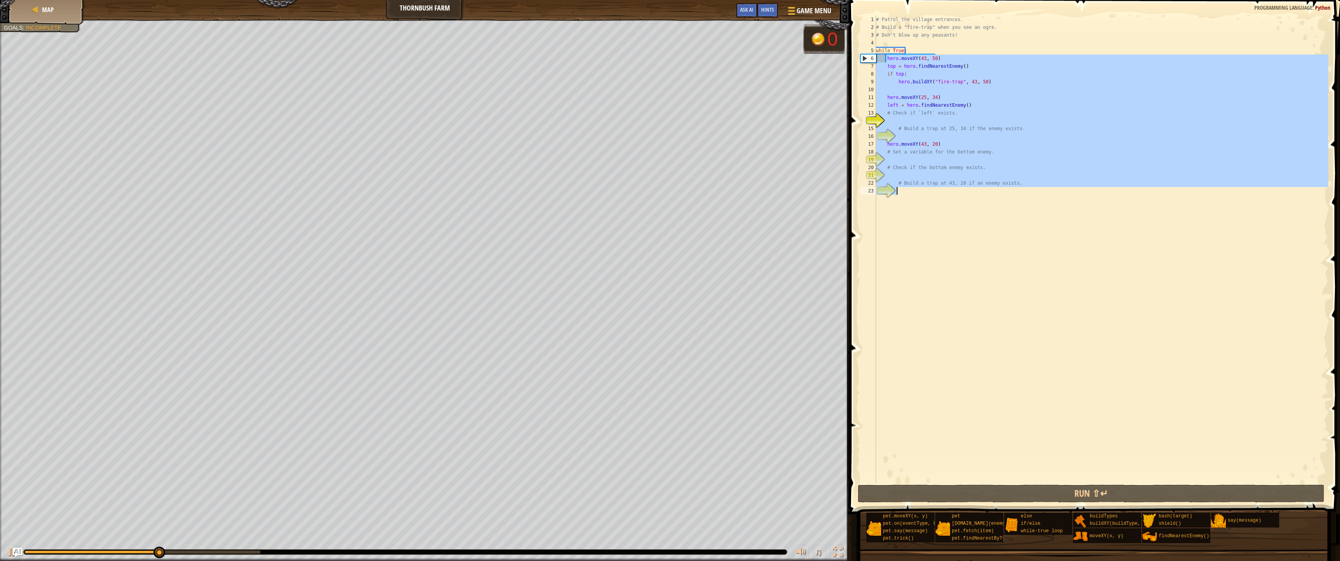
drag, startPoint x: 887, startPoint y: 59, endPoint x: 952, endPoint y: 191, distance: 146.7
click at [952, 191] on div "# Patrol the village entrances. # Build a "fire-trap" when you see an ogre. # D…" at bounding box center [1102, 257] width 454 height 483
type textarea "# Build a trap at 43, 20 if an enemy exists."
paste textarea
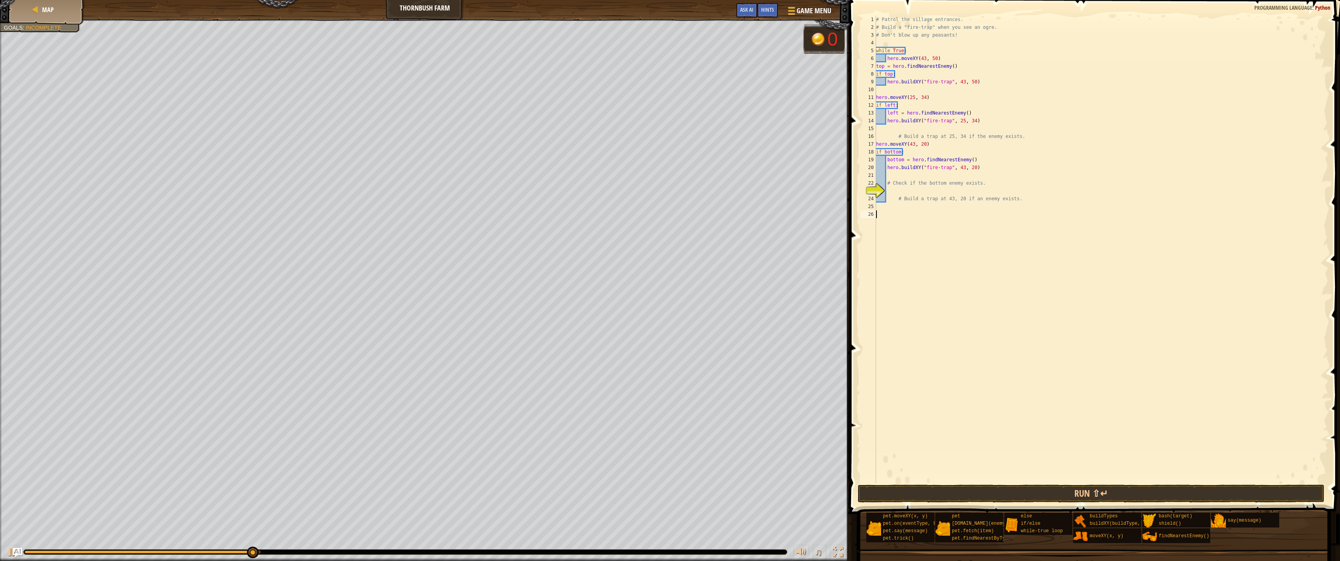
click at [877, 69] on div "# Patrol the village entrances. # Build a "fire-trap" when you see an ogre. # D…" at bounding box center [1102, 257] width 454 height 483
type textarea "hero.buildXY("fire-trap", 43, 50)"
type textarea "hero.buildXY("fire-trap", 25, 34)"
click at [975, 489] on button "Run ⇧↵" at bounding box center [1091, 494] width 467 height 18
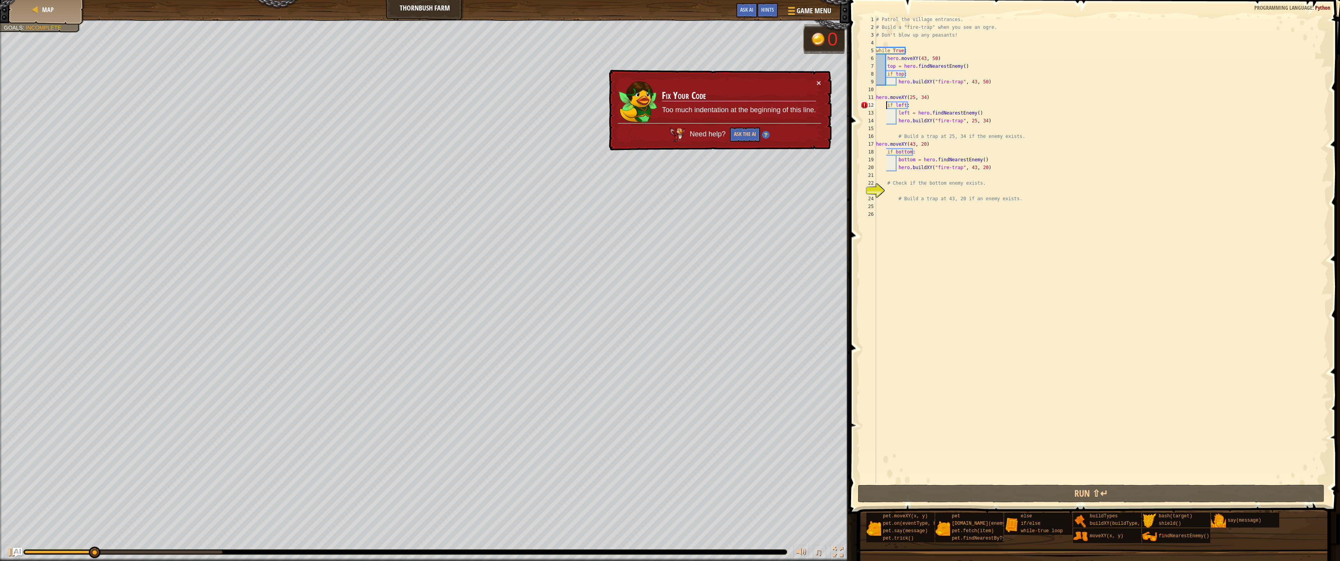
click at [886, 106] on div "# Patrol the village entrances. # Build a "fire-trap" when you see an ogre. # D…" at bounding box center [1102, 257] width 454 height 483
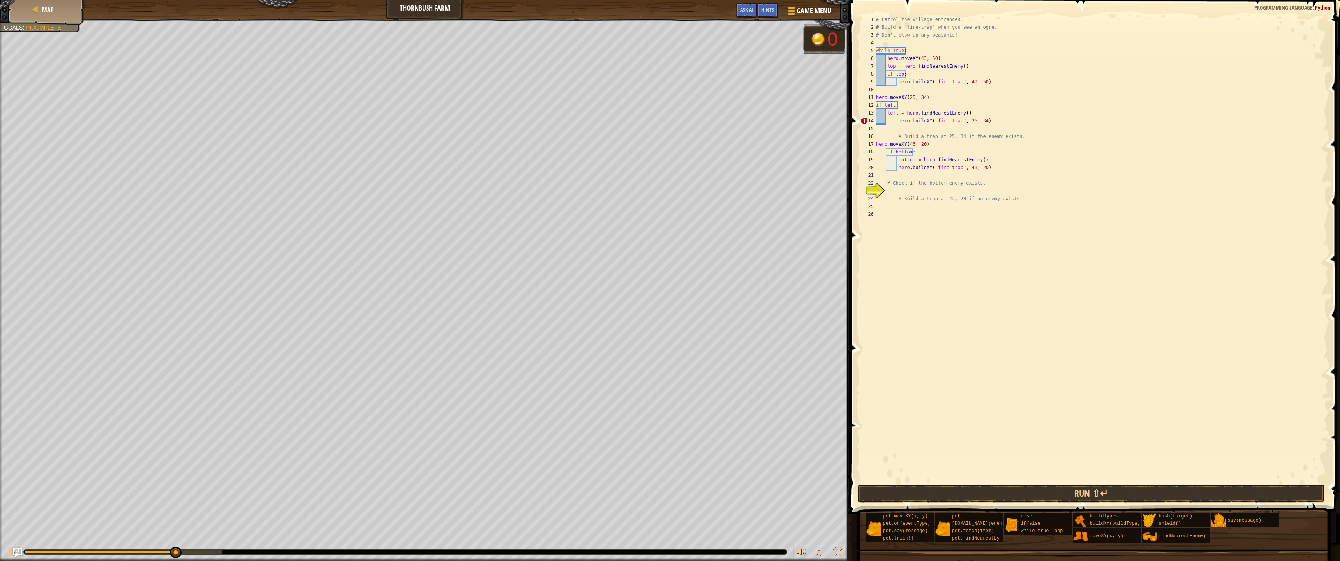
type textarea "hero.buildXY("fire-trap", 25, 34)"
click at [1085, 489] on button "Run ⇧↵" at bounding box center [1091, 494] width 467 height 18
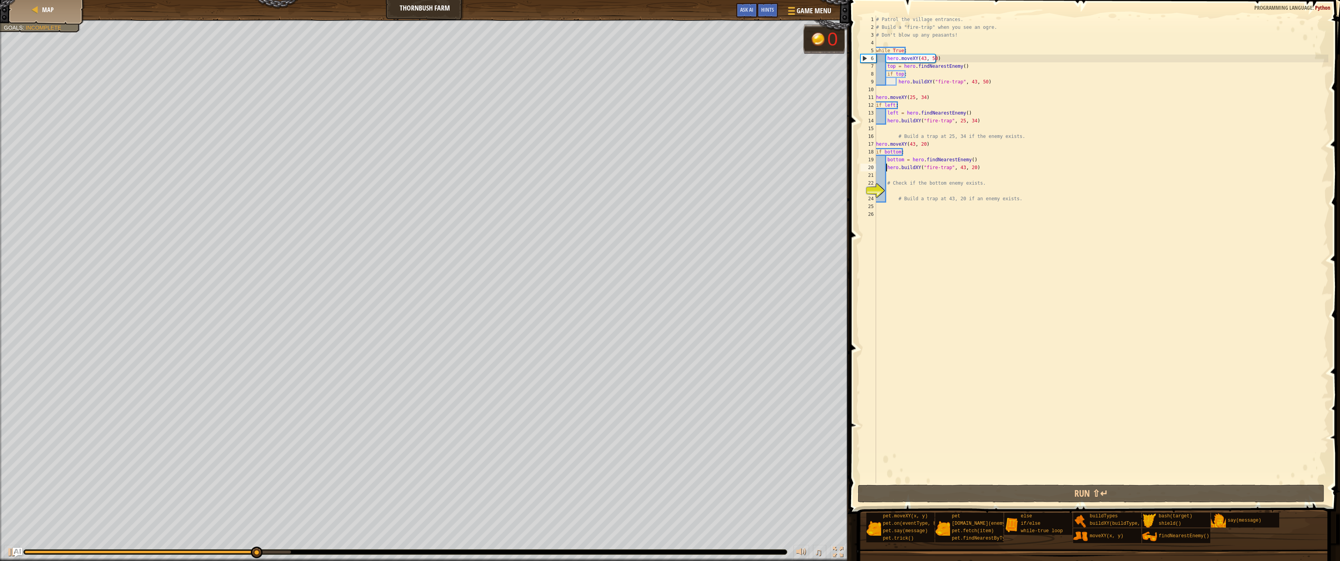
click at [874, 90] on div "10" at bounding box center [869, 90] width 16 height 8
type textarea "hero.moveXY(25, 34)"
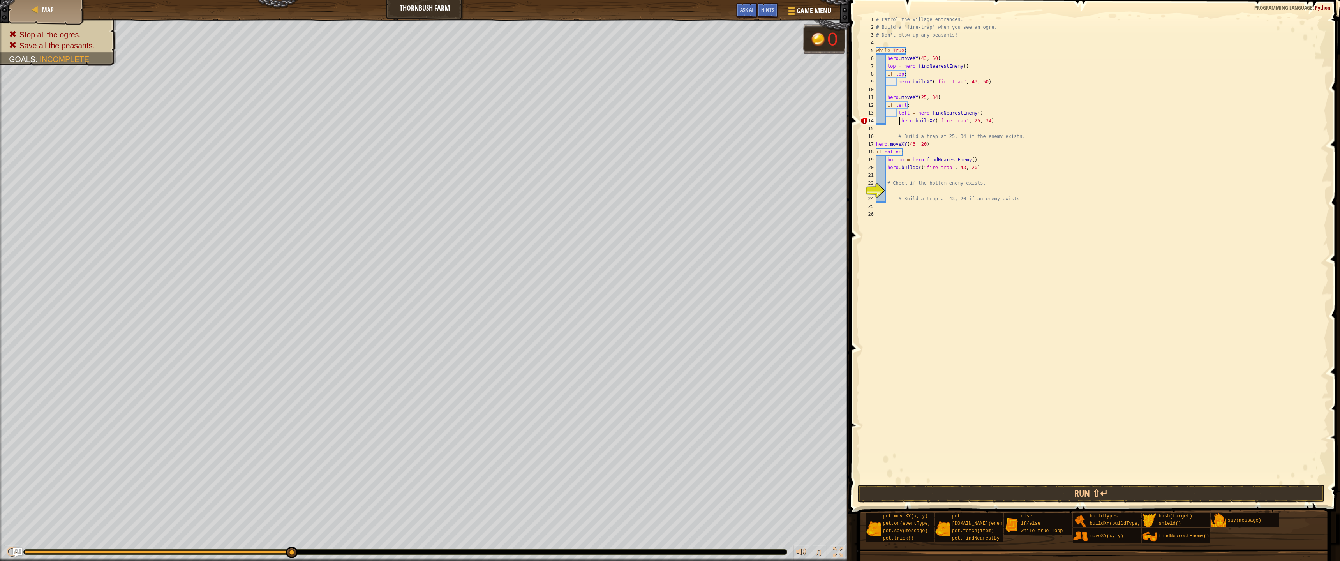
type textarea "hero.buildXY("fire-trap", 25, 34)"
click at [934, 489] on button "Run ⇧↵" at bounding box center [1091, 494] width 467 height 18
click at [900, 494] on button "Run ⇧↵" at bounding box center [1091, 494] width 467 height 18
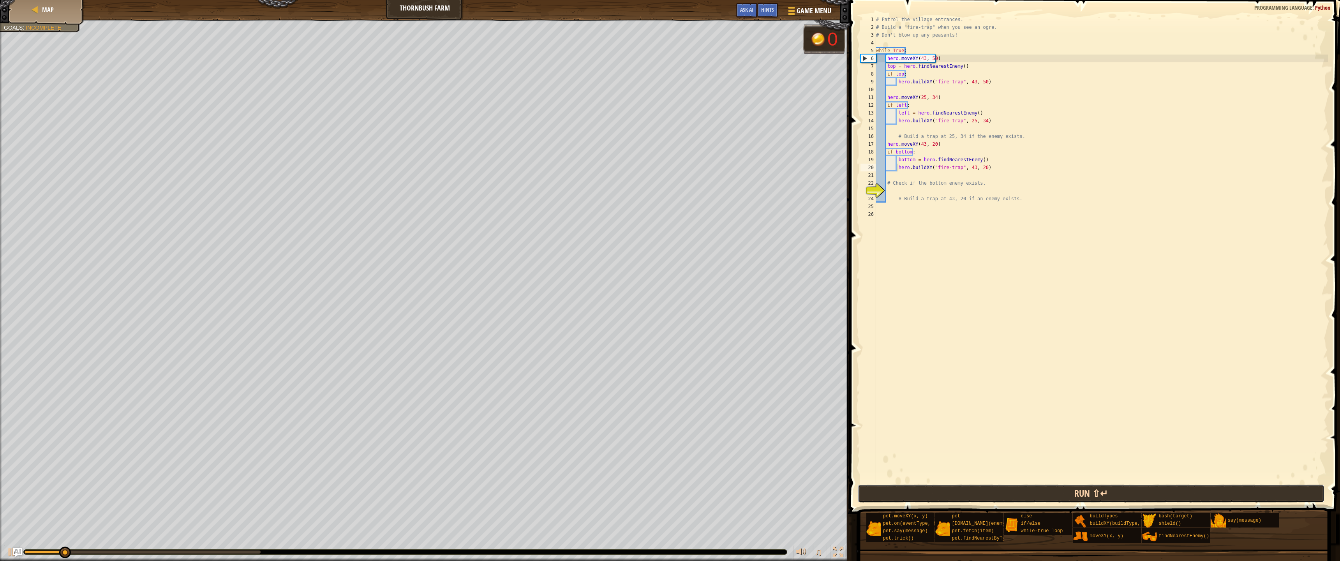
click at [900, 495] on button "Run ⇧↵" at bounding box center [1091, 494] width 467 height 18
click at [899, 495] on button "Run ⇧↵" at bounding box center [1091, 494] width 467 height 18
click at [899, 495] on button "Running" at bounding box center [1091, 494] width 467 height 18
click at [899, 495] on button "Run ⇧↵" at bounding box center [1091, 494] width 467 height 18
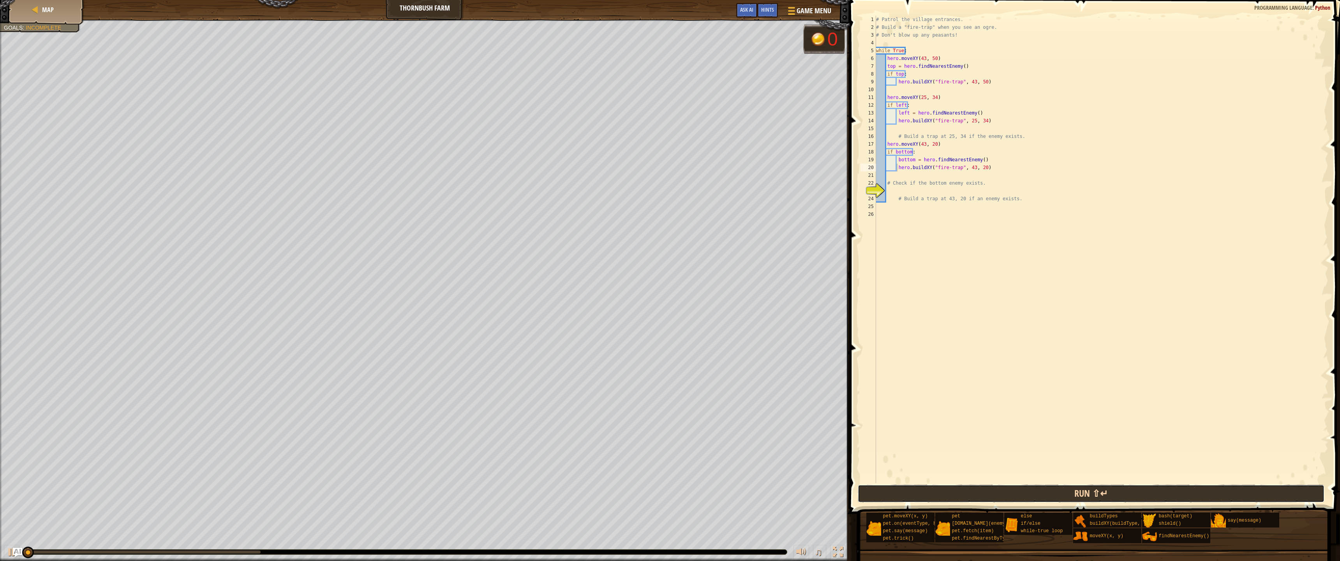
click at [899, 495] on button "Run ⇧↵" at bounding box center [1091, 494] width 467 height 18
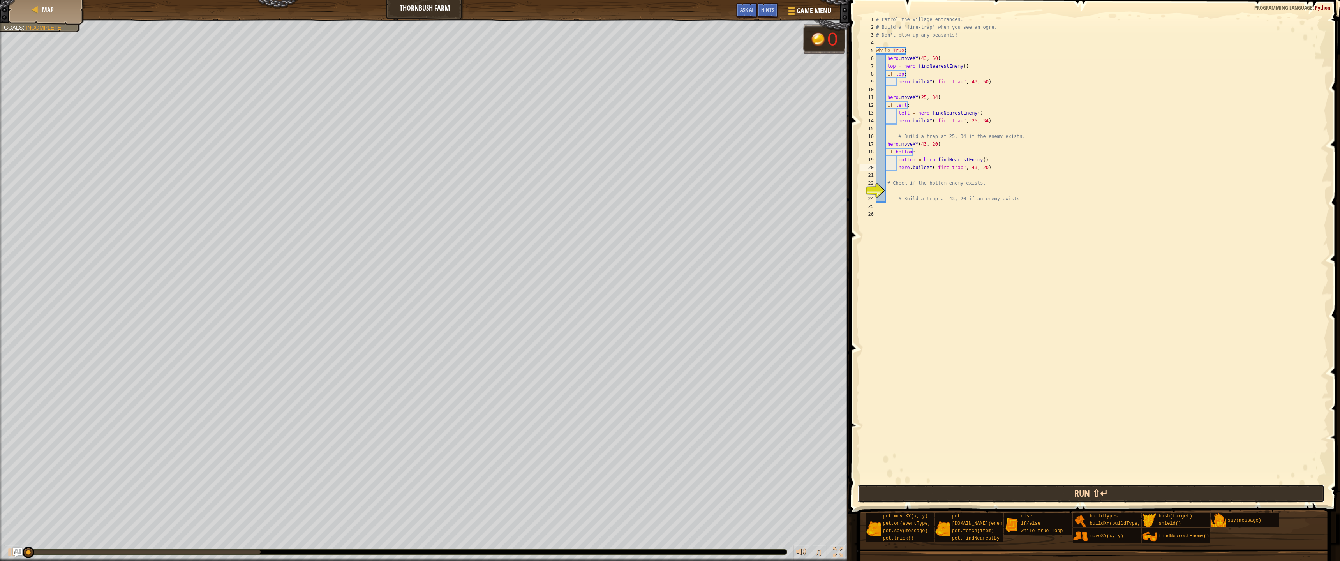
click at [897, 495] on button "Run ⇧↵" at bounding box center [1091, 494] width 467 height 18
click at [896, 495] on button "Run ⇧↵" at bounding box center [1091, 494] width 467 height 18
click at [895, 493] on button "Run ⇧↵" at bounding box center [1091, 494] width 467 height 18
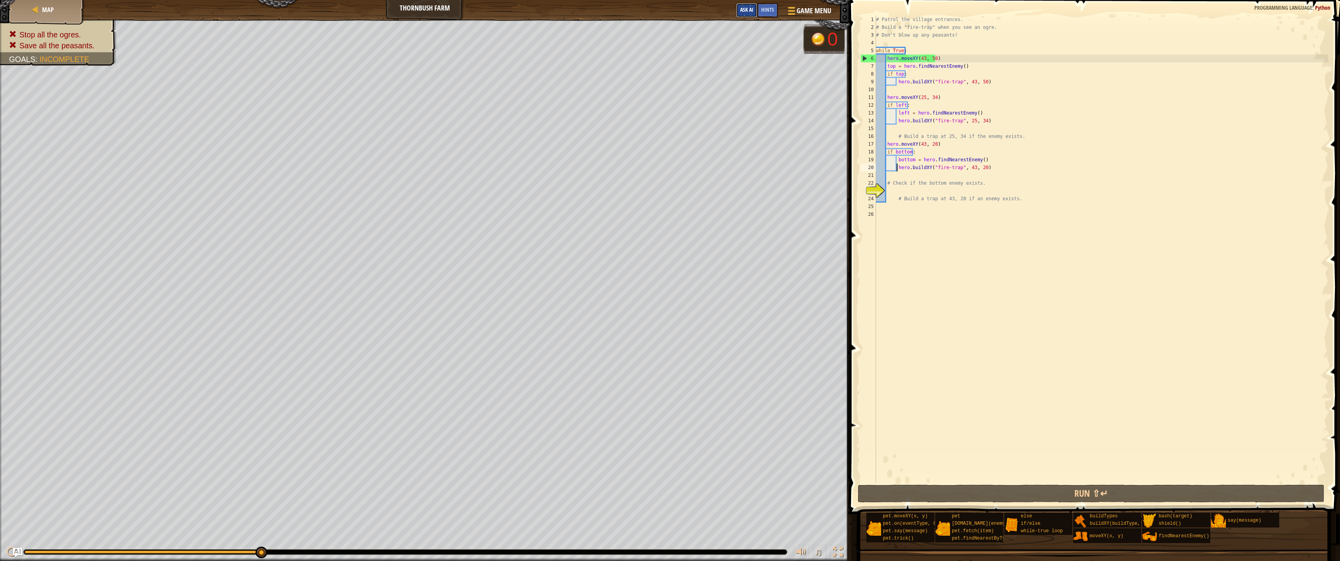
click at [745, 9] on span "Ask AI" at bounding box center [746, 9] width 13 height 7
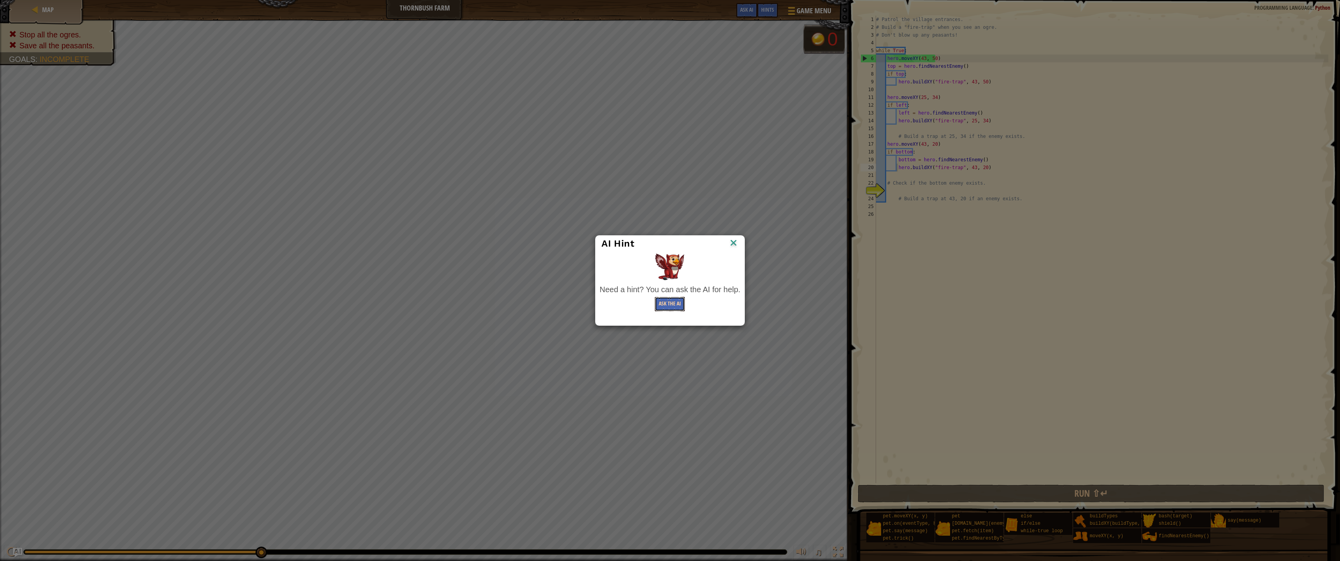
click at [660, 301] on button "Ask the AI" at bounding box center [670, 304] width 30 height 14
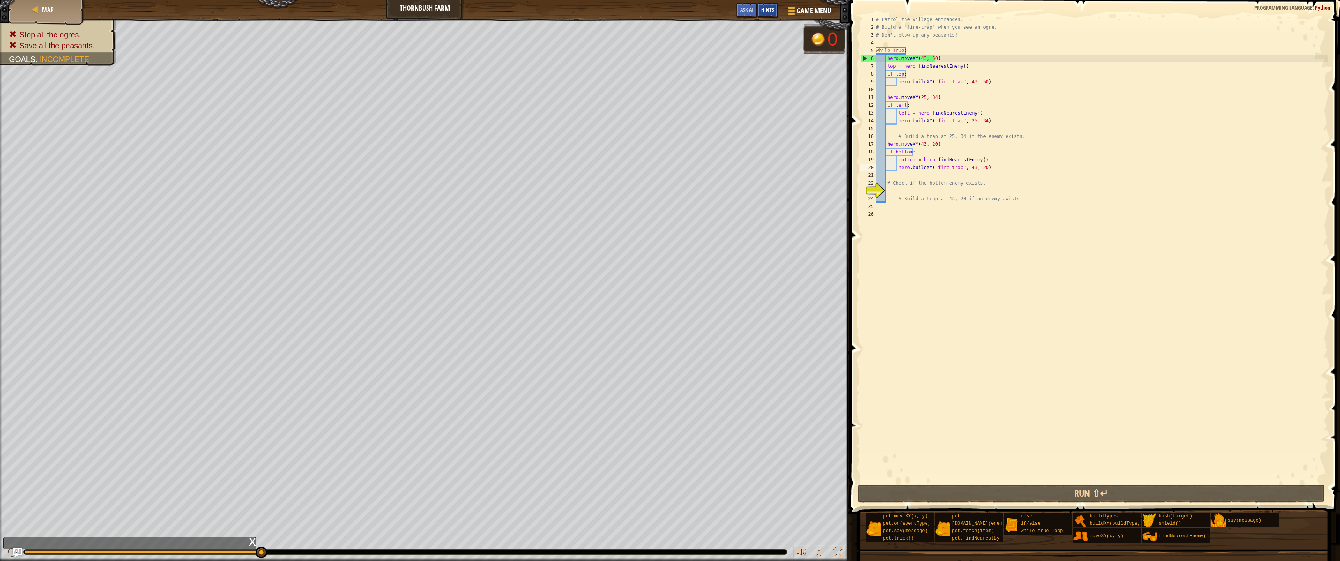
click at [763, 8] on span "Hints" at bounding box center [767, 9] width 13 height 7
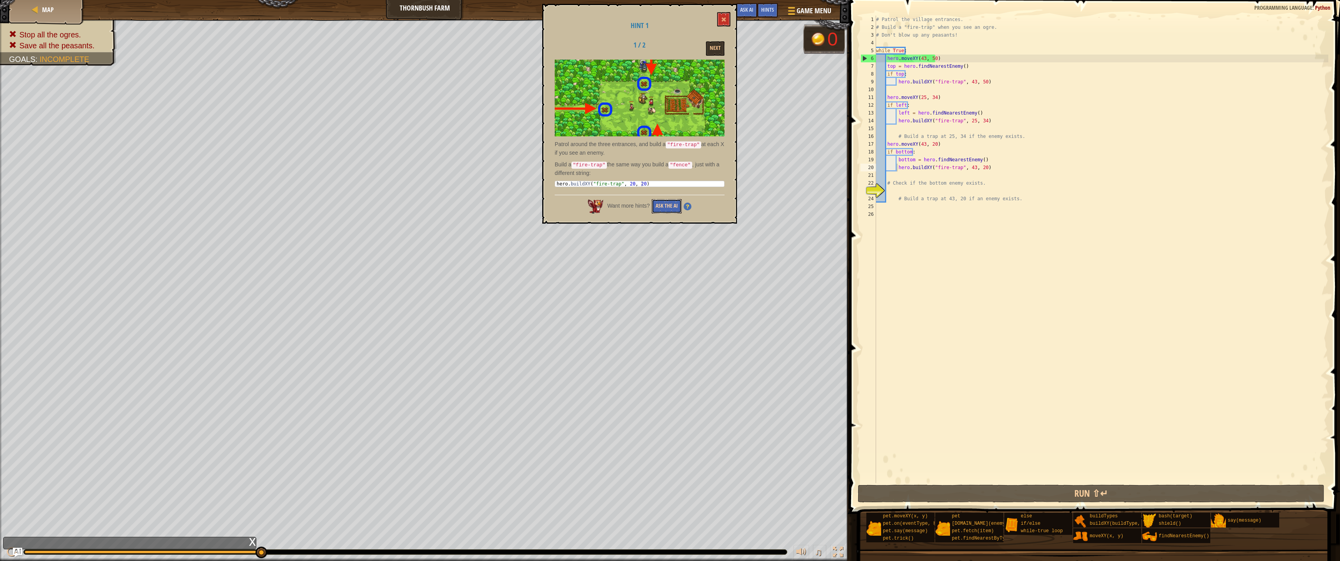
click at [660, 203] on button "Ask the AI" at bounding box center [667, 206] width 30 height 14
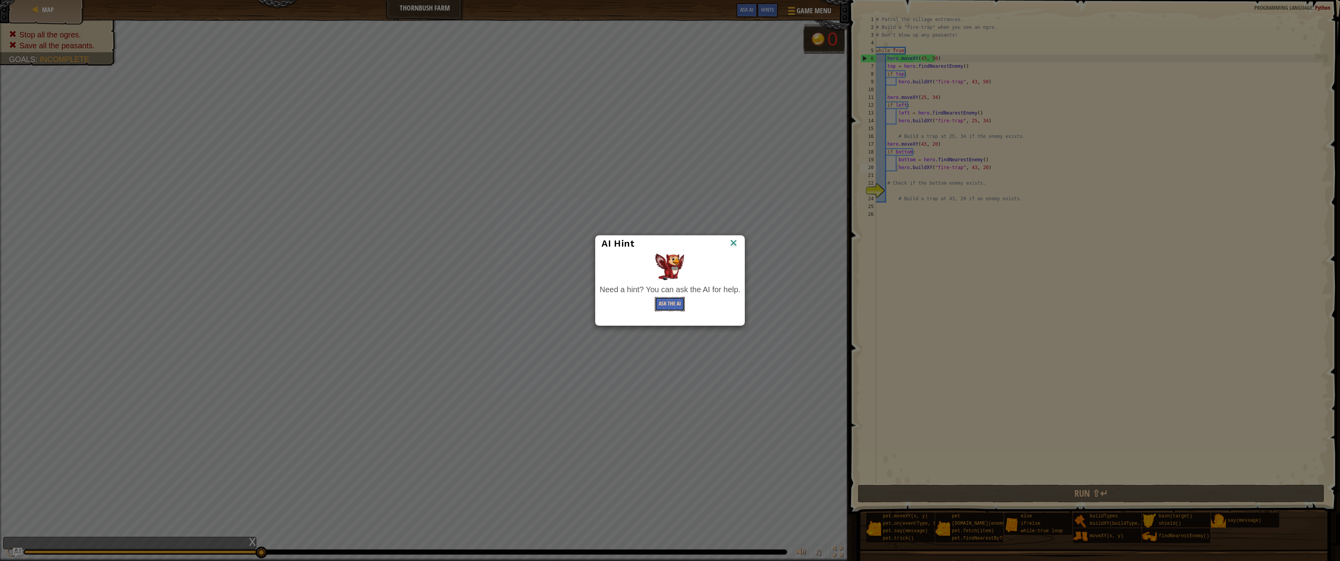
click at [674, 304] on button "Ask the AI" at bounding box center [670, 304] width 30 height 14
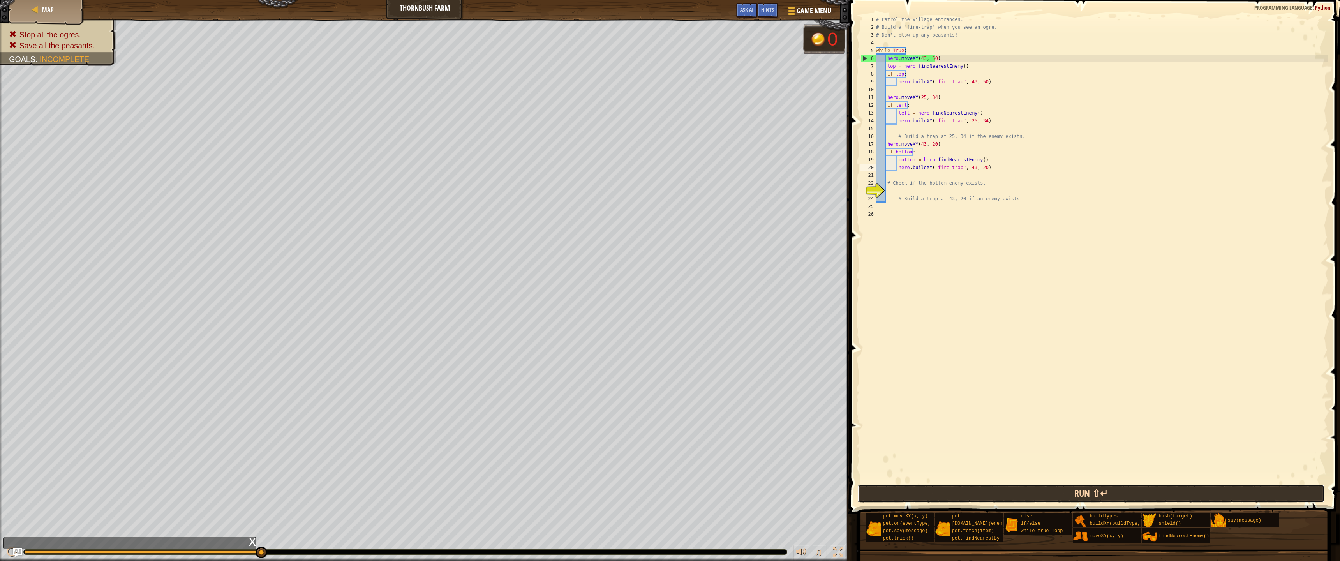
click at [1217, 490] on button "Run ⇧↵" at bounding box center [1091, 494] width 467 height 18
click at [892, 494] on button "Run ⇧↵" at bounding box center [1091, 494] width 467 height 18
click at [1105, 490] on button "Run ⇧↵" at bounding box center [1091, 494] width 467 height 18
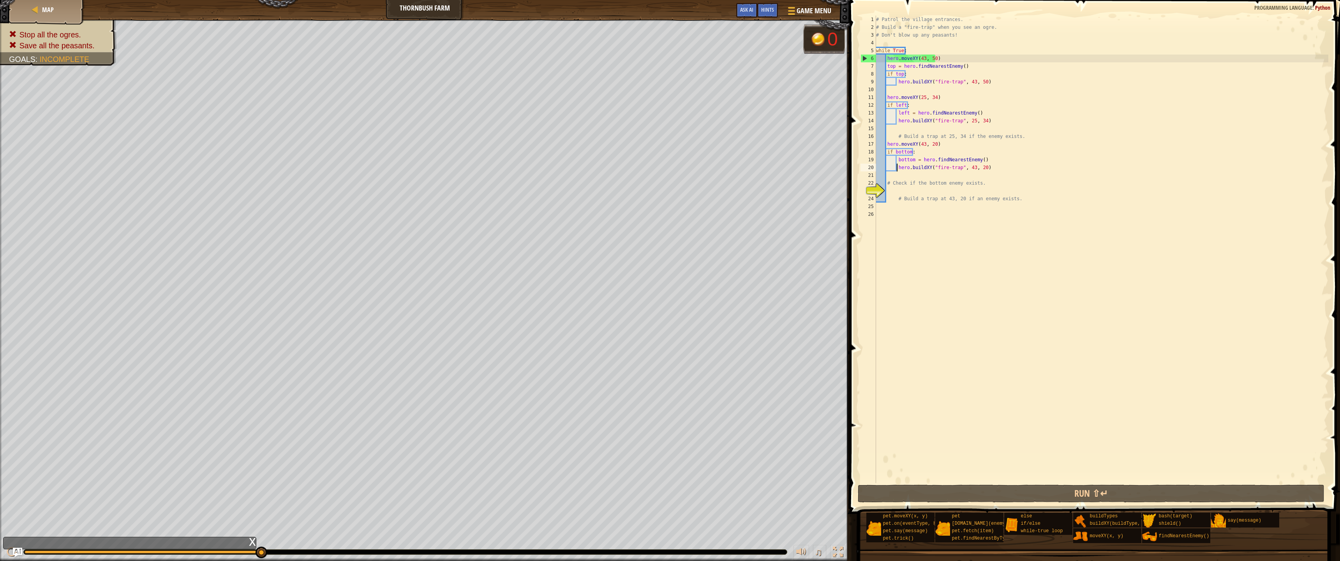
drag, startPoint x: 1271, startPoint y: 1, endPoint x: 1047, endPoint y: 122, distance: 254.2
click at [1047, 122] on div "# Patrol the village entrances. # Build a "fire-trap" when you see an ogre. # D…" at bounding box center [1102, 257] width 454 height 483
click at [969, 83] on div "# Patrol the village entrances. # Build a "fire-trap" when you see an ogre. # D…" at bounding box center [1102, 257] width 454 height 483
drag, startPoint x: 896, startPoint y: 114, endPoint x: 974, endPoint y: 115, distance: 77.5
click at [974, 115] on div "# Patrol the village entrances. # Build a "fire-trap" when you see an ogre. # D…" at bounding box center [1102, 257] width 454 height 483
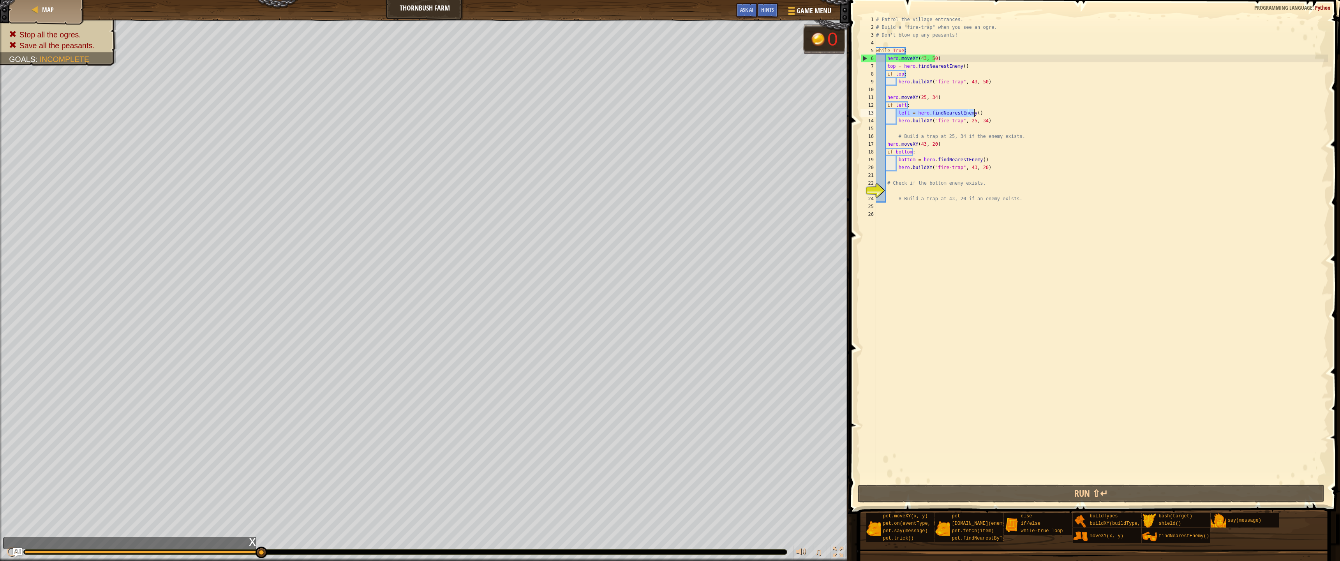
type textarea "left = hero.findNearestEnemy()"
click at [887, 106] on div "# Patrol the village entrances. # Build a "fire-trap" when you see an ogre. # D…" at bounding box center [1102, 257] width 454 height 483
type textarea "if left:"
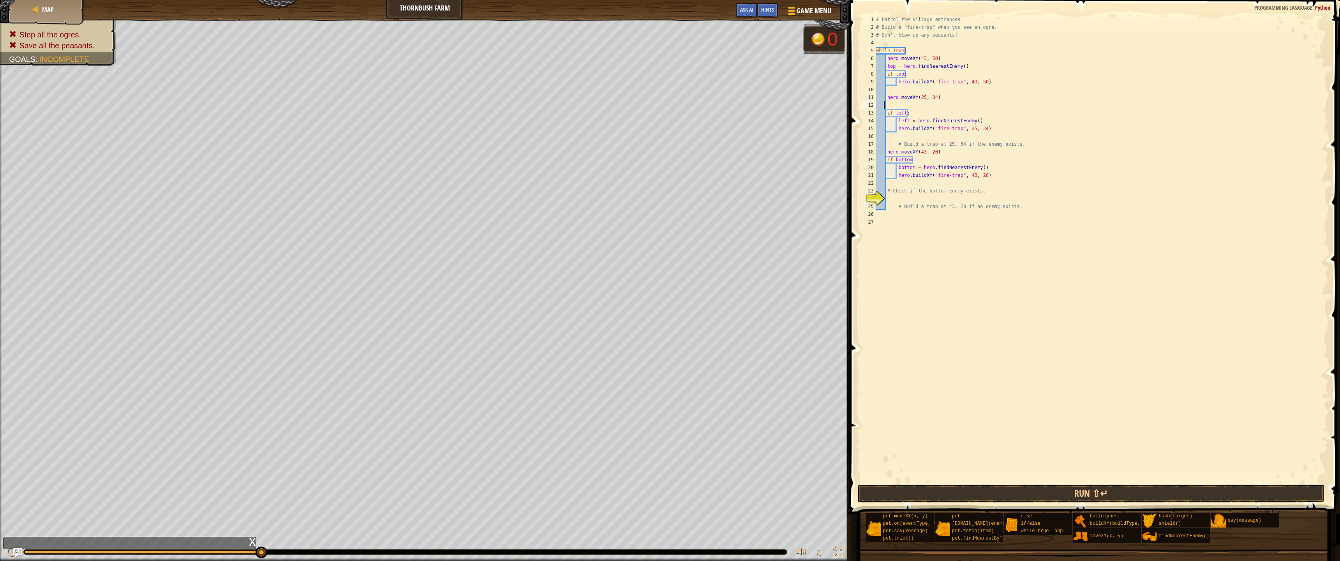
paste textarea "left = hero.findNearestEnemy()"
click at [884, 105] on div "# Patrol the village entrances. # Build a "fire-trap" when you see an ogre. # D…" at bounding box center [1102, 257] width 454 height 483
type textarea "left = hero.findNearestEnemy()"
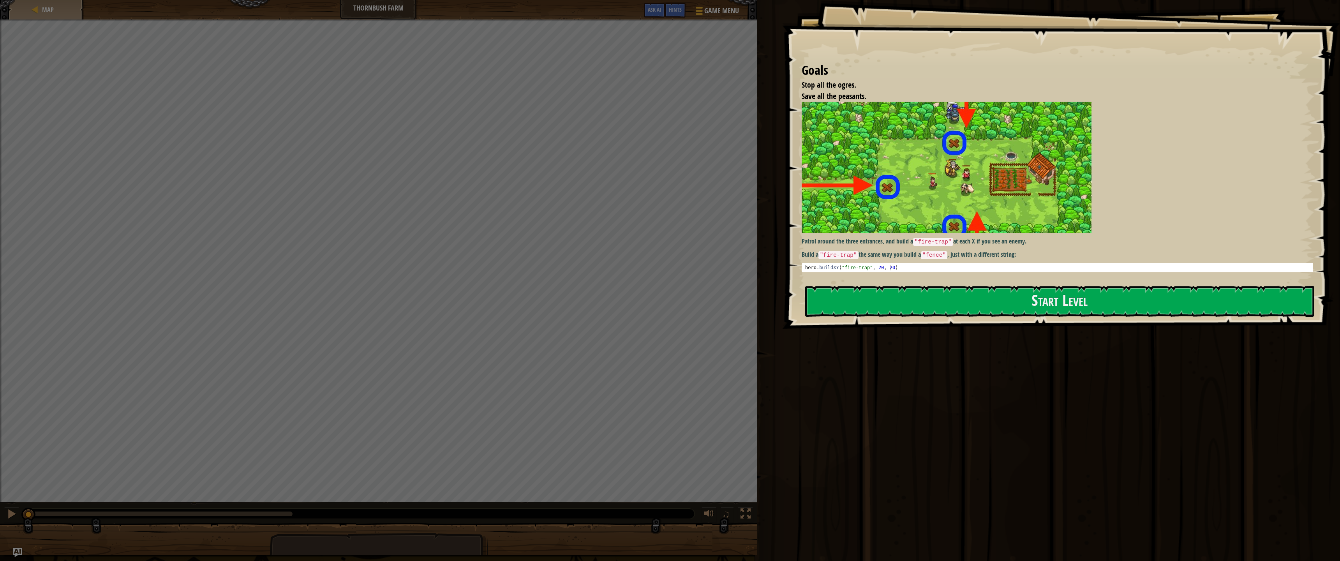
click at [1169, 318] on div "Goals Stop all the ogres. Save all the peasants. Patrol around the three entran…" at bounding box center [1061, 164] width 558 height 329
click at [1175, 314] on button "Start Level" at bounding box center [1059, 301] width 509 height 31
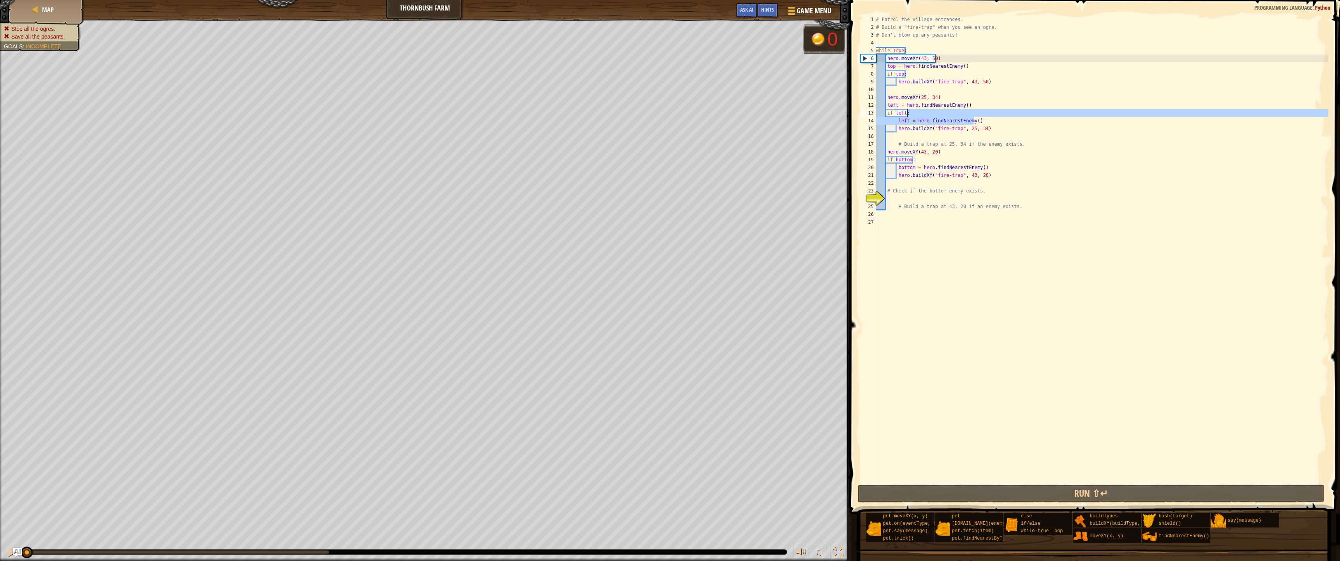
drag, startPoint x: 978, startPoint y: 120, endPoint x: 913, endPoint y: 109, distance: 66.4
click at [913, 109] on div "# Patrol the village entrances. # Build a "fire-trap" when you see an ogre. # D…" at bounding box center [1102, 257] width 454 height 483
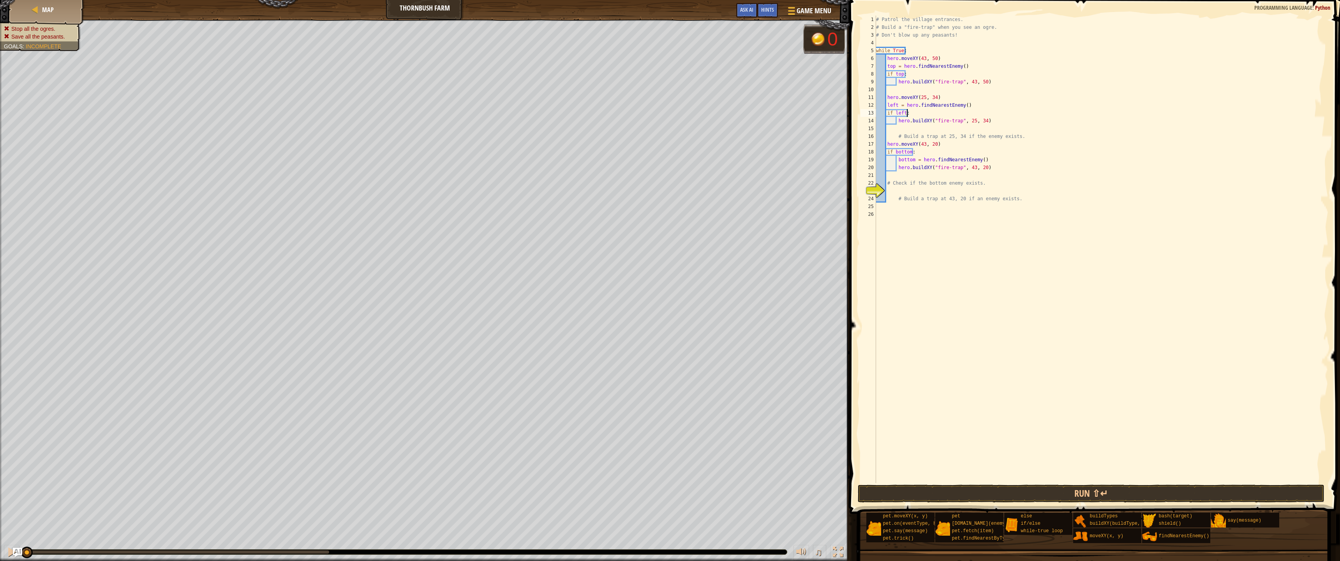
type textarea "hero.buildXY("fire-trap", 25, 34)"
drag, startPoint x: 984, startPoint y: 159, endPoint x: 898, endPoint y: 158, distance: 86.1
click at [898, 158] on div "# Patrol the village entrances. # Build a "fire-trap" when you see an ogre. # D…" at bounding box center [1102, 257] width 454 height 483
click at [887, 151] on div "# Patrol the village entrances. # Build a "fire-trap" when you see an ogre. # D…" at bounding box center [1102, 257] width 454 height 483
type textarea "if bottom:"
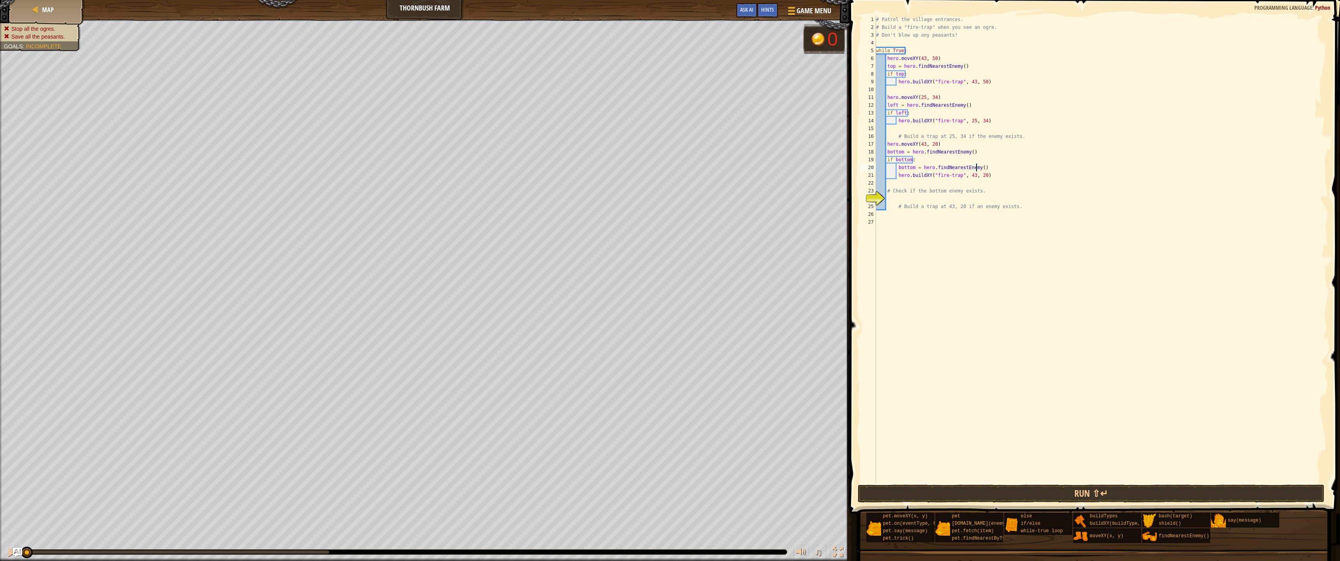
click at [977, 168] on div "# Patrol the village entrances. # Build a "fire-trap" when you see an ogre. # D…" at bounding box center [1102, 257] width 454 height 483
click at [982, 168] on div "# Patrol the village entrances. # Build a "fire-trap" when you see an ogre. # D…" at bounding box center [1102, 257] width 454 height 483
drag, startPoint x: 981, startPoint y: 167, endPoint x: 913, endPoint y: 159, distance: 68.3
click at [913, 159] on div "# Patrol the village entrances. # Build a "fire-trap" when you see an ogre. # D…" at bounding box center [1102, 257] width 454 height 483
type textarea "if bottom:"
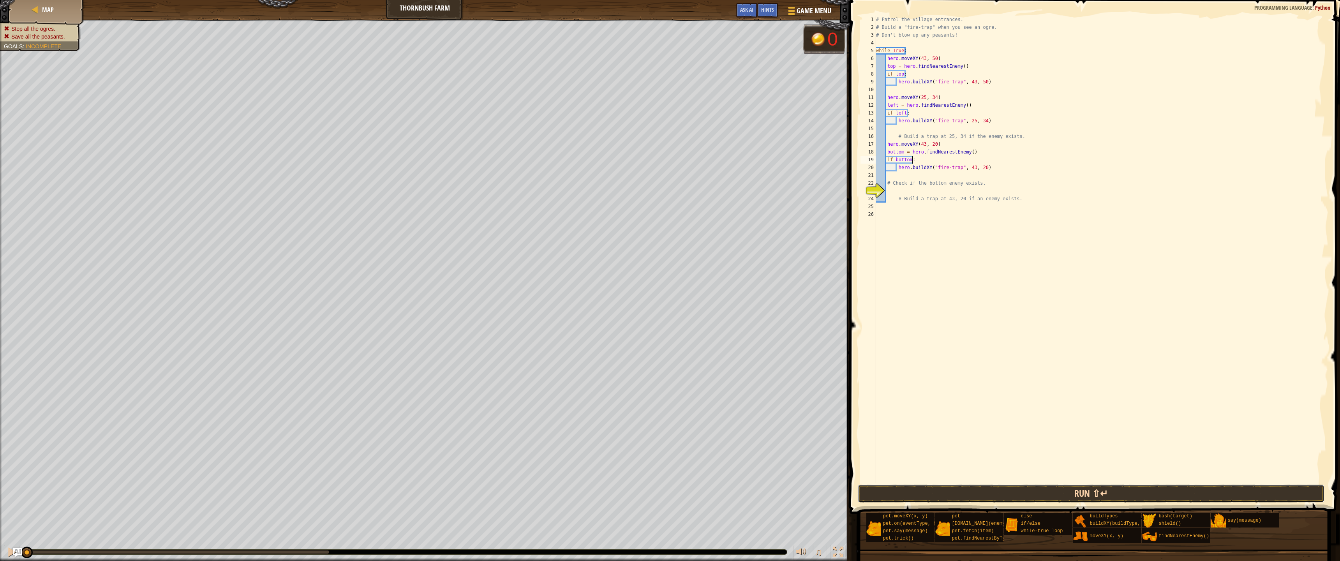
drag, startPoint x: 1027, startPoint y: 502, endPoint x: 1029, endPoint y: 496, distance: 6.3
click at [1027, 495] on button "Run ⇧↵" at bounding box center [1091, 494] width 467 height 18
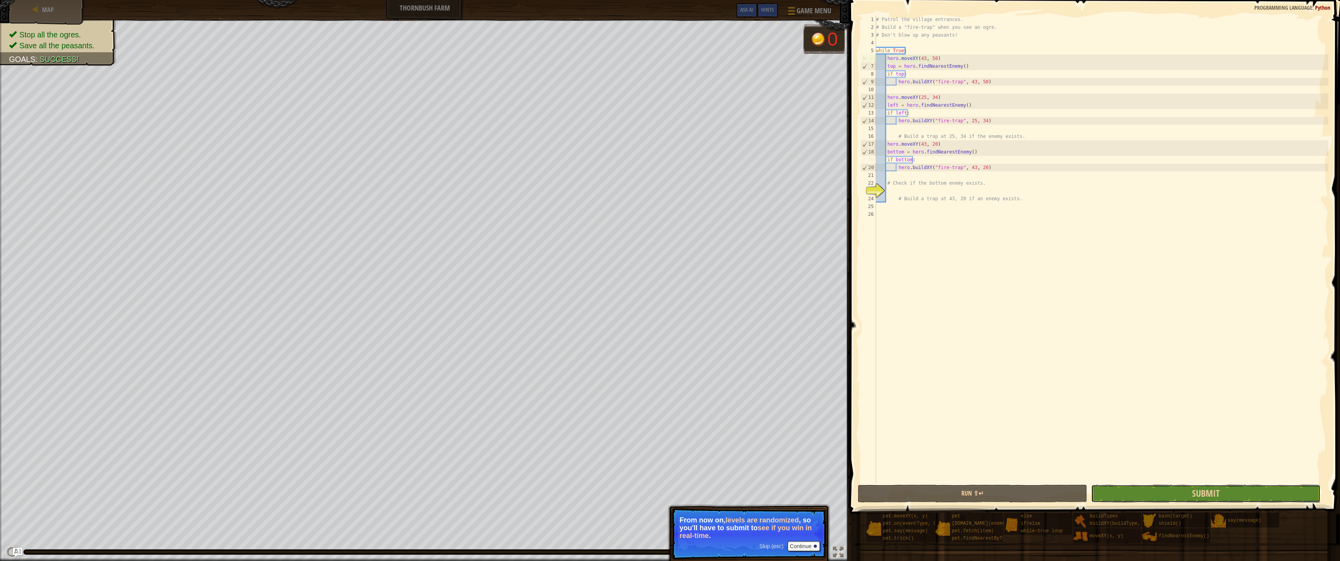
click at [1148, 495] on button "Submit" at bounding box center [1206, 494] width 230 height 18
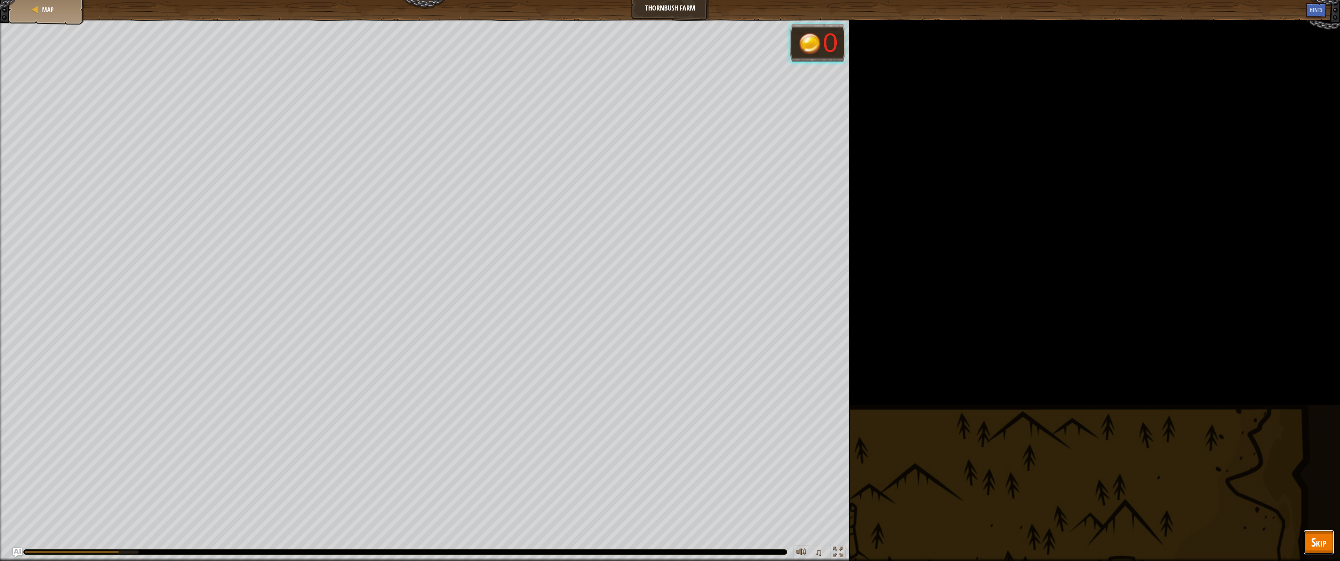
click at [1316, 495] on span "Skip" at bounding box center [1319, 542] width 15 height 16
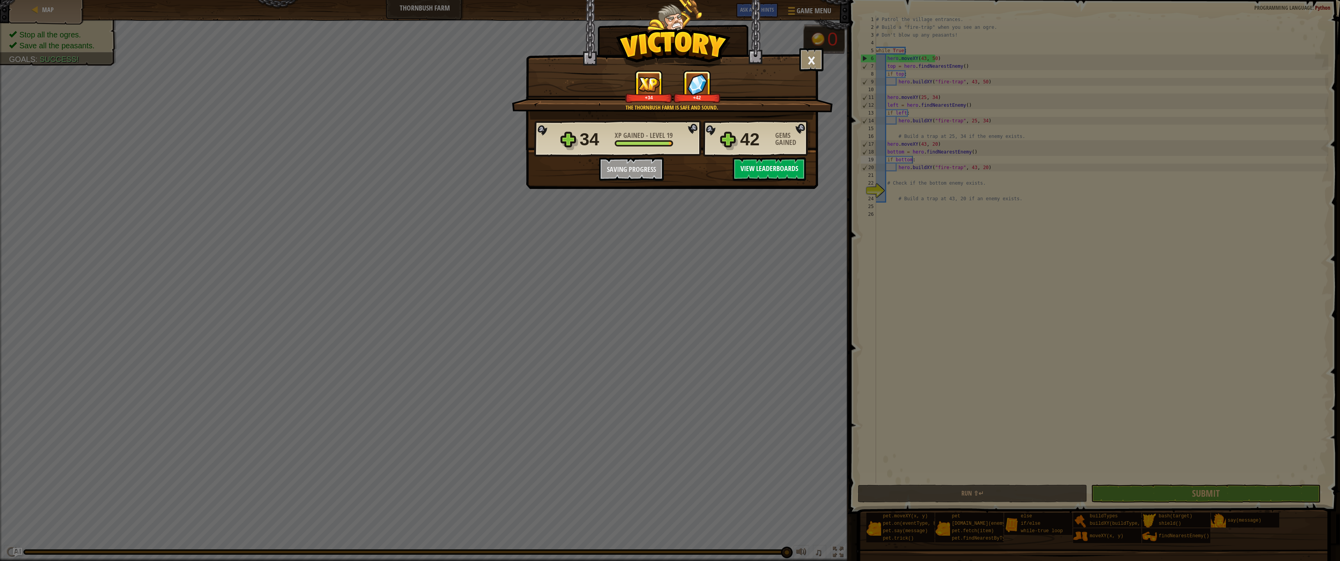
click at [750, 173] on button "View Leaderboards" at bounding box center [769, 168] width 73 height 23
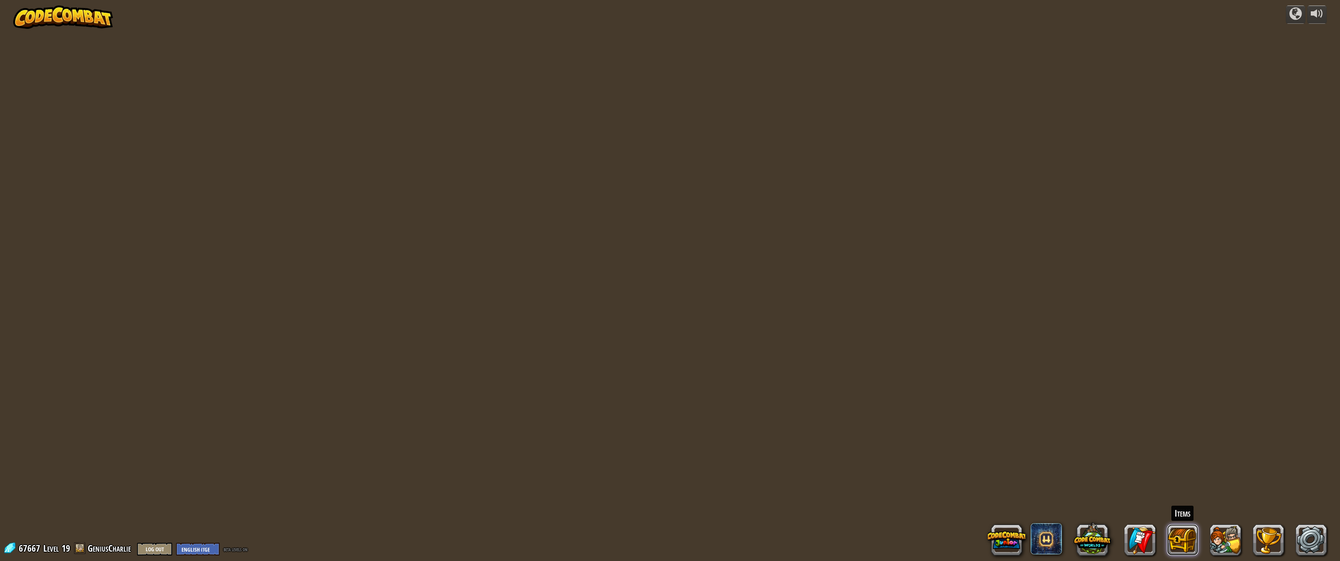
click at [1172, 495] on button at bounding box center [1182, 539] width 31 height 31
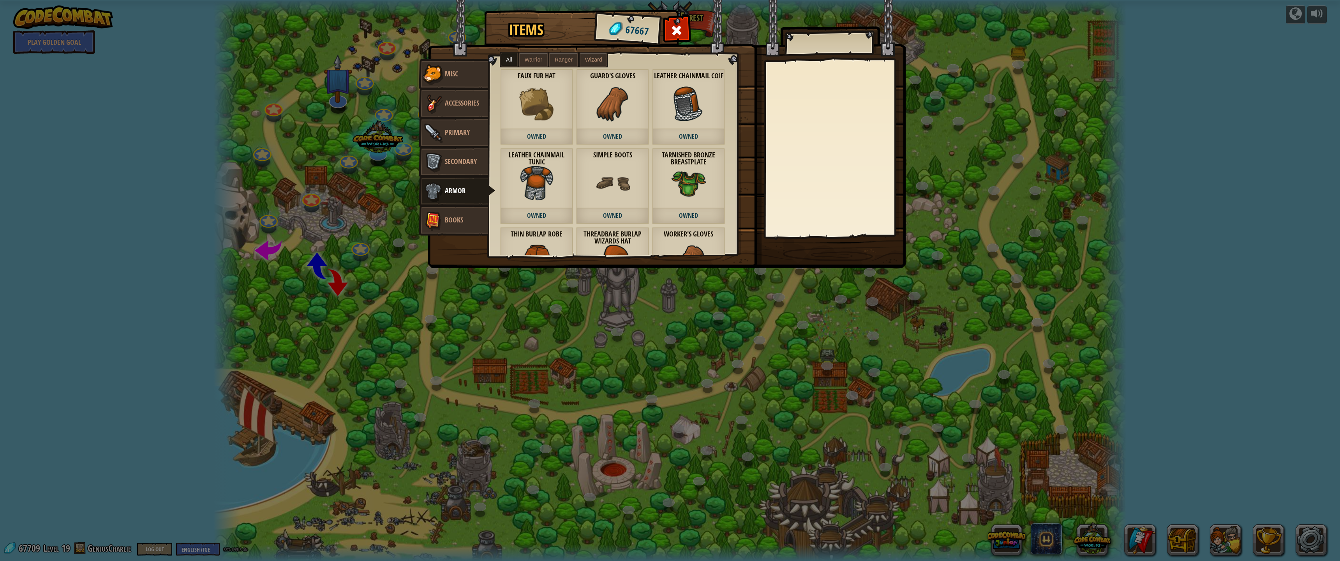
click at [671, 32] on span at bounding box center [677, 30] width 12 height 12
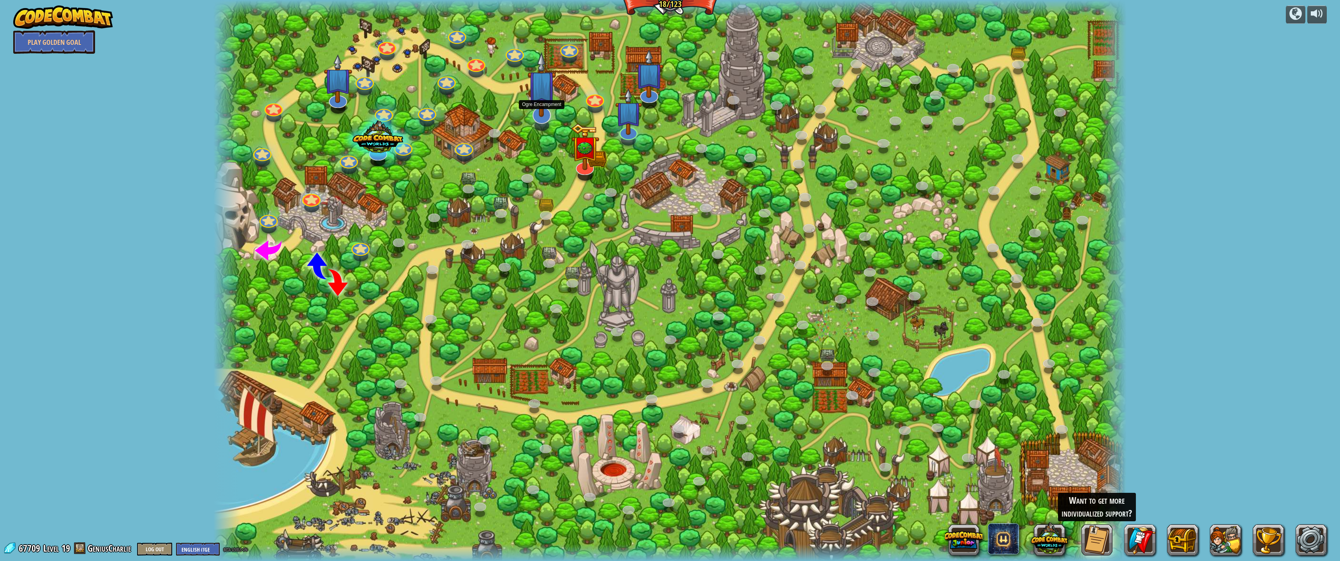
click at [548, 110] on img at bounding box center [542, 84] width 28 height 65
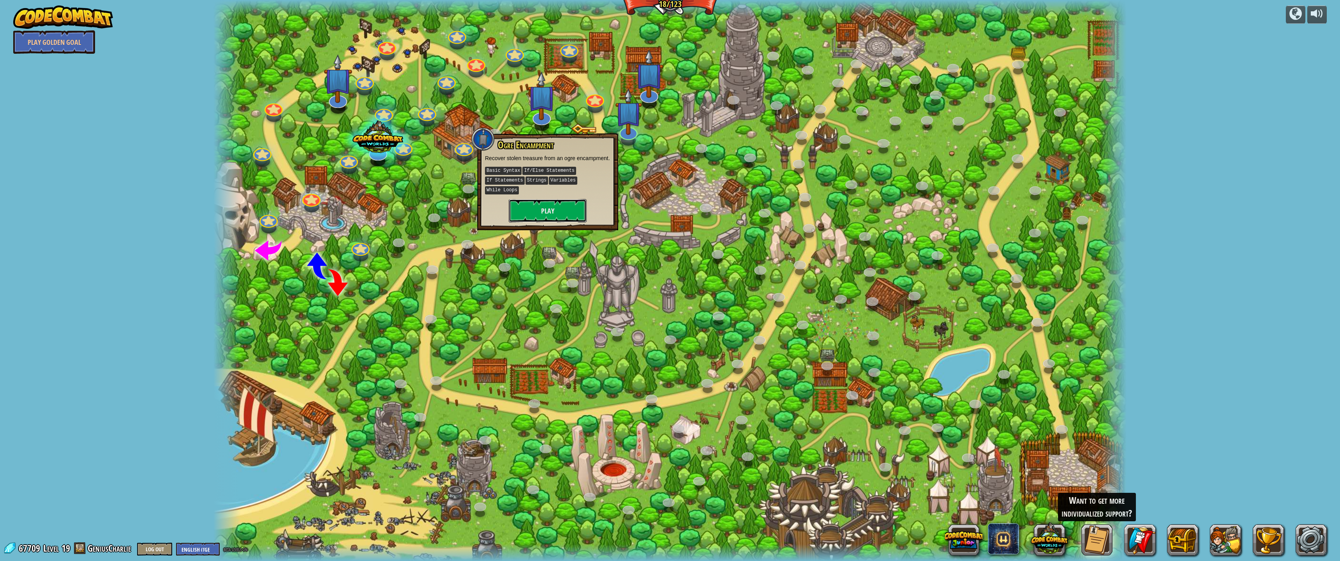
click at [560, 205] on button "Play" at bounding box center [548, 210] width 78 height 23
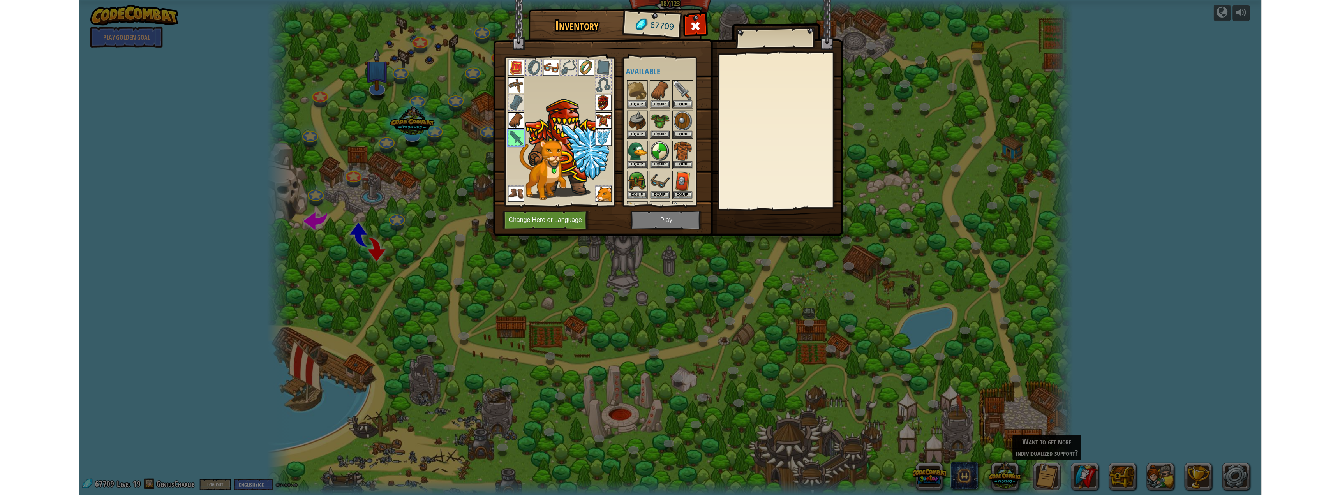
scroll to position [203, 0]
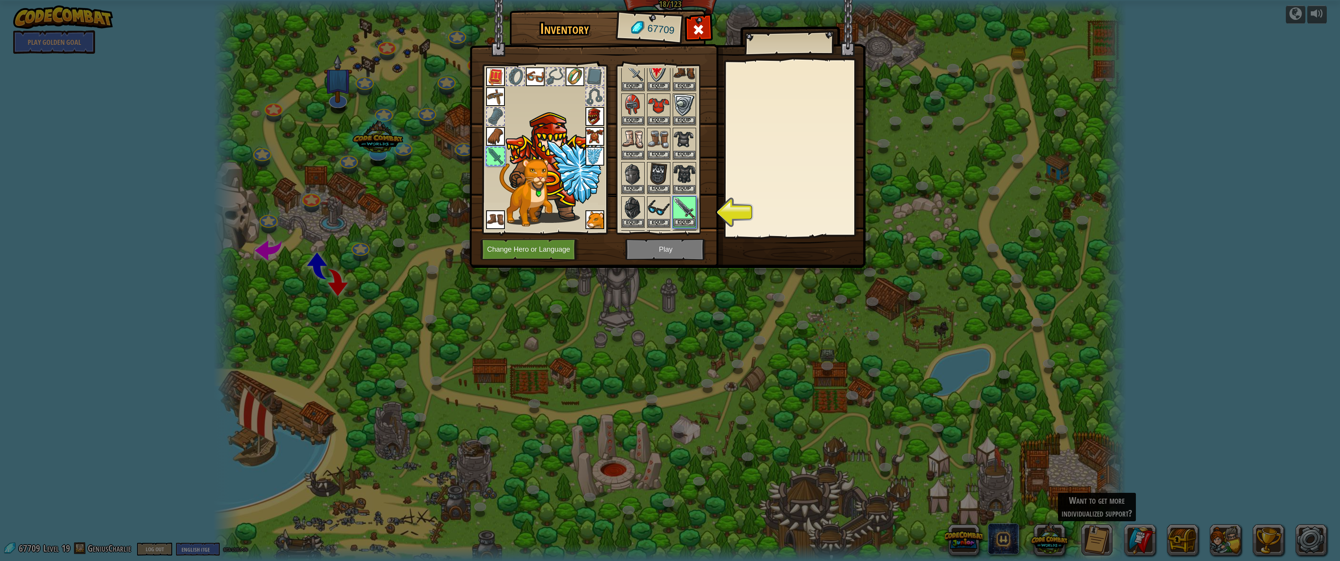
click at [689, 216] on img at bounding box center [685, 208] width 22 height 22
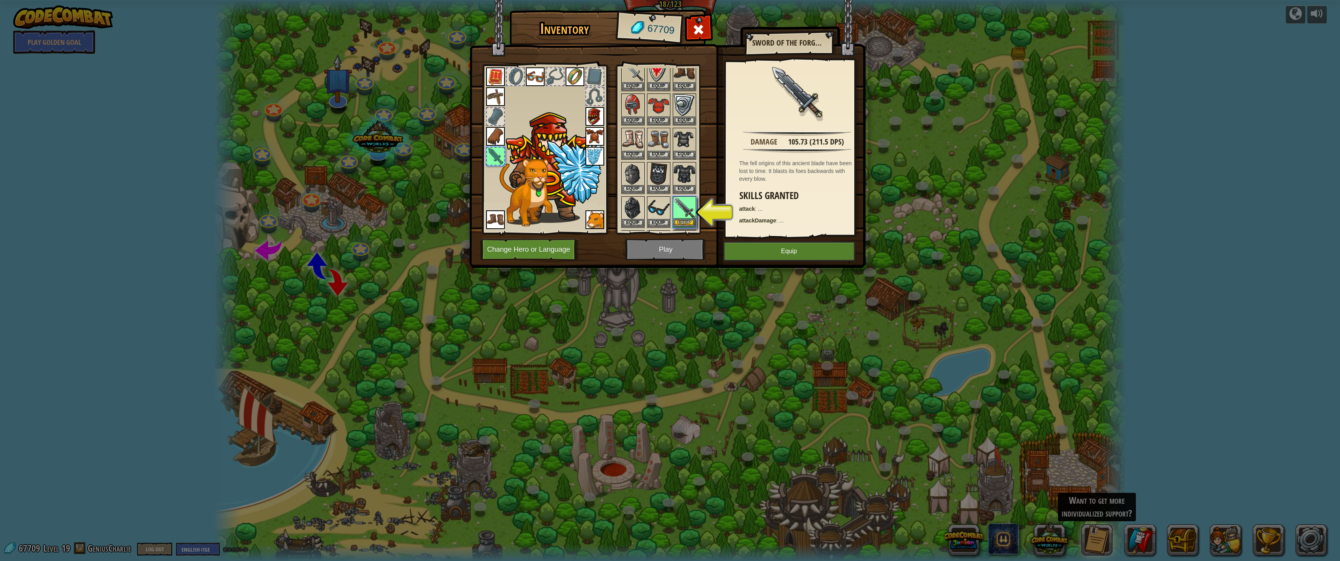
click at [689, 216] on img at bounding box center [685, 208] width 22 height 22
click at [689, 226] on button "Equip" at bounding box center [685, 223] width 22 height 8
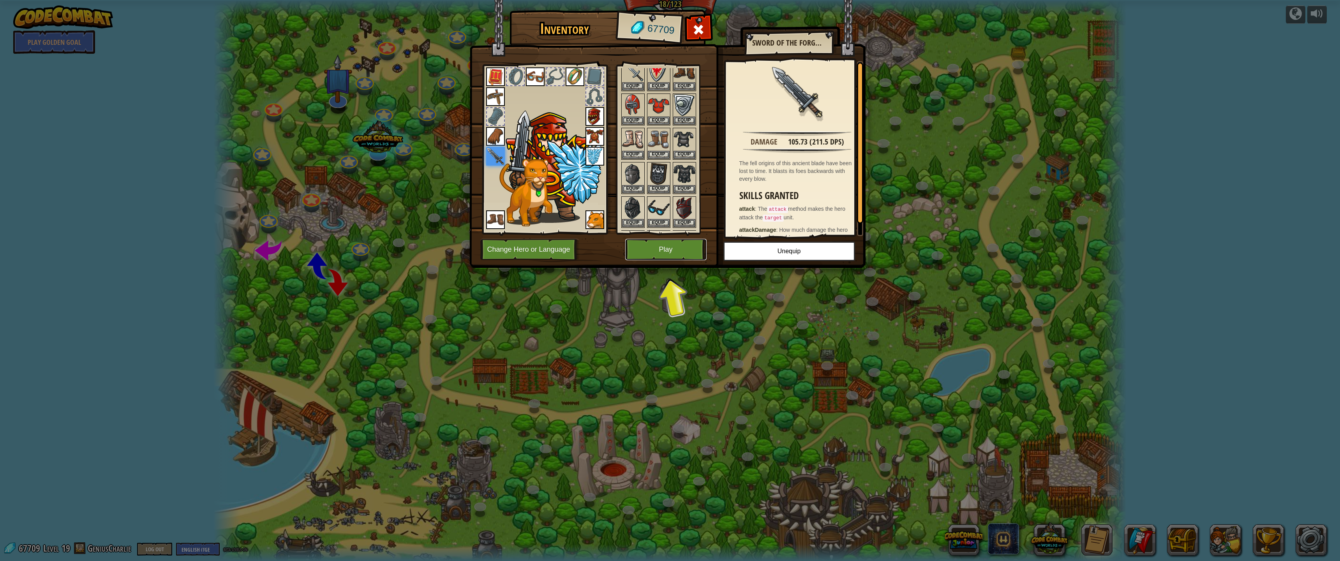
drag, startPoint x: 700, startPoint y: 248, endPoint x: 698, endPoint y: 256, distance: 8.4
click at [698, 256] on button "Play" at bounding box center [665, 249] width 81 height 21
drag, startPoint x: 698, startPoint y: 258, endPoint x: 696, endPoint y: 264, distance: 6.7
click at [696, 264] on div "Inventory 67709 Available Equip Equip Equip Equip Equip Equip Equip Equip Equip…" at bounding box center [670, 140] width 396 height 257
click at [692, 247] on button "Play" at bounding box center [665, 249] width 81 height 21
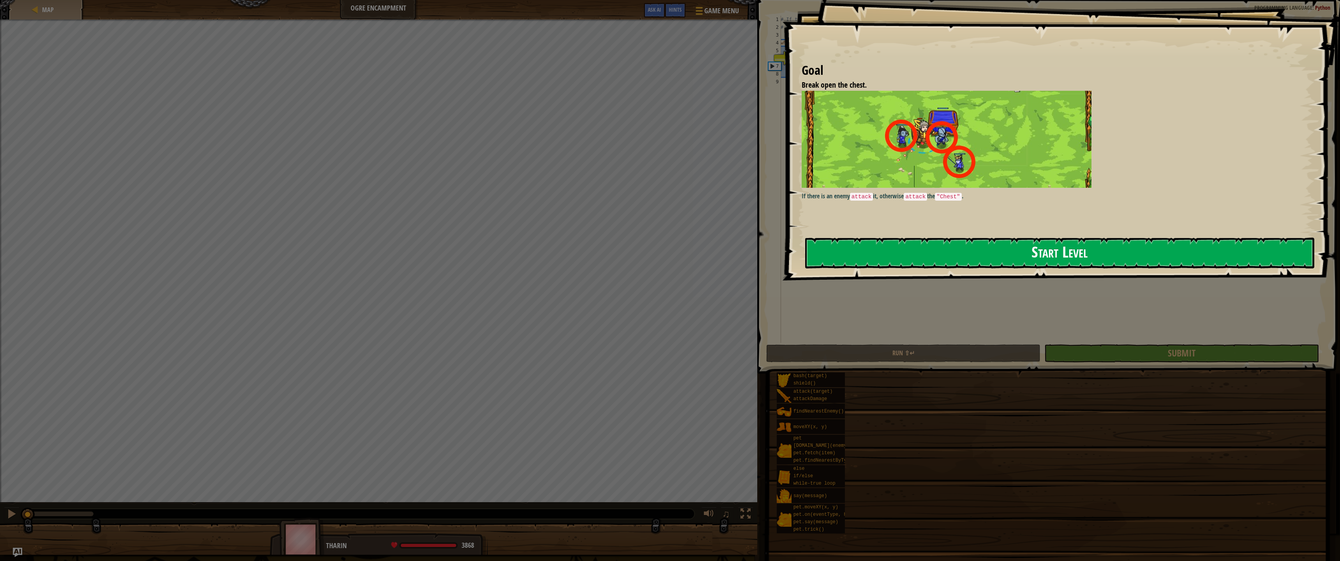
click at [962, 249] on button "Start Level" at bounding box center [1059, 253] width 509 height 31
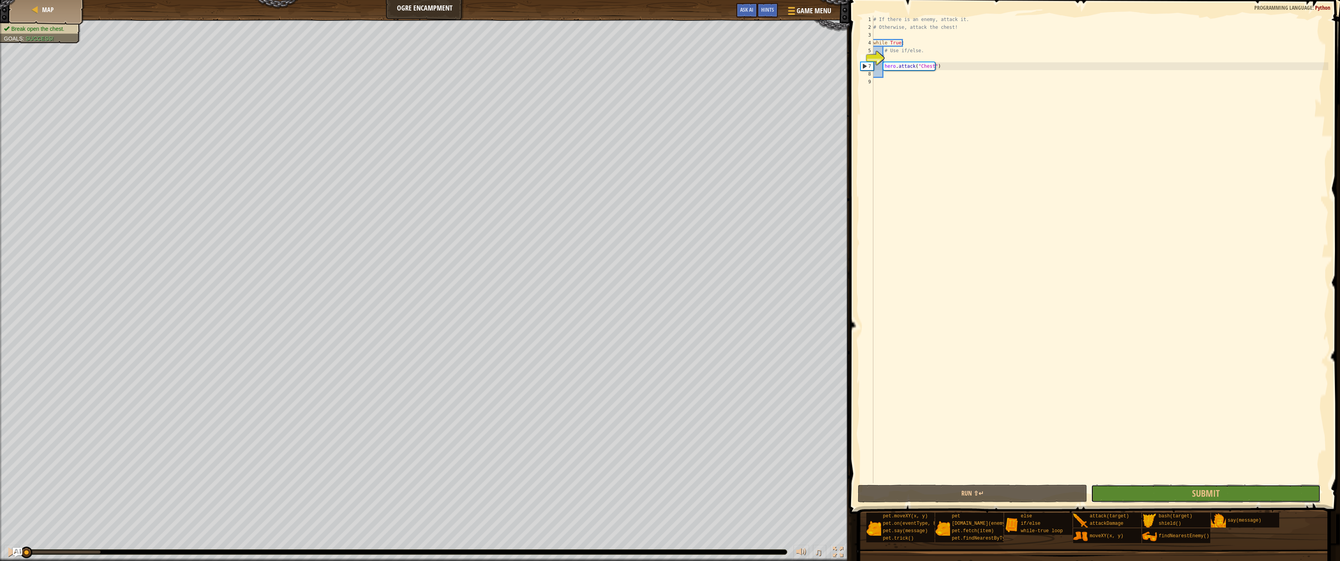
click at [1136, 495] on button "Submit" at bounding box center [1206, 494] width 230 height 18
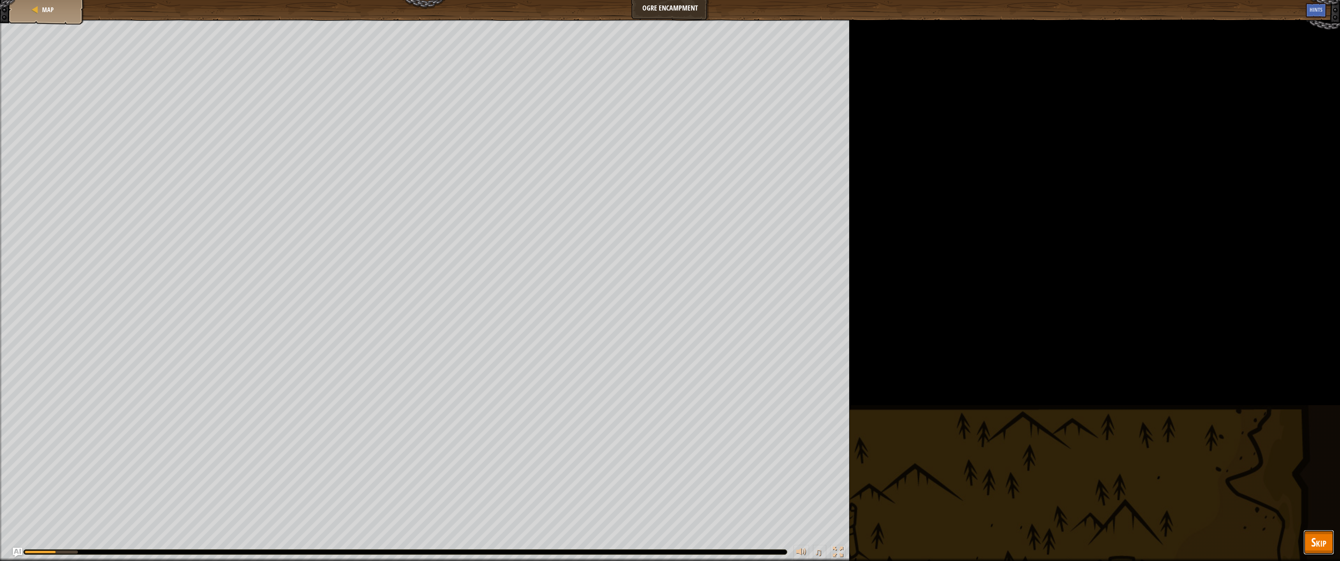
click at [1327, 495] on button "Skip" at bounding box center [1319, 542] width 31 height 25
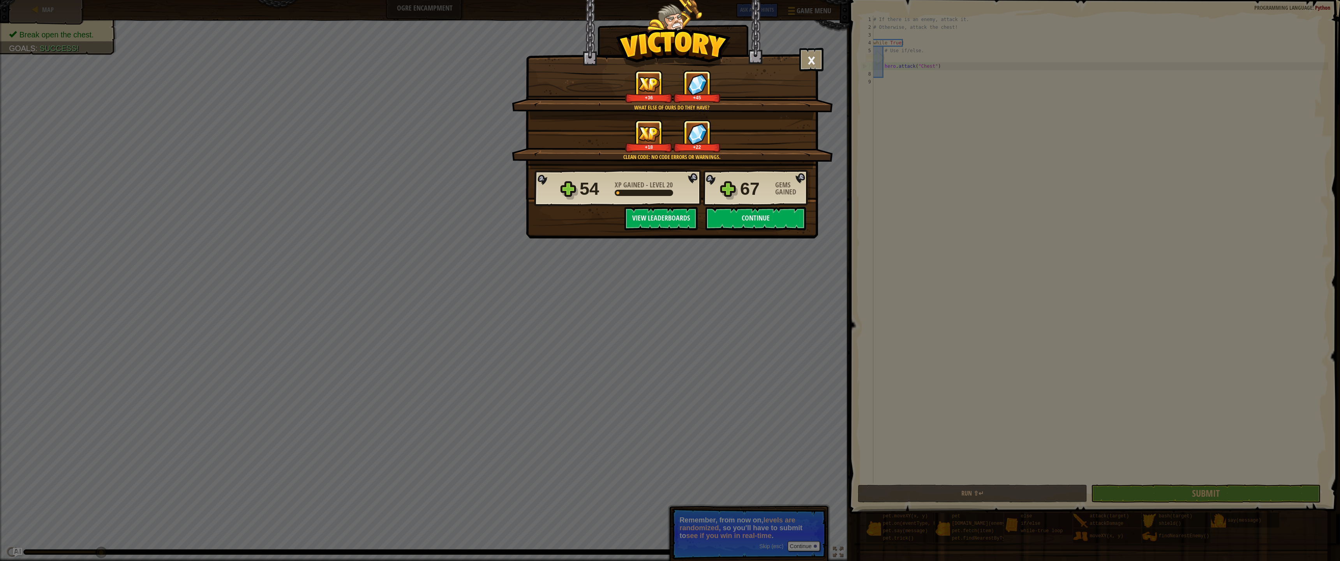
click at [748, 249] on div "× You found a wristwatch and a long sword! How fun was this level? Tell us more…" at bounding box center [670, 280] width 1340 height 561
drag, startPoint x: 759, startPoint y: 228, endPoint x: 742, endPoint y: 242, distance: 21.9
click at [745, 231] on div "× You found a wristwatch and a long sword! How fun was this level? Tell us more…" at bounding box center [672, 119] width 292 height 238
drag, startPoint x: 769, startPoint y: 207, endPoint x: 702, endPoint y: 262, distance: 87.2
click at [702, 262] on div "× You found a wristwatch and a long sword! How fun was this level? Tell us more…" at bounding box center [670, 280] width 1340 height 561
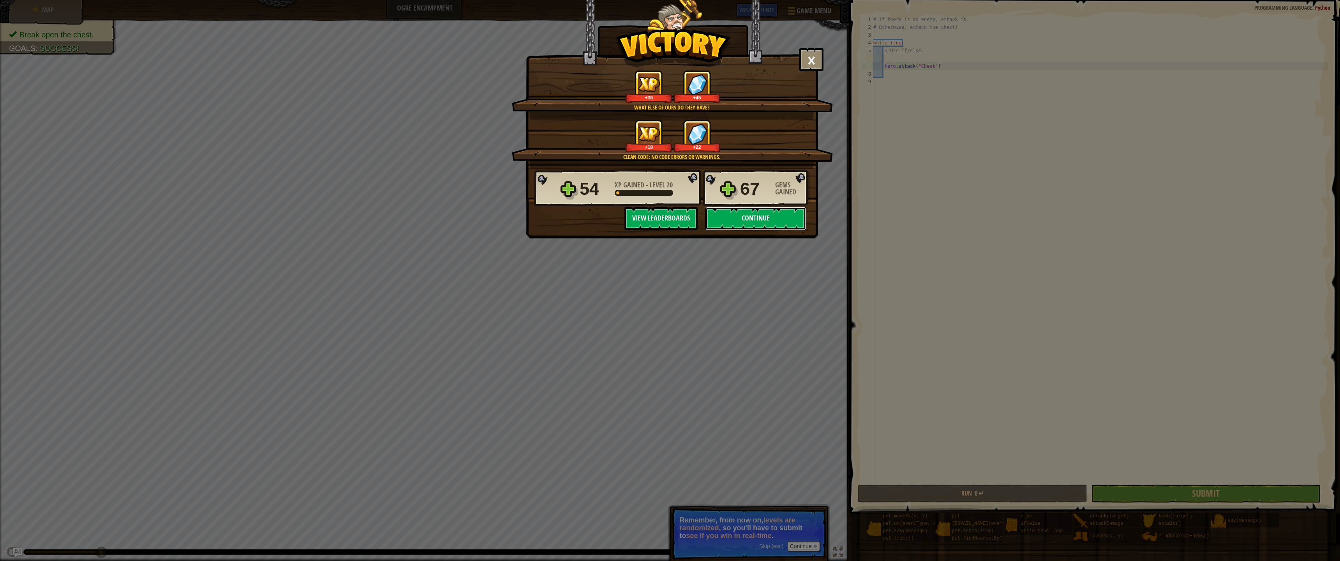
click at [724, 223] on button "Continue" at bounding box center [756, 218] width 101 height 23
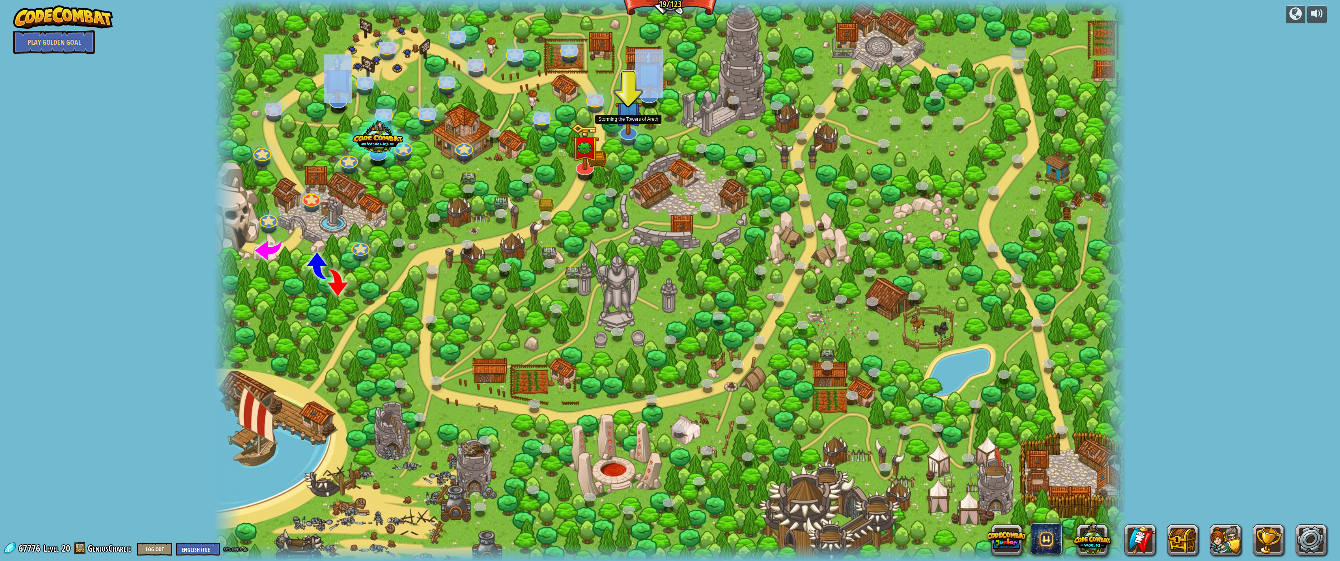
click at [622, 136] on div "Backwoods Ambush (practice) Conditionally ambush some ogre sentries in the back…" at bounding box center [670, 280] width 913 height 561
click at [626, 135] on div at bounding box center [629, 130] width 18 height 17
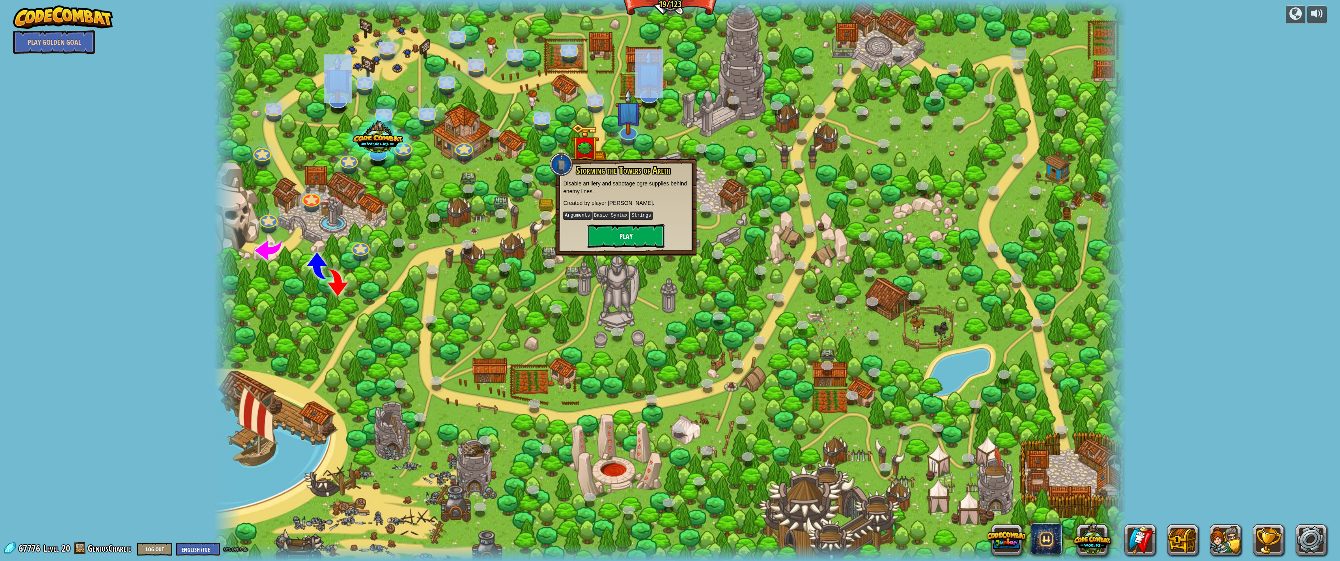
click at [622, 240] on button "Play" at bounding box center [626, 235] width 78 height 23
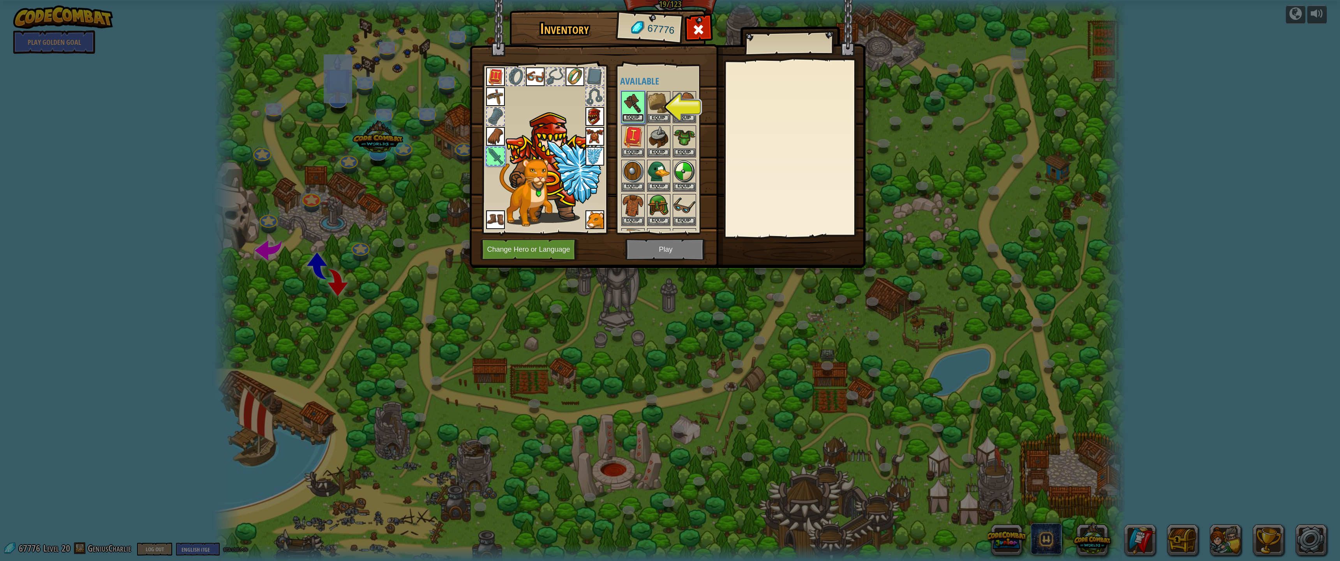
click at [637, 115] on button "Equip" at bounding box center [633, 118] width 22 height 8
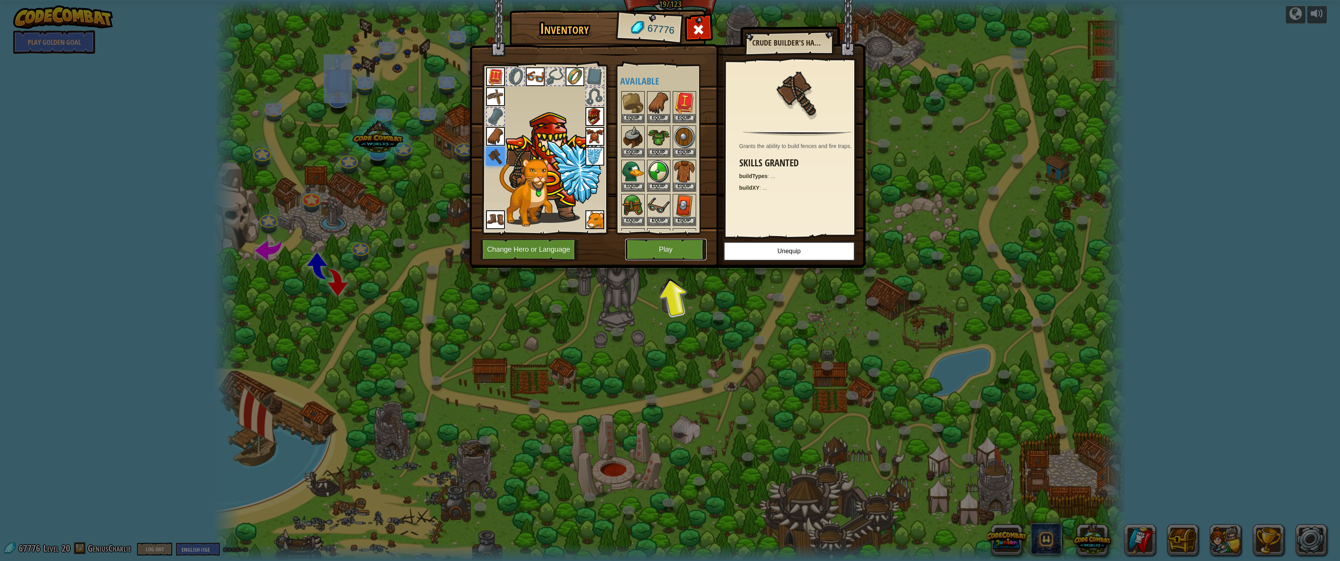
click at [698, 252] on button "Play" at bounding box center [665, 249] width 81 height 21
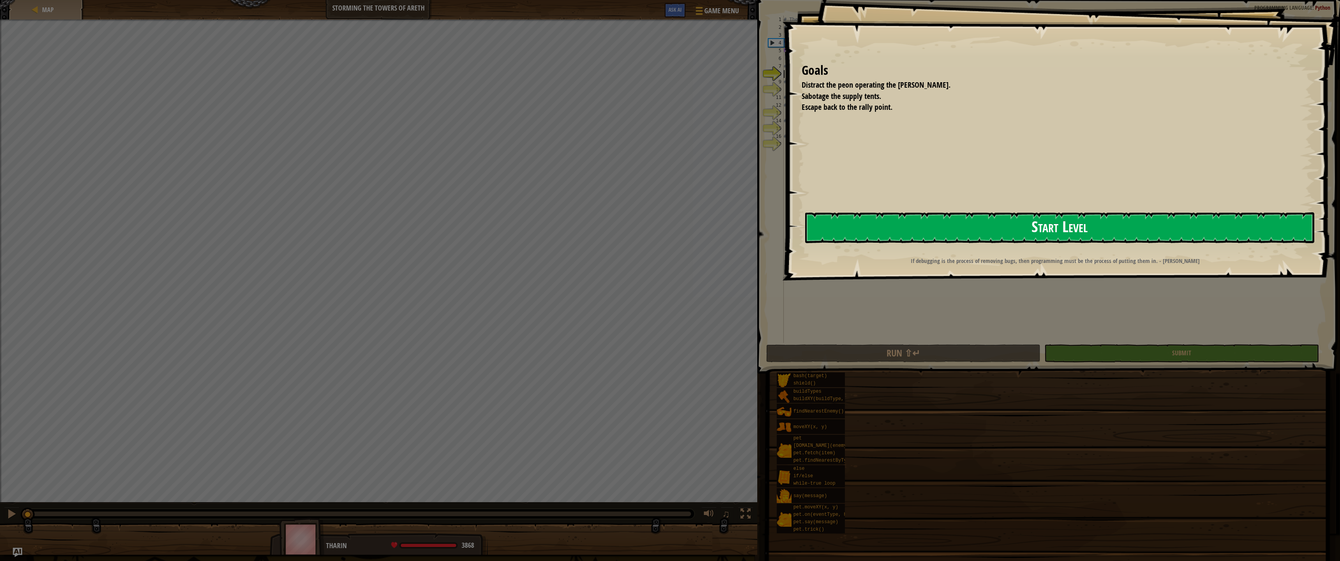
click at [867, 227] on button "Start Level" at bounding box center [1059, 227] width 509 height 31
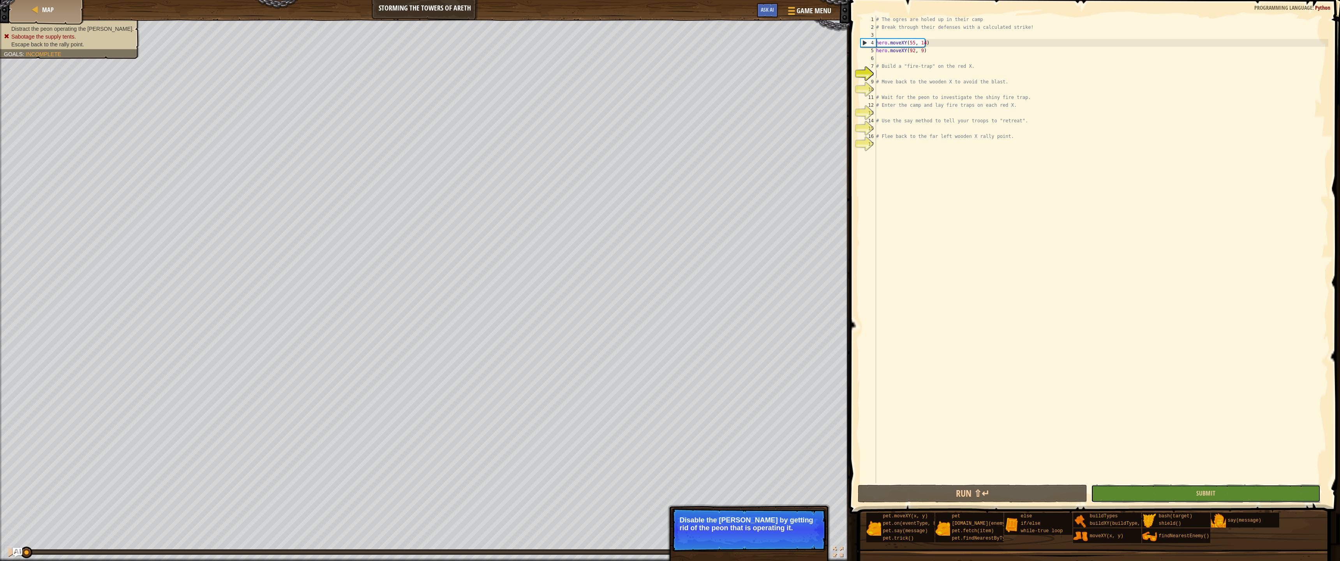
click at [1308, 494] on button "Submit" at bounding box center [1206, 494] width 230 height 18
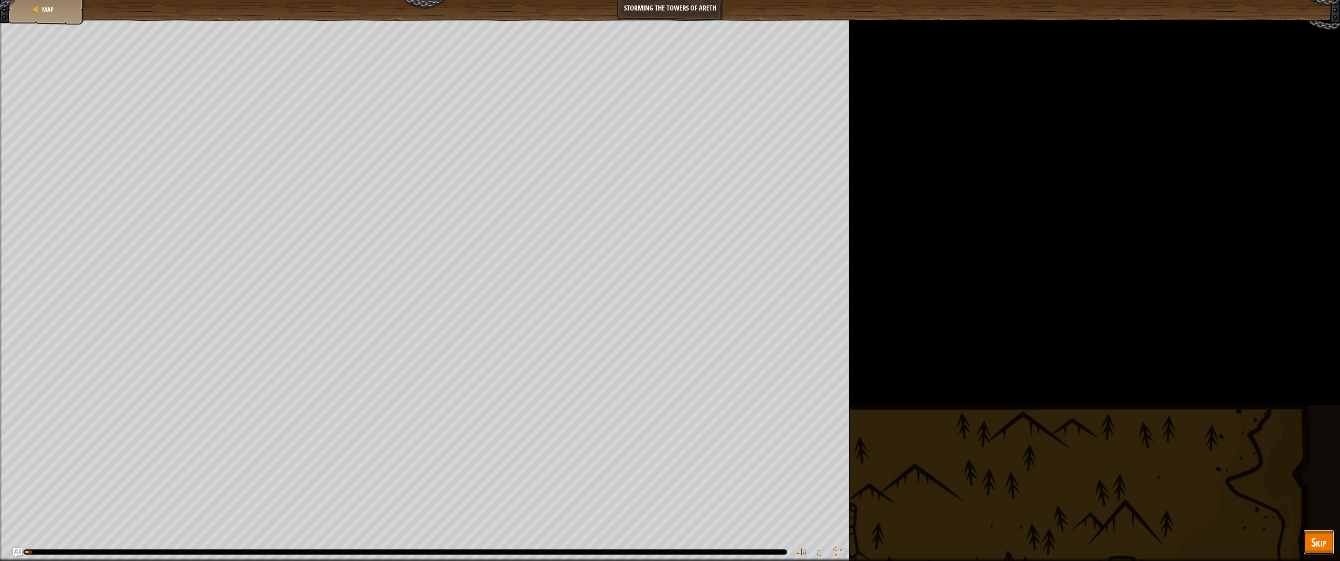
click at [1308, 495] on button "Skip" at bounding box center [1319, 542] width 31 height 25
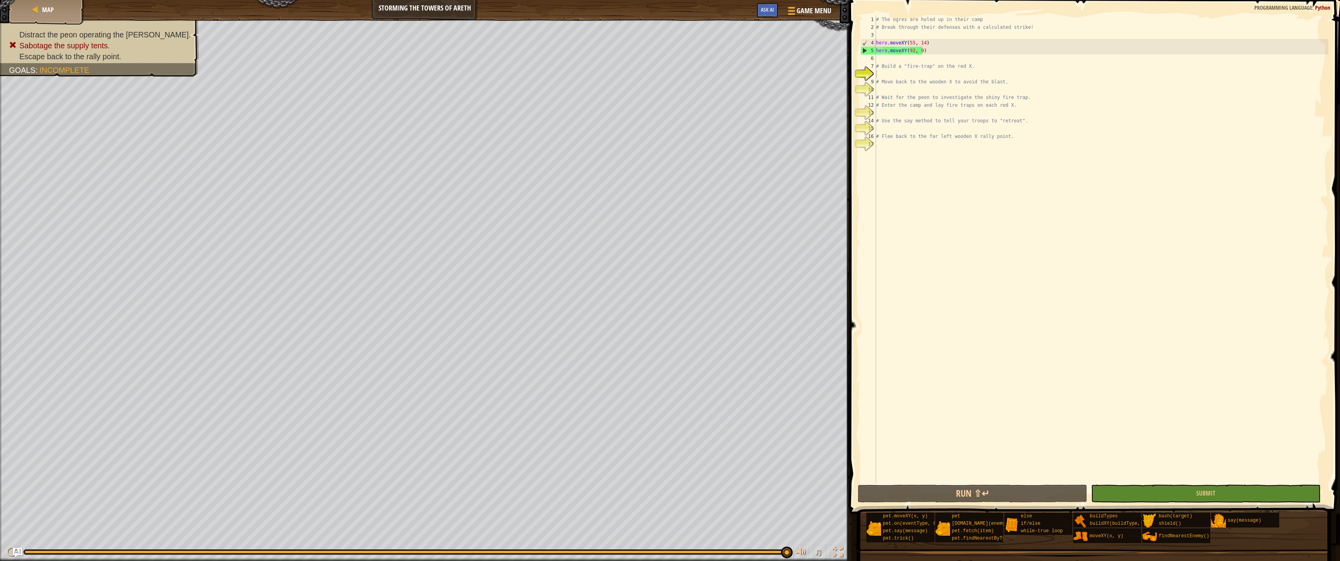
click at [7, 9] on div "Map Storming the Towers of Areth Game Menu Done Ask AI" at bounding box center [425, 9] width 850 height 19
